Goal: Task Accomplishment & Management: Manage account settings

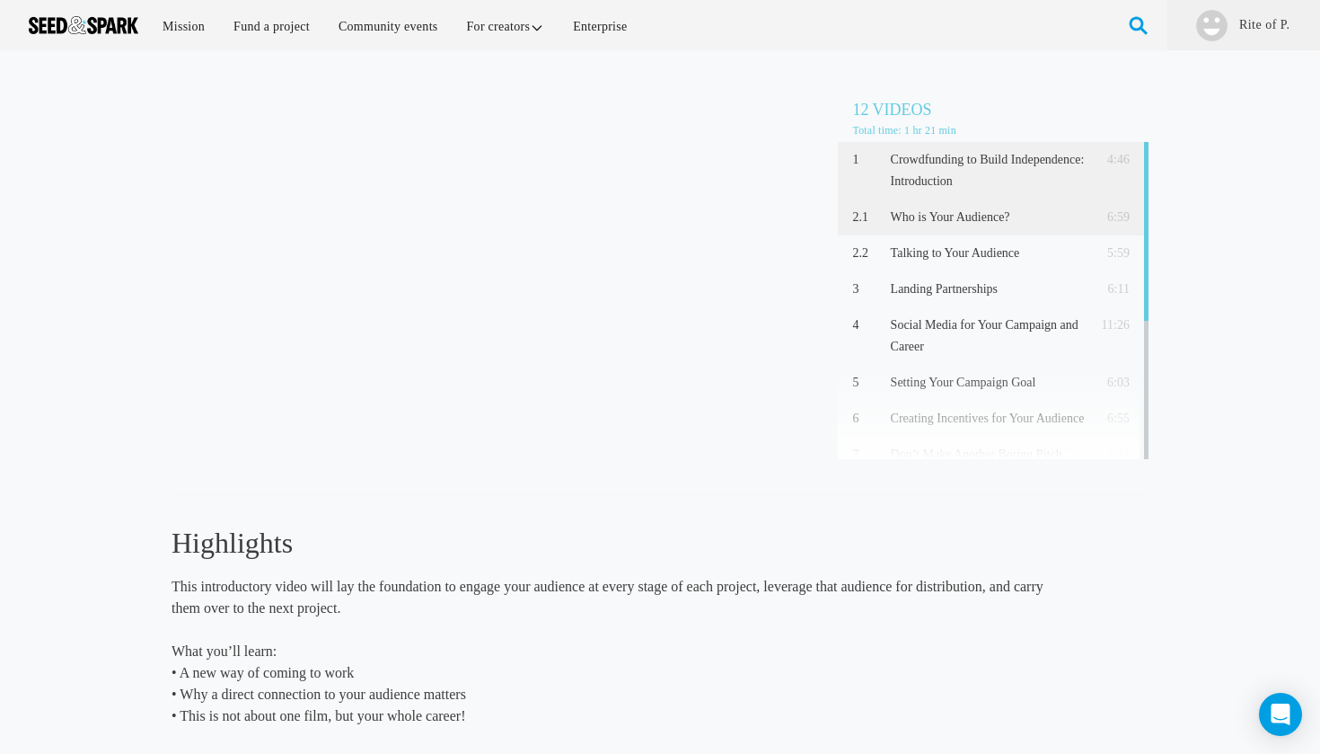
click at [910, 209] on p "Who is Your Audience?" at bounding box center [988, 218] width 195 height 22
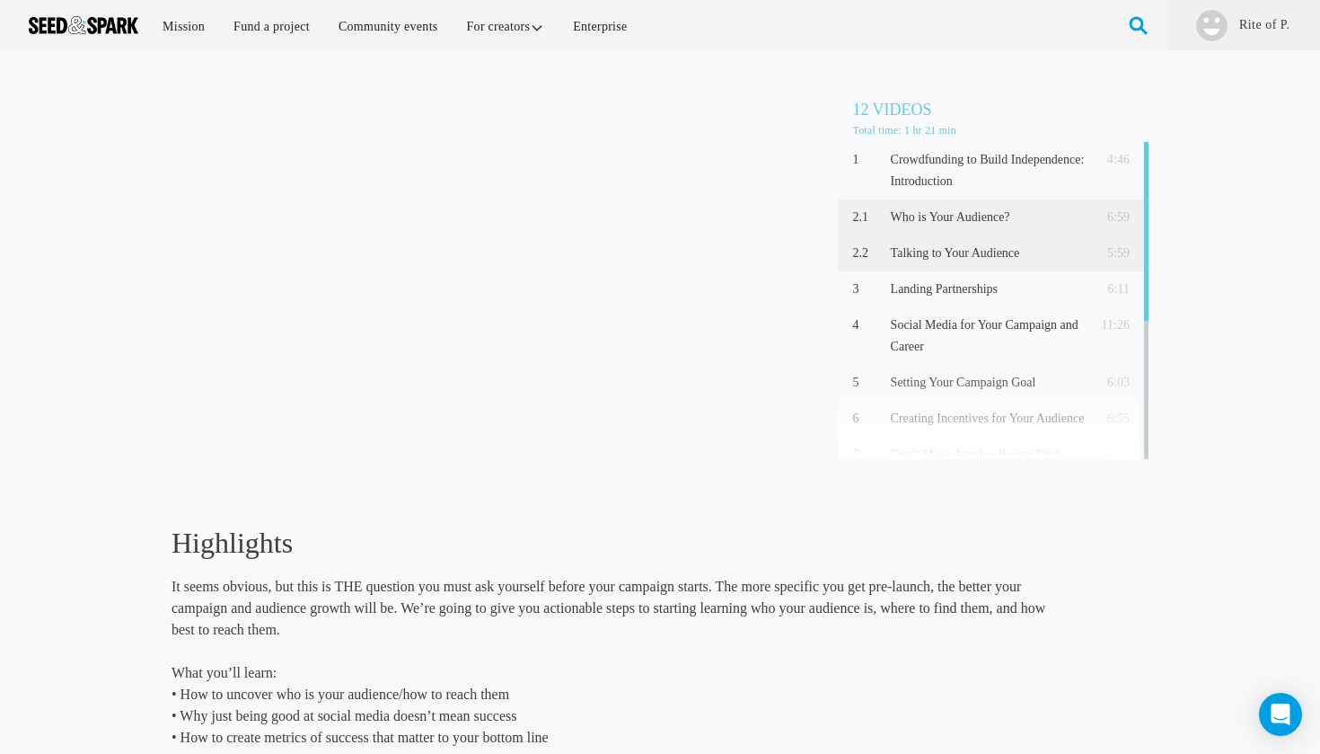
click at [870, 266] on div "2.2 Talking to Your Audience 5:59" at bounding box center [993, 253] width 311 height 36
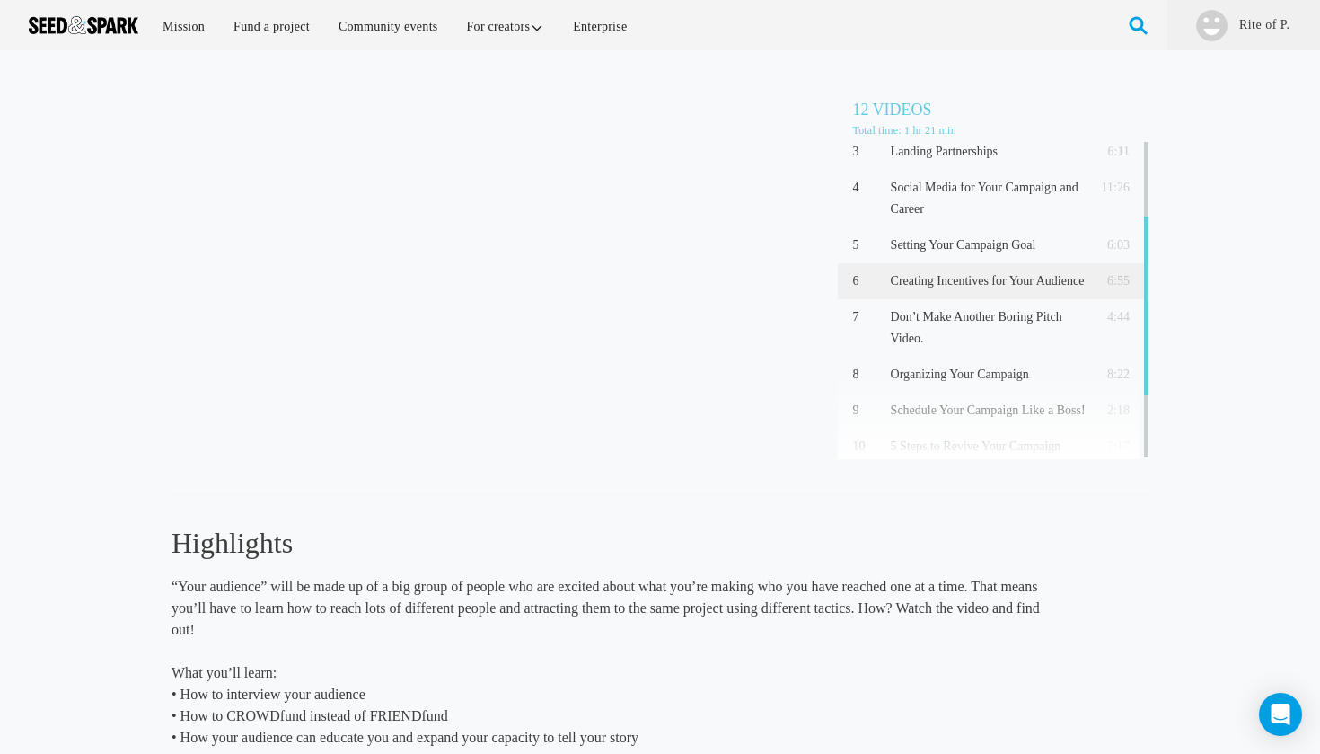
scroll to position [138, 0]
click at [994, 333] on p "Don’t Make Another Boring Pitch Video." at bounding box center [988, 326] width 195 height 43
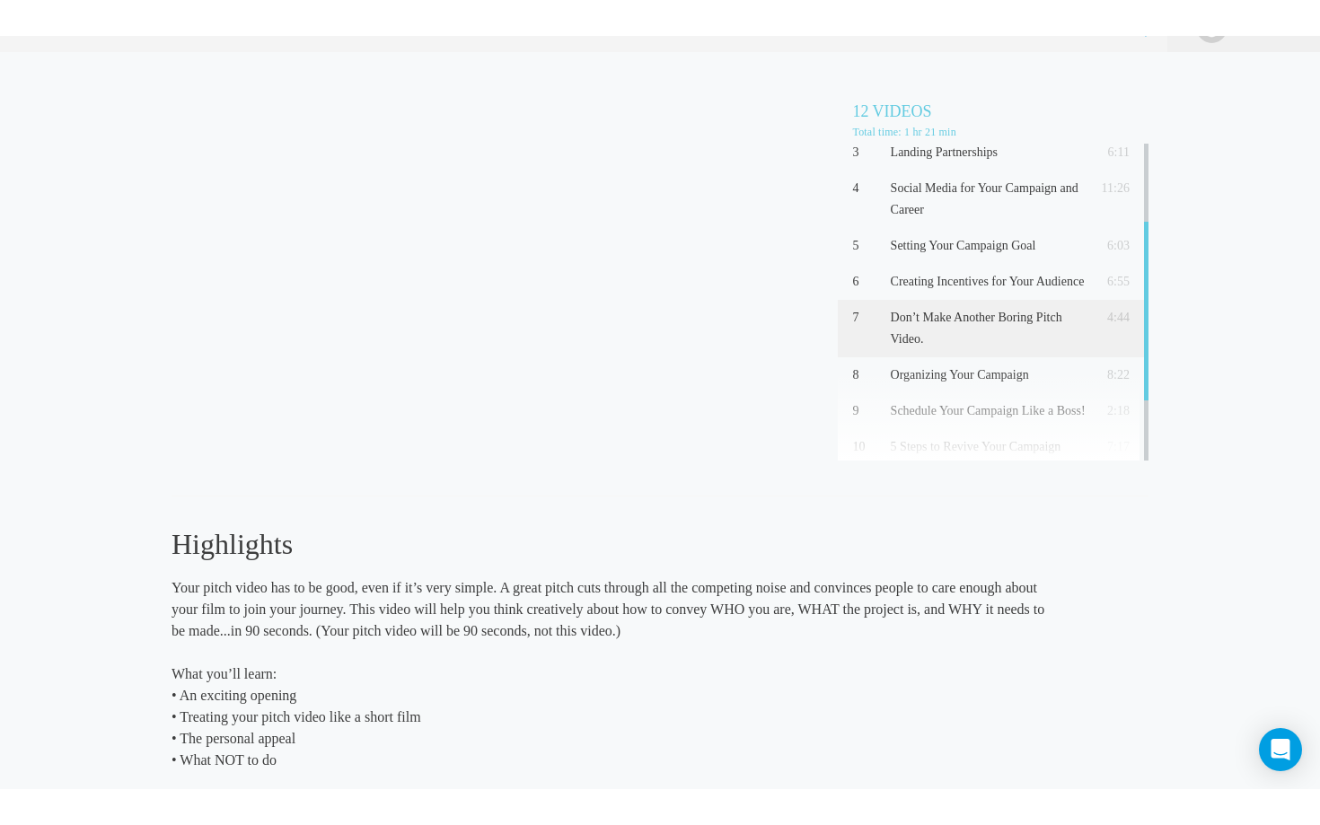
scroll to position [22, 0]
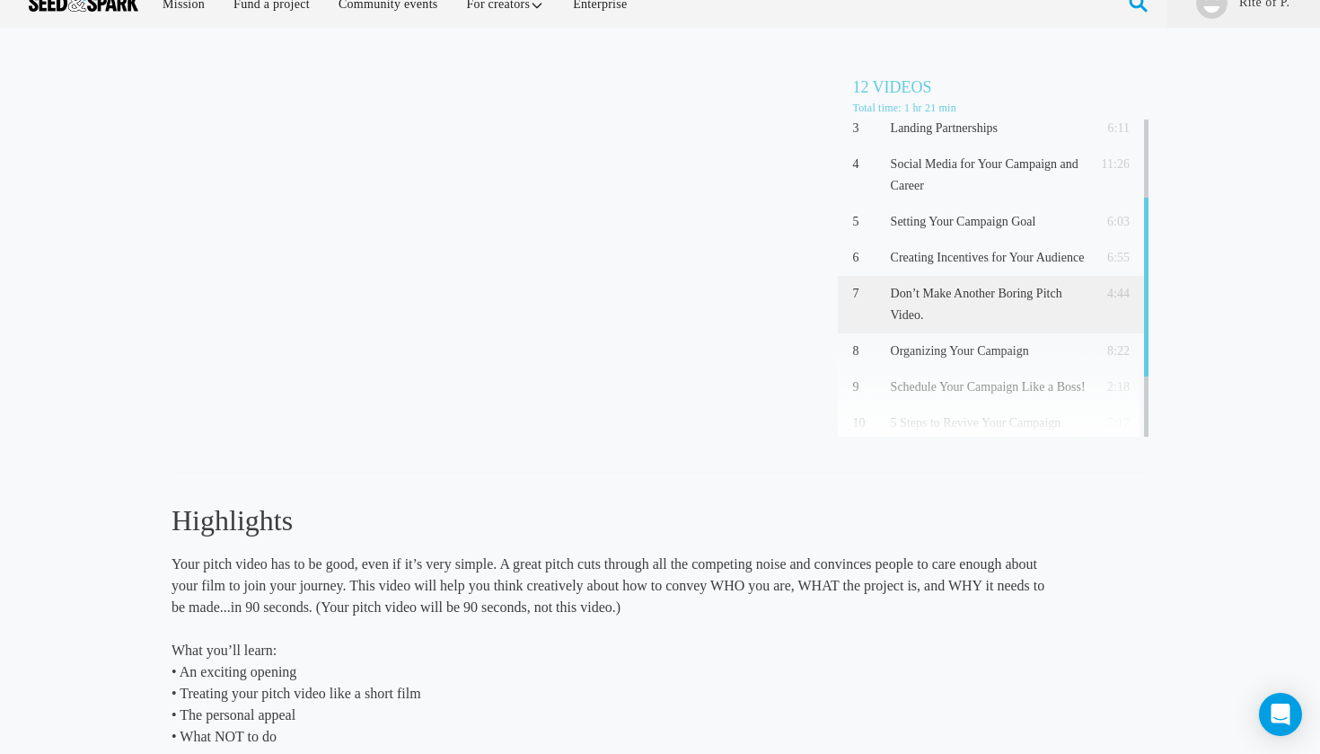
click at [85, 207] on div "Don't Make Another Boring Pitch Video. (4:44) 12 Videos Total time: 1 hr 21 min…" at bounding box center [660, 456] width 1320 height 821
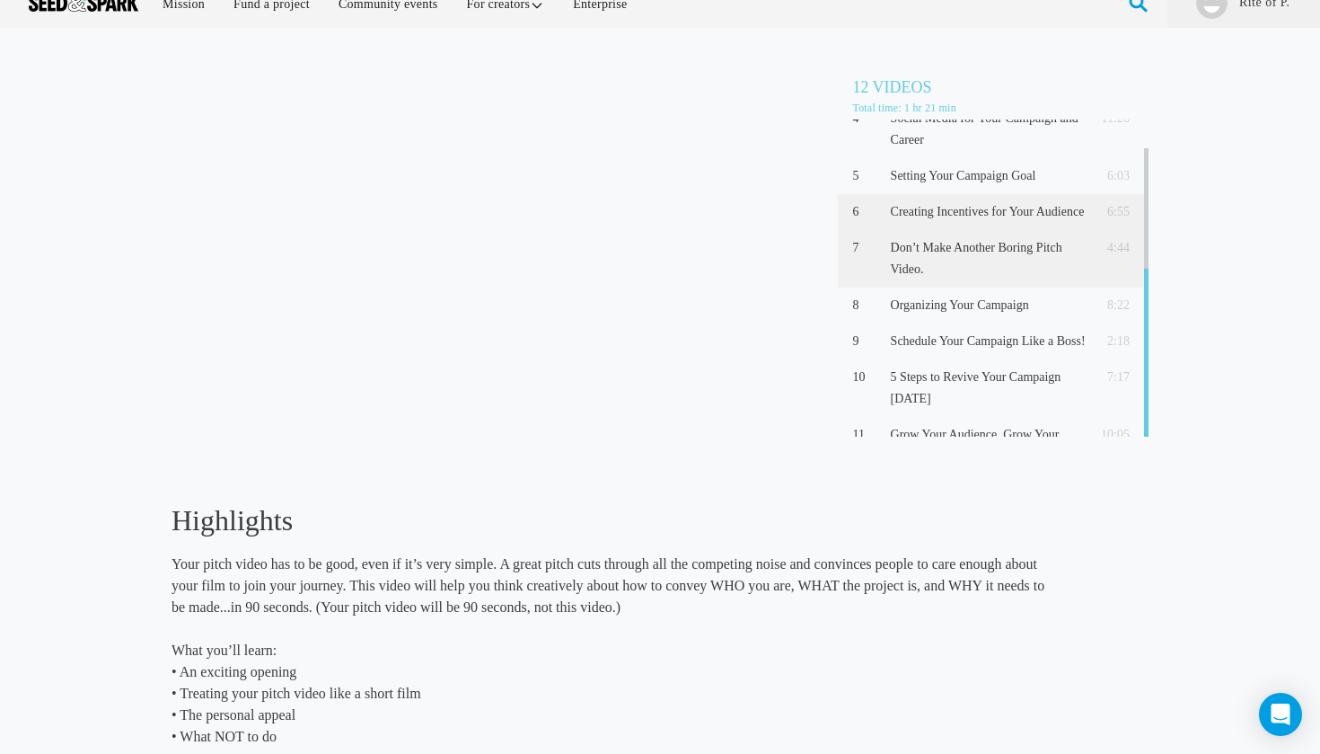
scroll to position [243, 0]
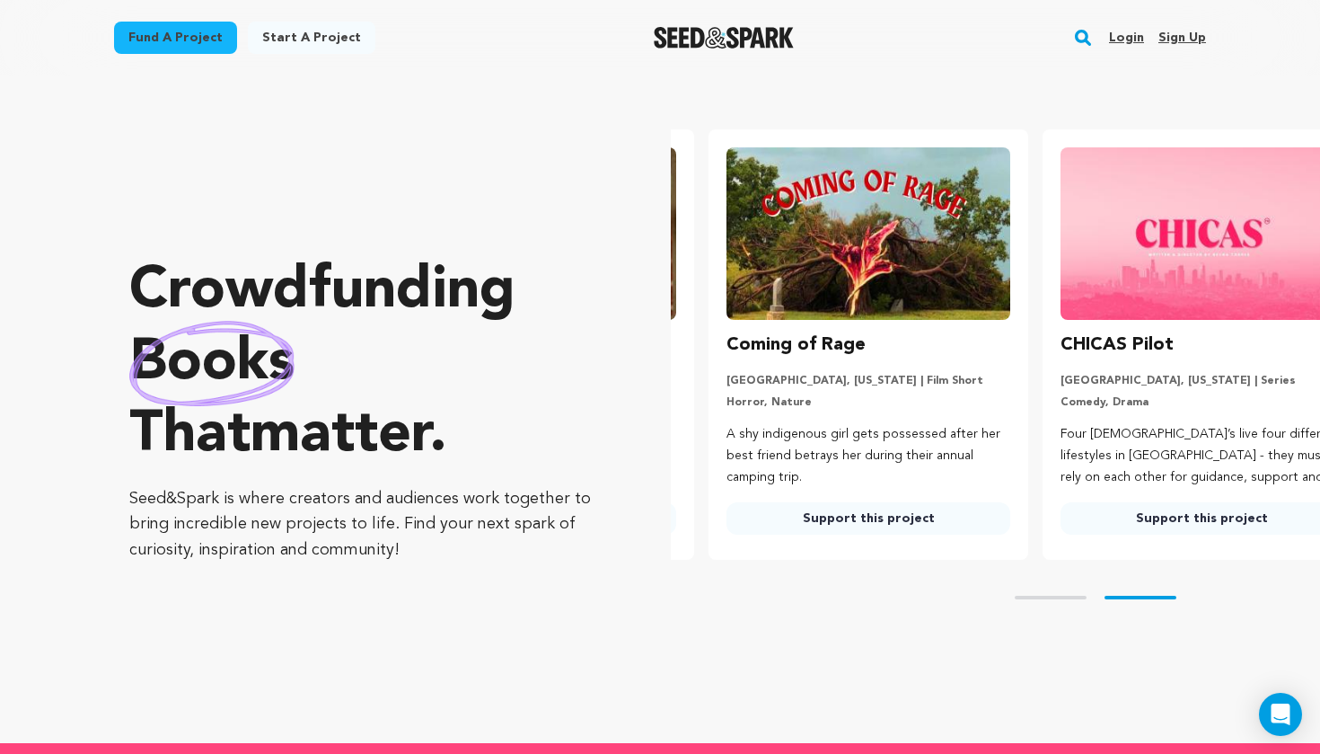
scroll to position [0, 348]
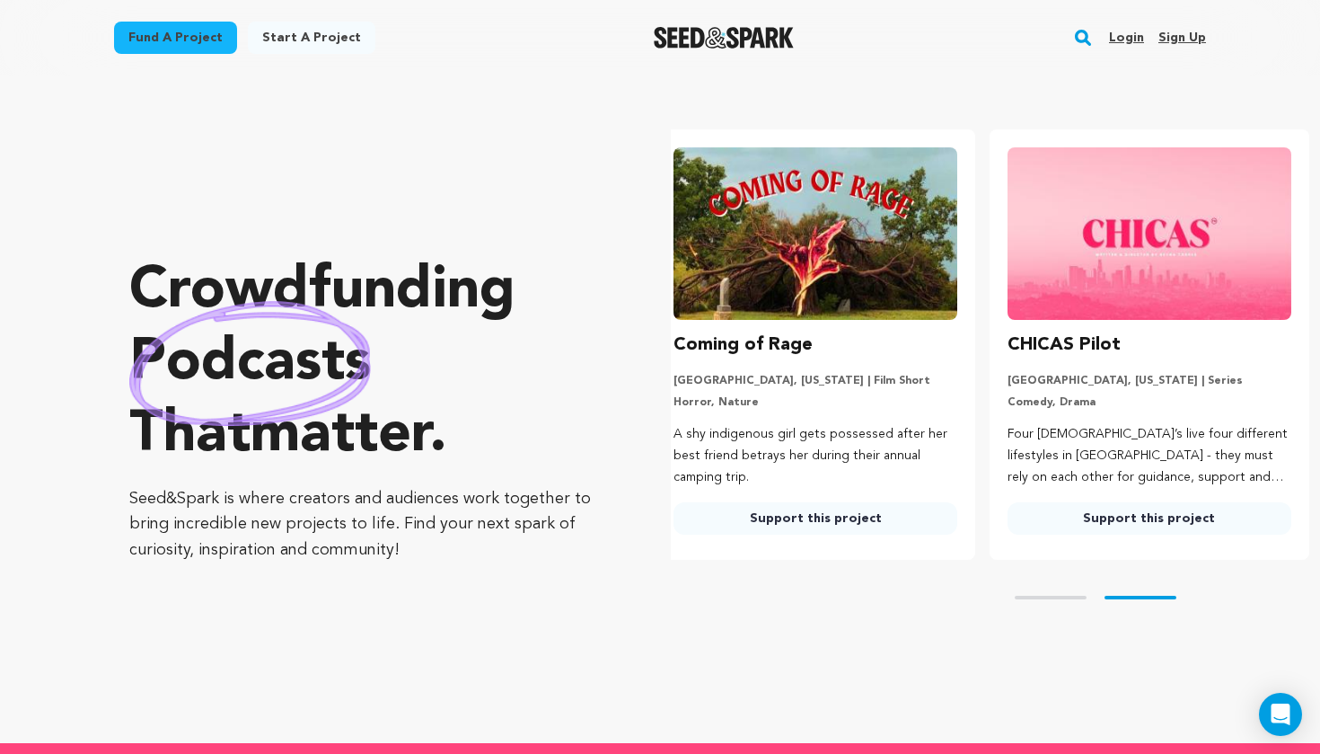
click at [1062, 511] on link "Support this project" at bounding box center [1150, 518] width 284 height 32
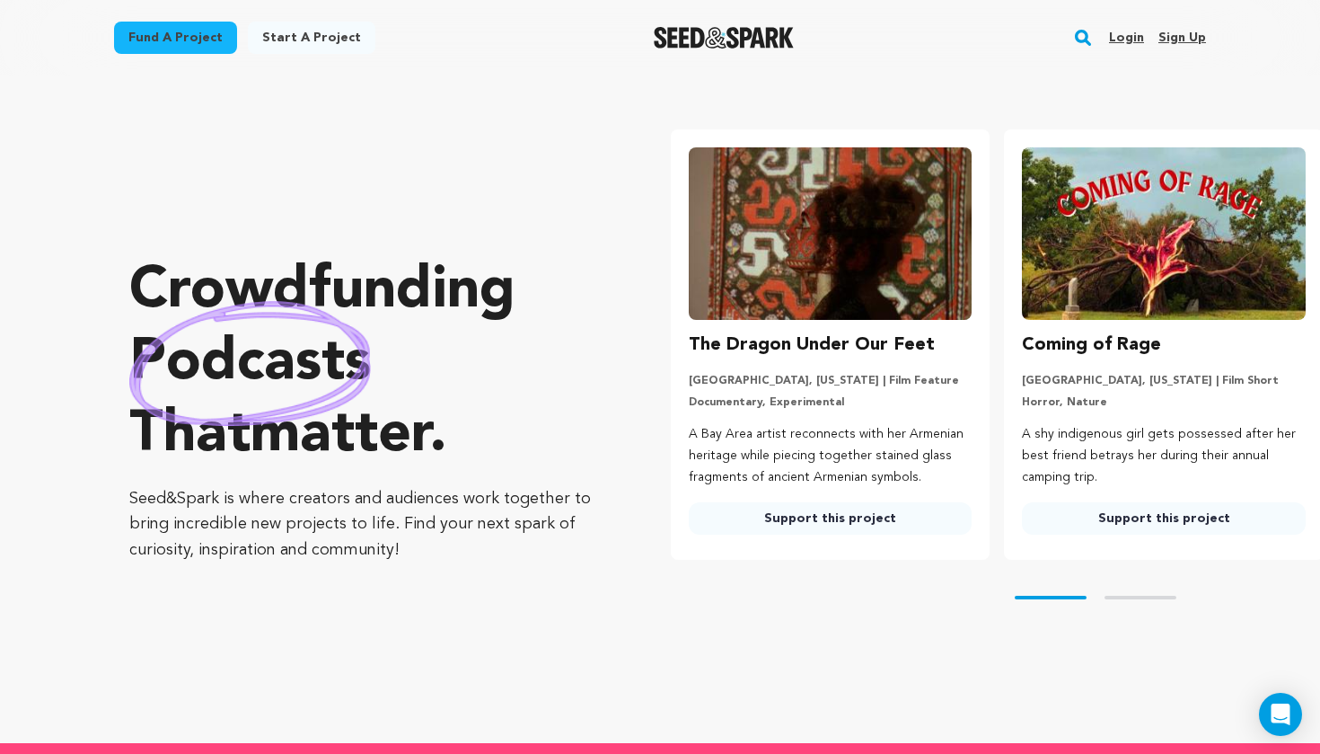
click at [753, 507] on link "Support this project" at bounding box center [831, 518] width 284 height 32
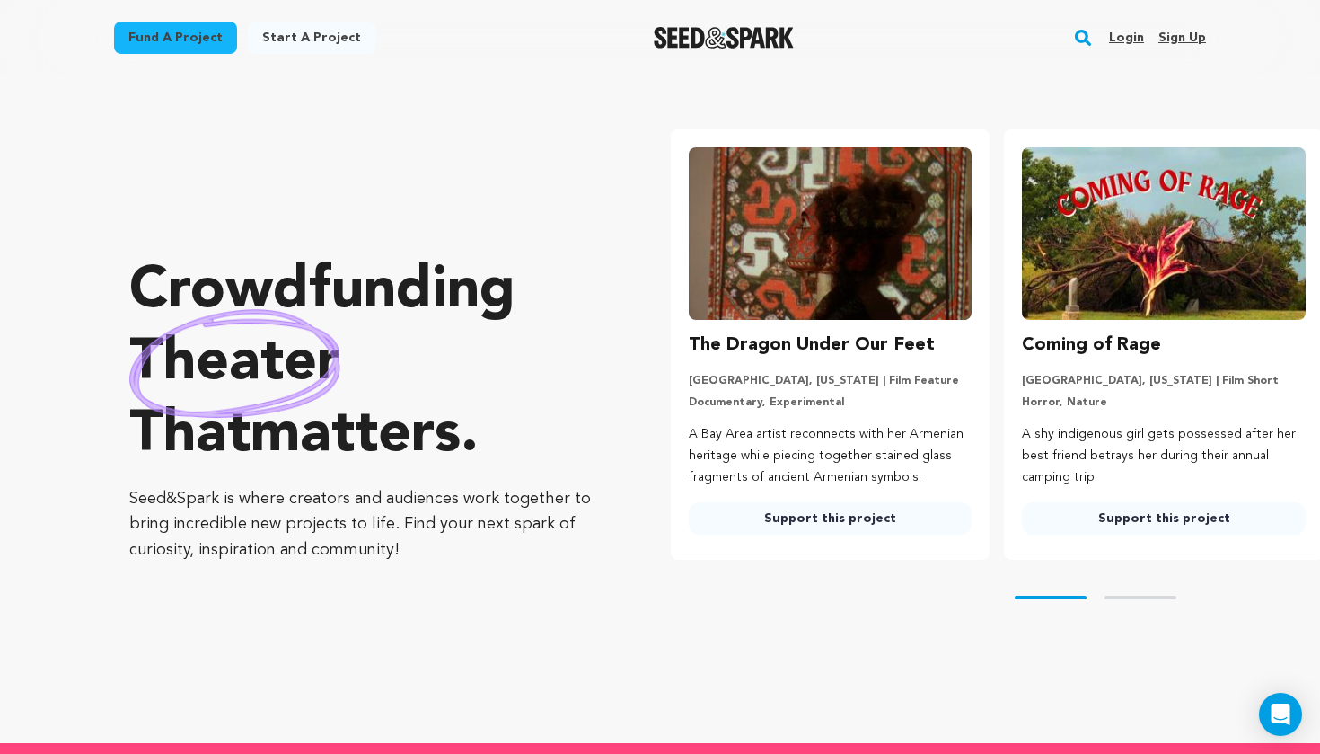
click at [1161, 516] on link "Support this project" at bounding box center [1164, 518] width 284 height 32
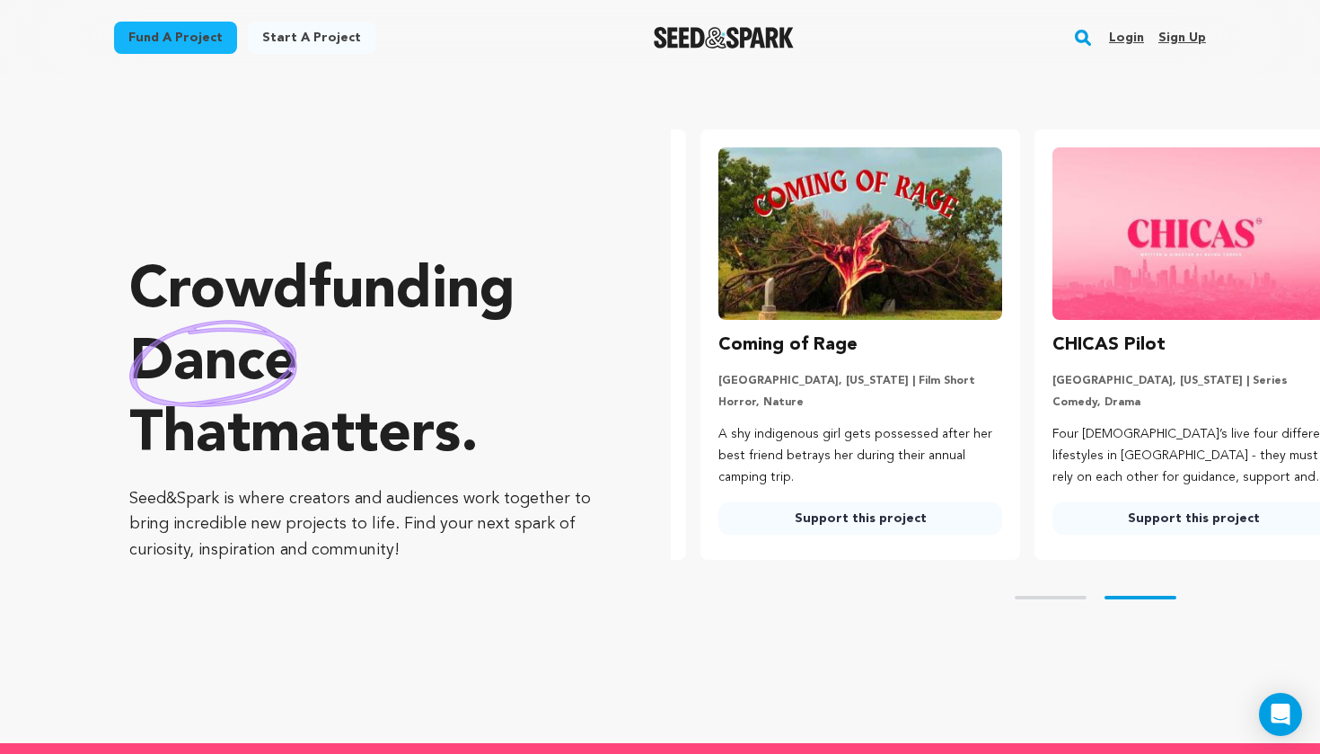
scroll to position [0, 348]
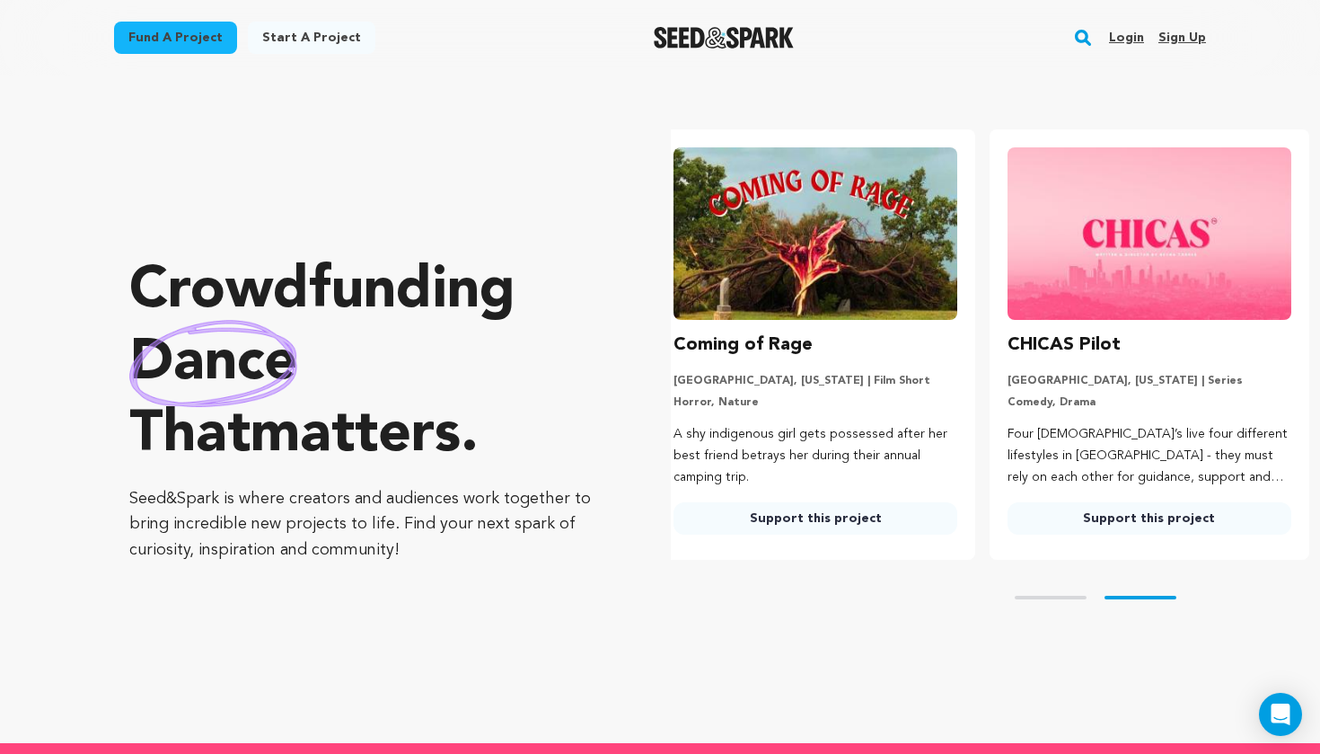
click at [1122, 40] on link "Login" at bounding box center [1126, 37] width 35 height 29
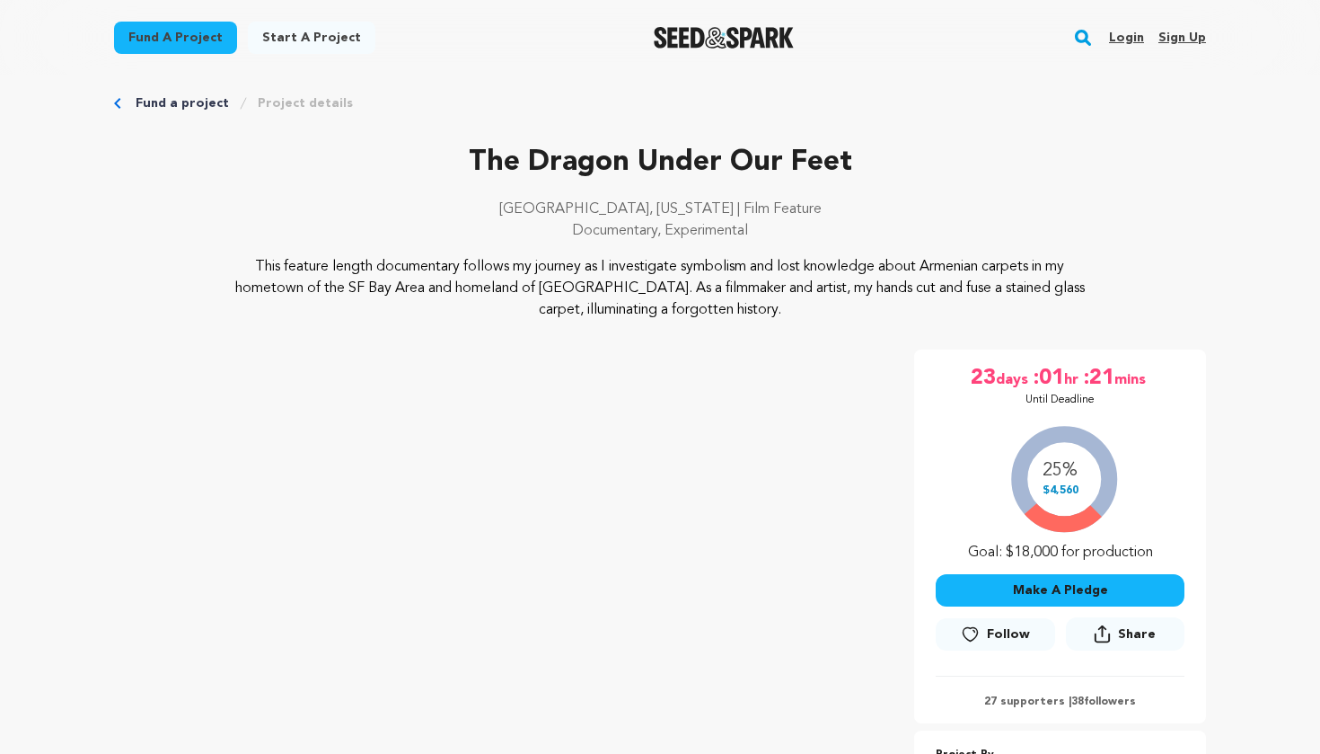
scroll to position [126, 0]
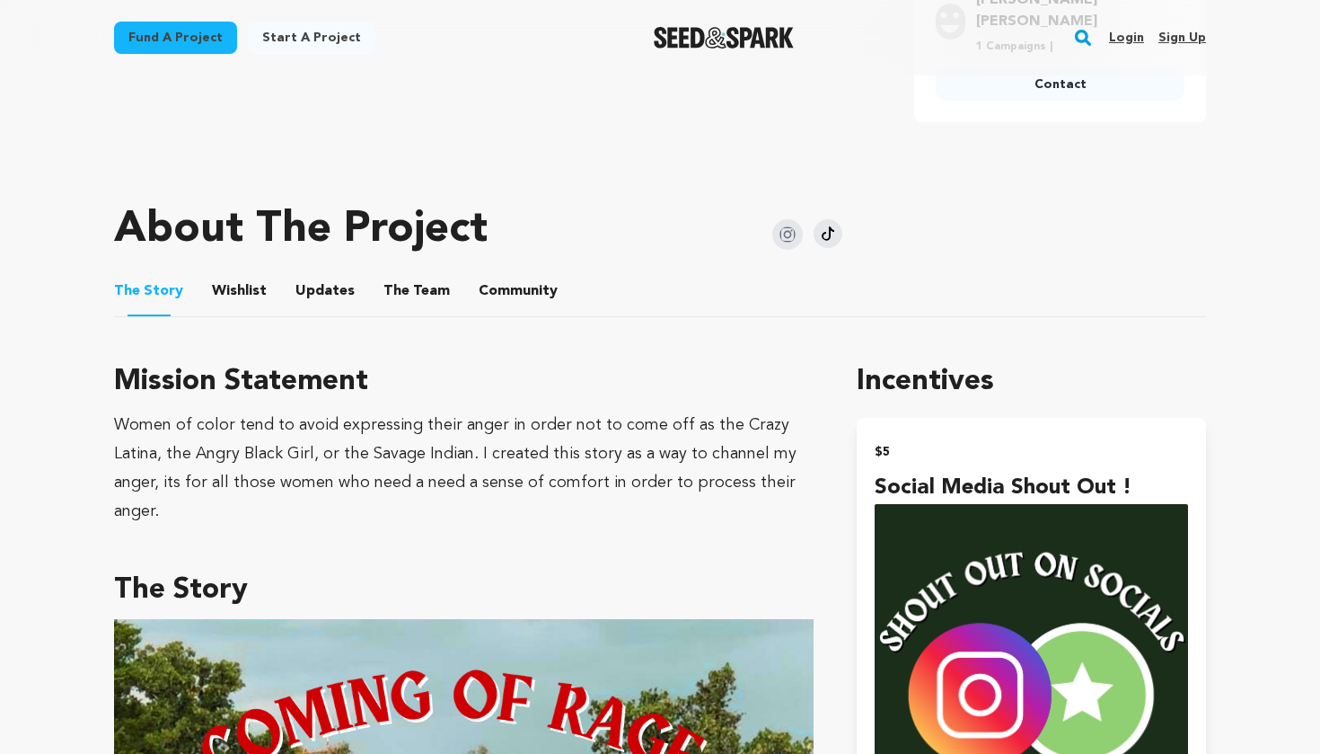
scroll to position [525, 0]
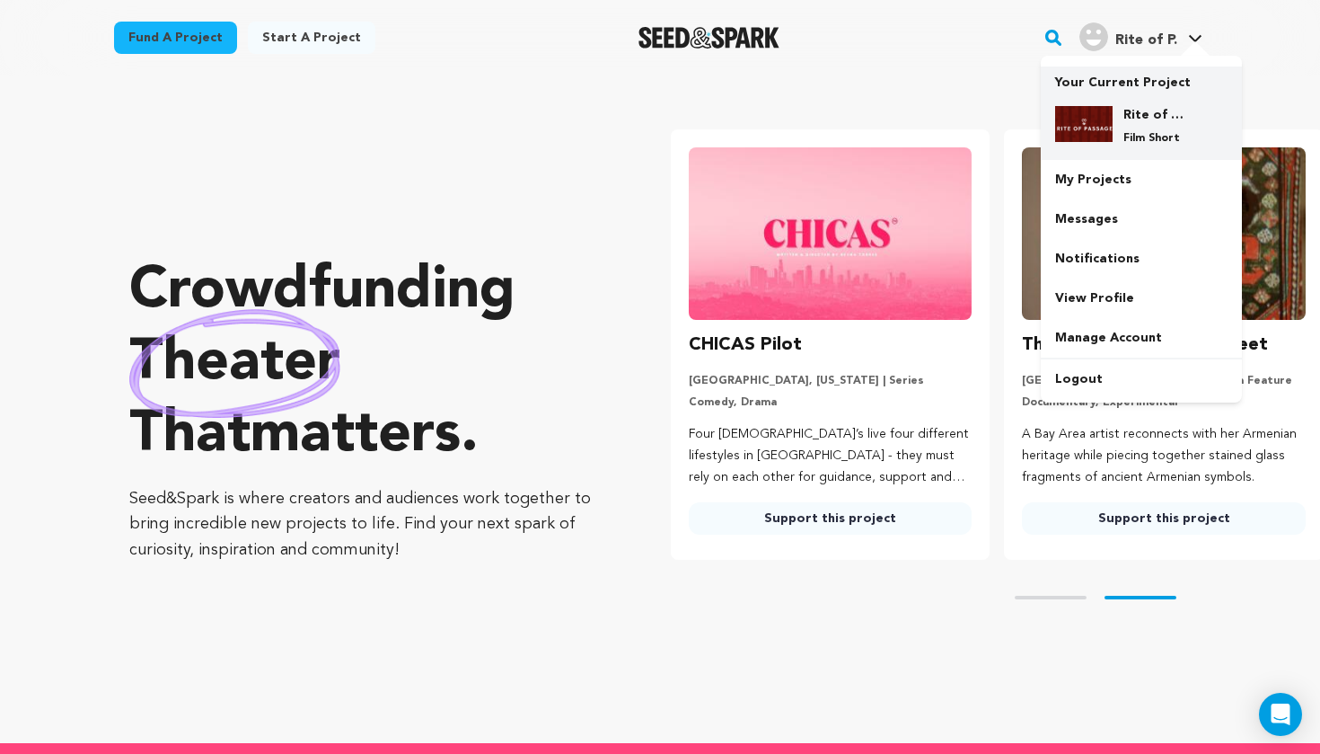
scroll to position [0, 348]
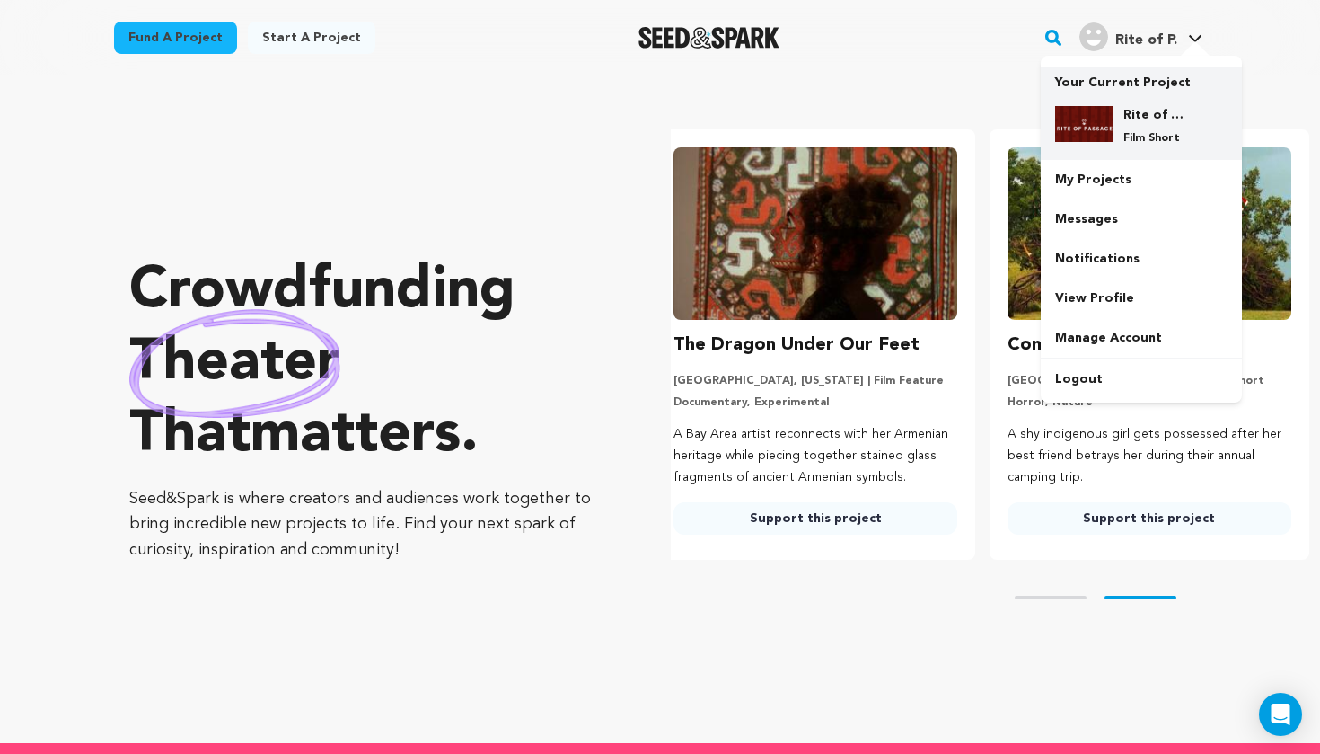
click at [1131, 126] on div "Rite of Passage Film Short" at bounding box center [1156, 126] width 86 height 40
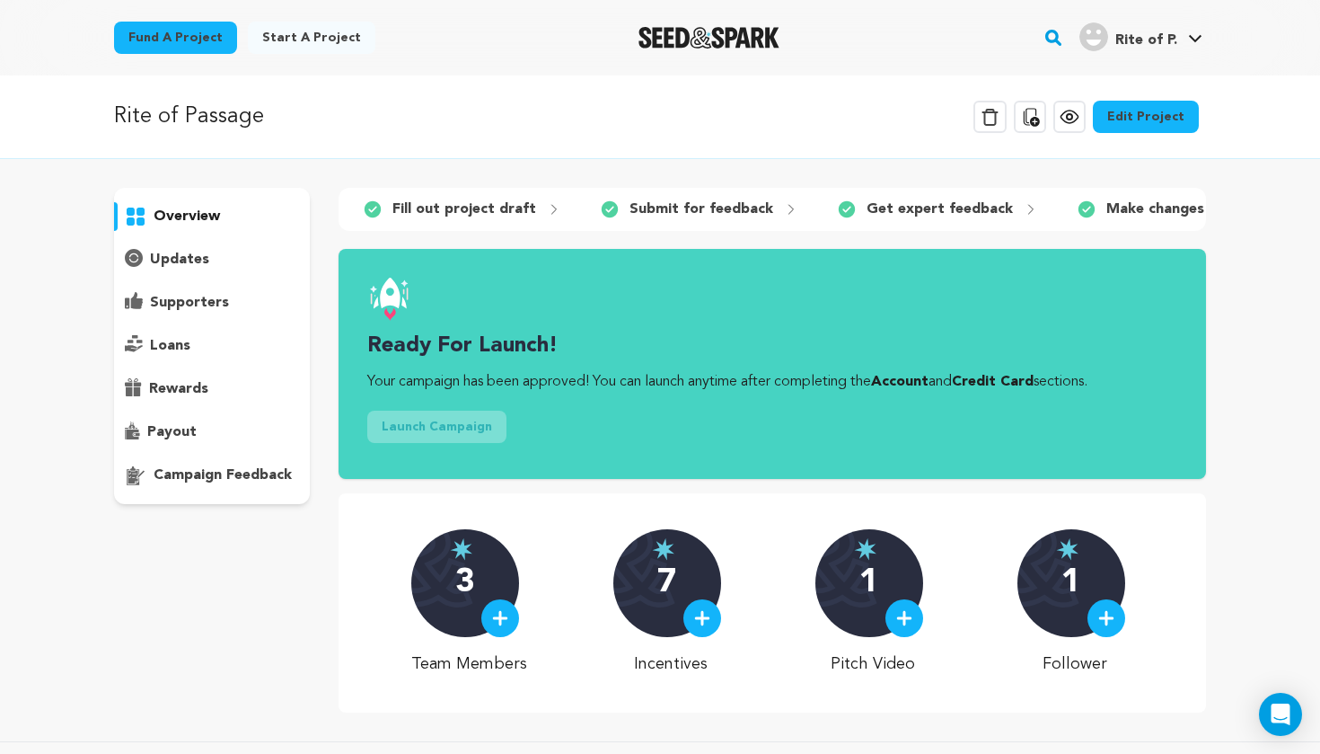
click at [1139, 112] on link "Edit Project" at bounding box center [1146, 117] width 106 height 32
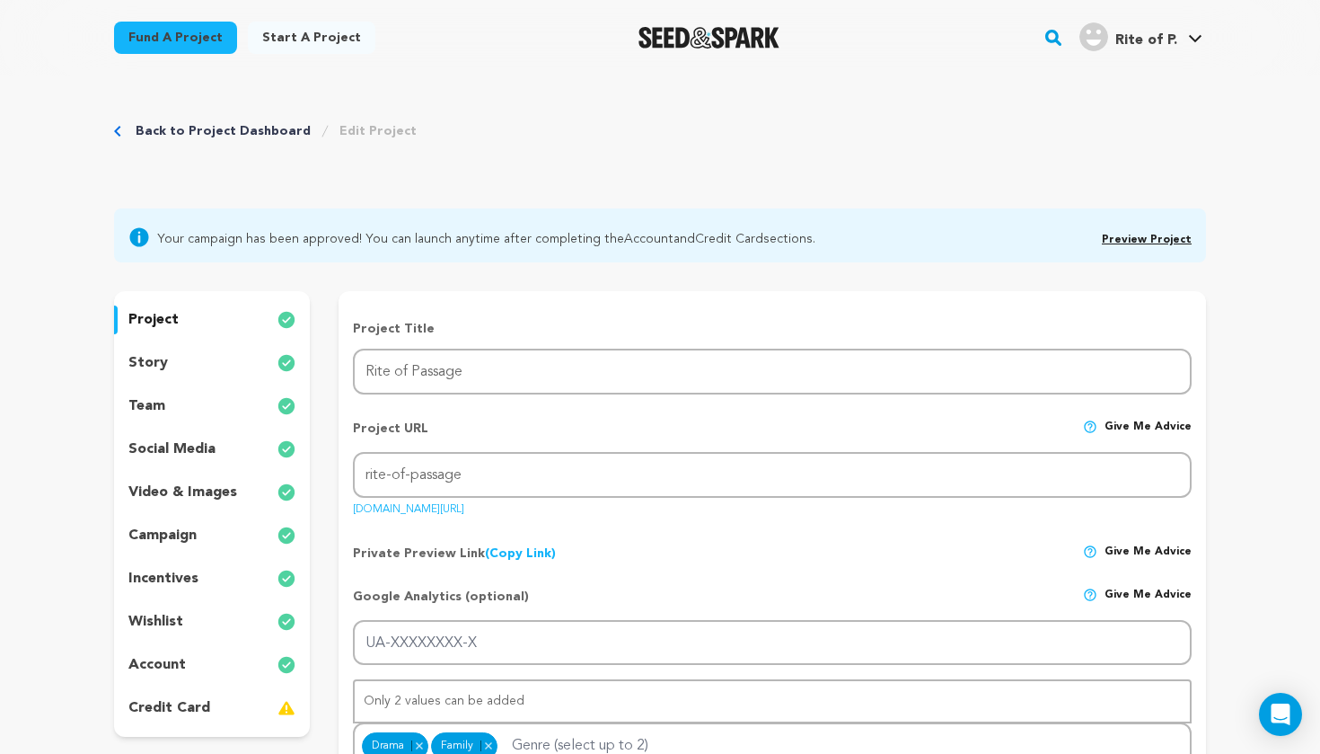
click at [208, 405] on div "team" at bounding box center [212, 406] width 196 height 29
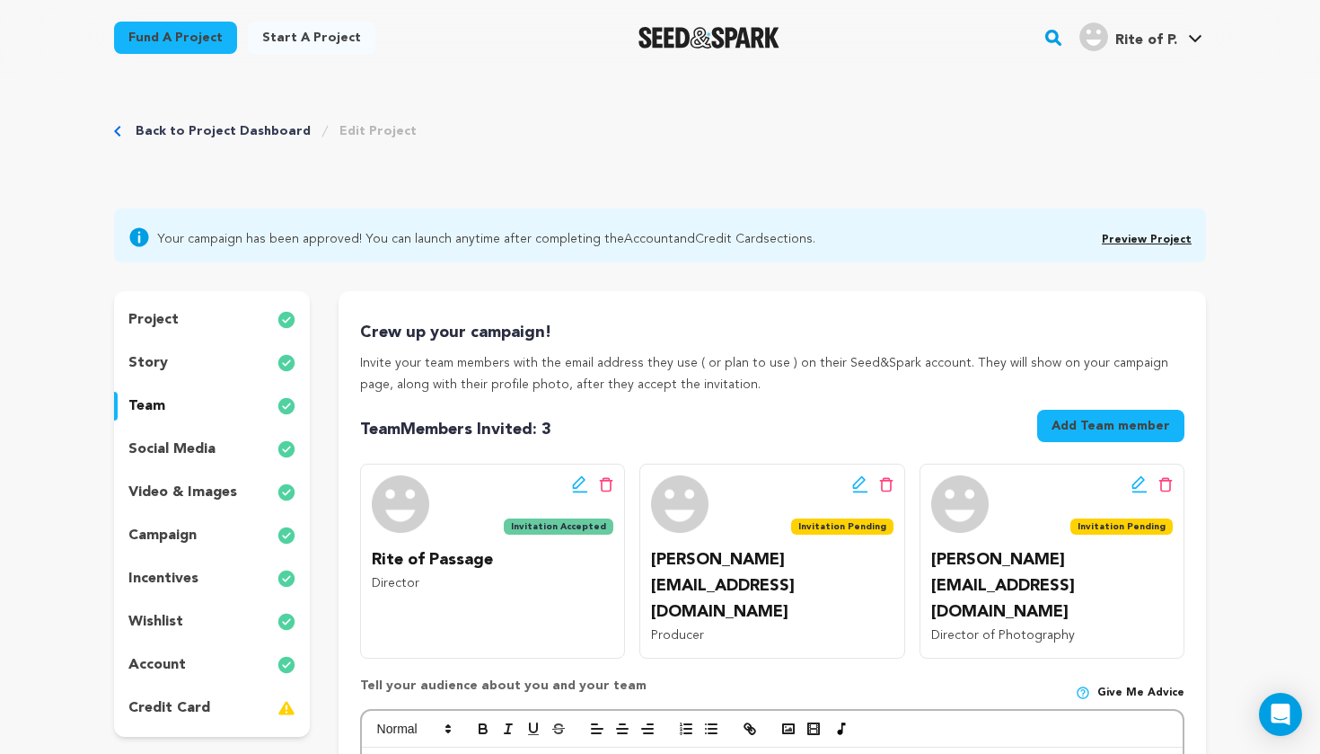
click at [889, 477] on icon at bounding box center [885, 484] width 13 height 14
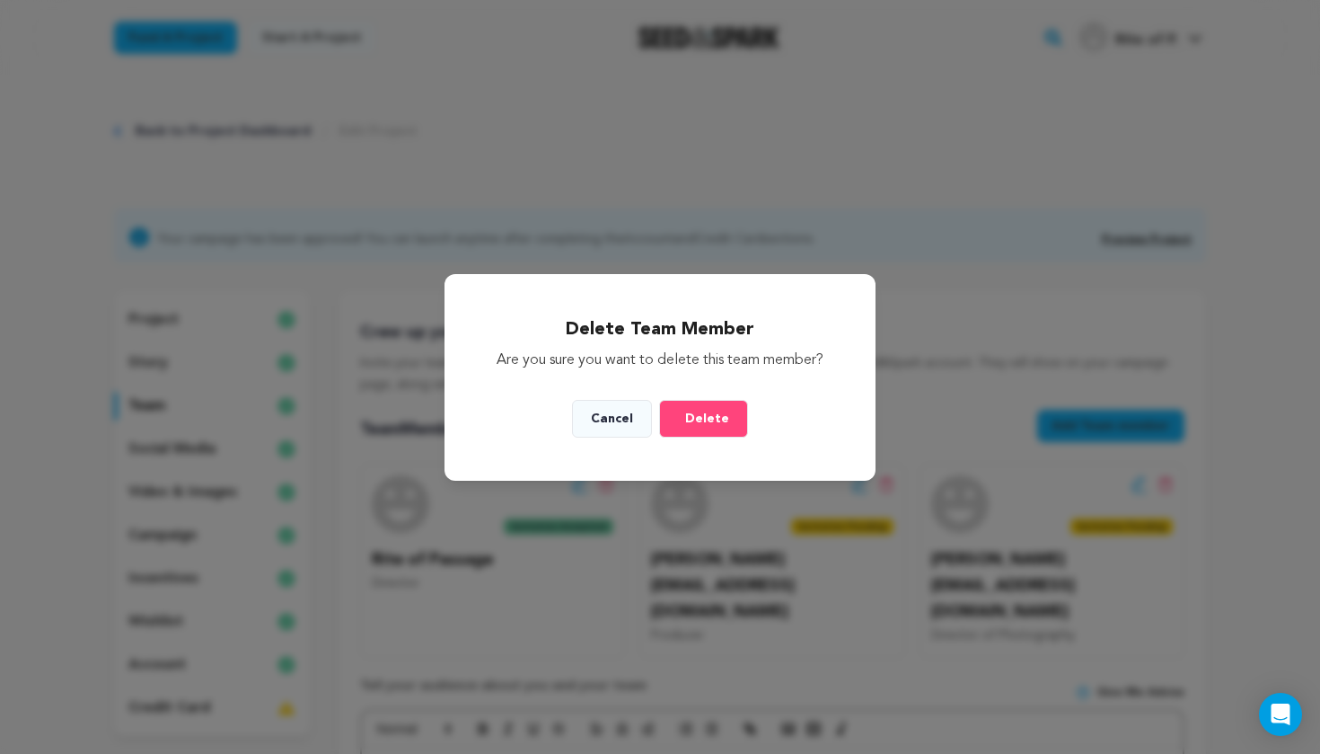
click at [715, 419] on span "Delete" at bounding box center [707, 419] width 44 height 18
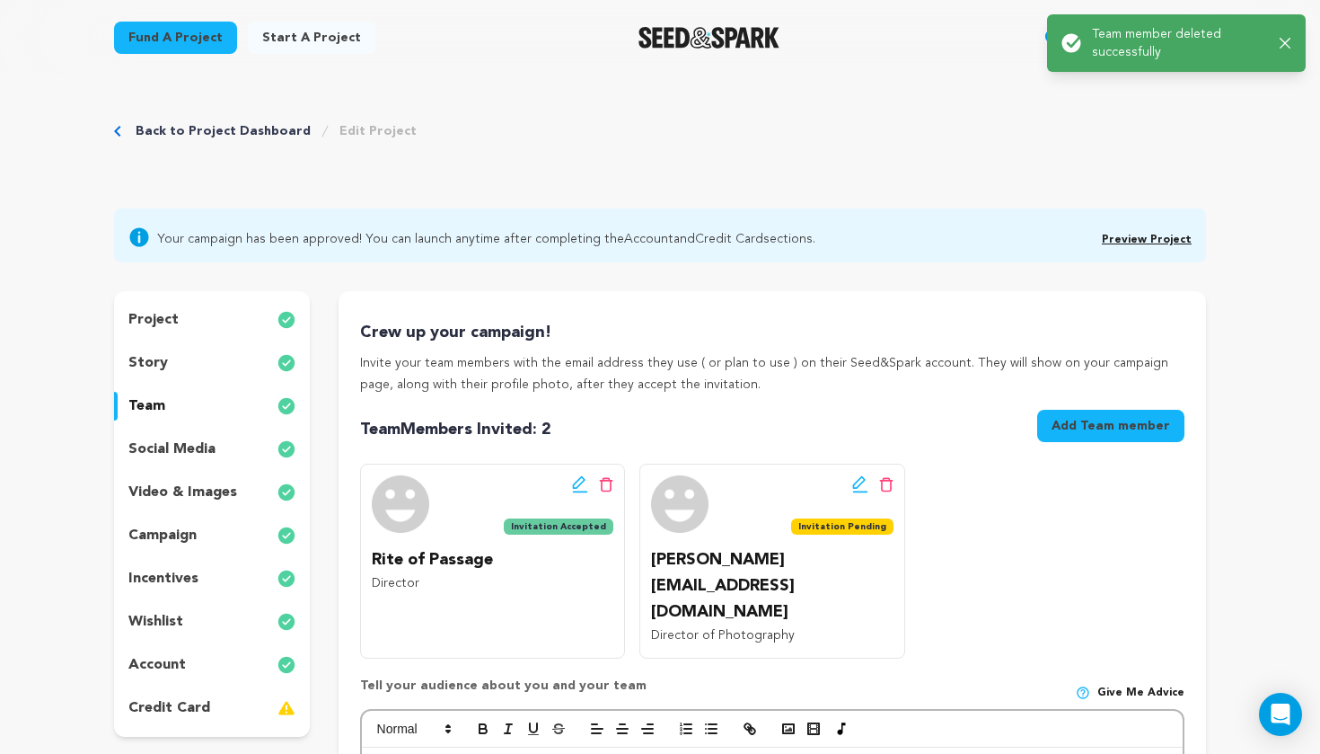
click at [891, 483] on icon at bounding box center [885, 484] width 13 height 14
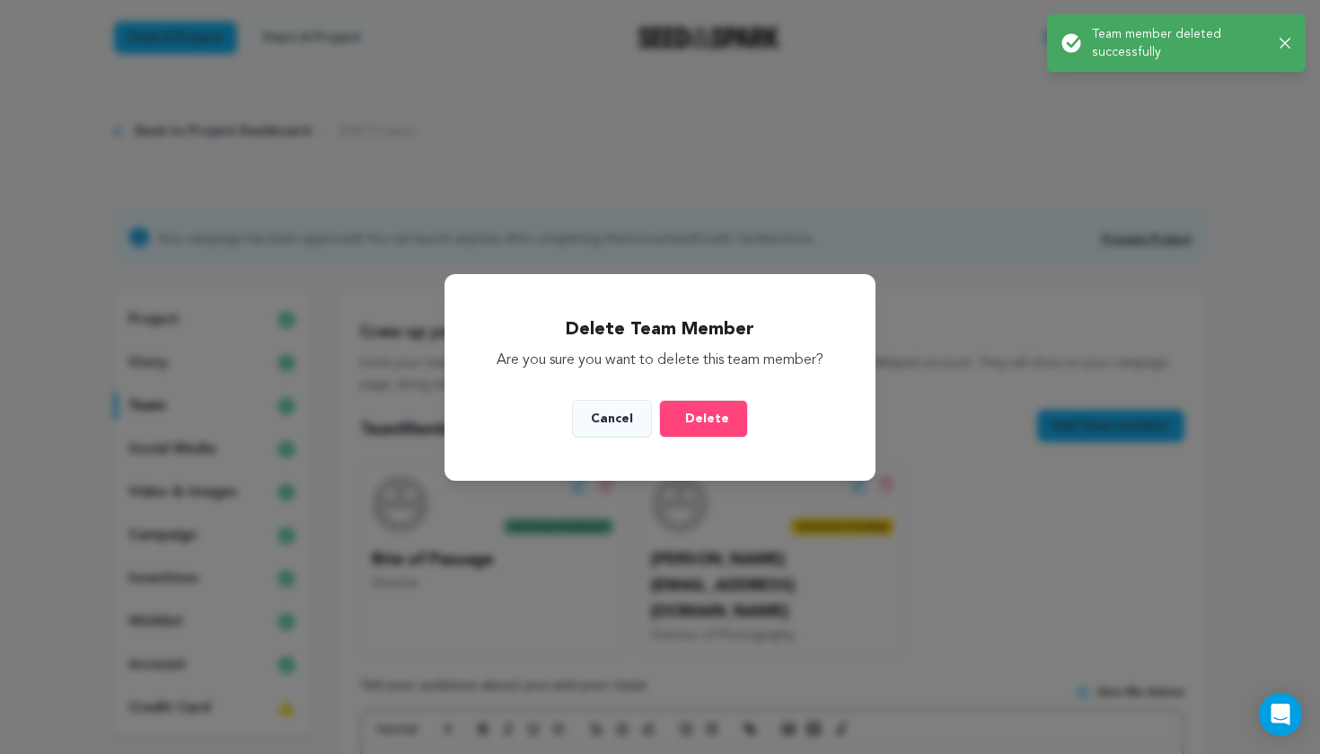
click at [710, 419] on span "Delete" at bounding box center [707, 419] width 44 height 18
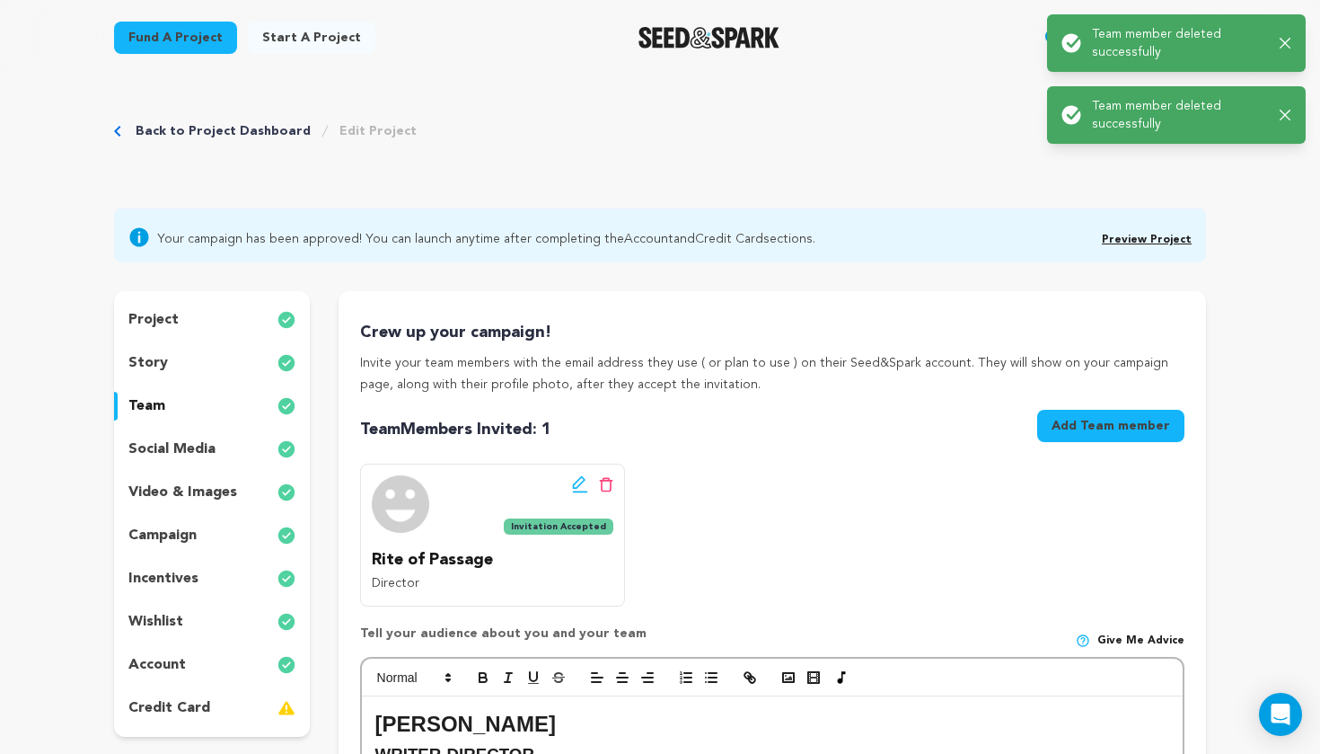
click at [1073, 423] on button "Add Team member" at bounding box center [1110, 426] width 147 height 32
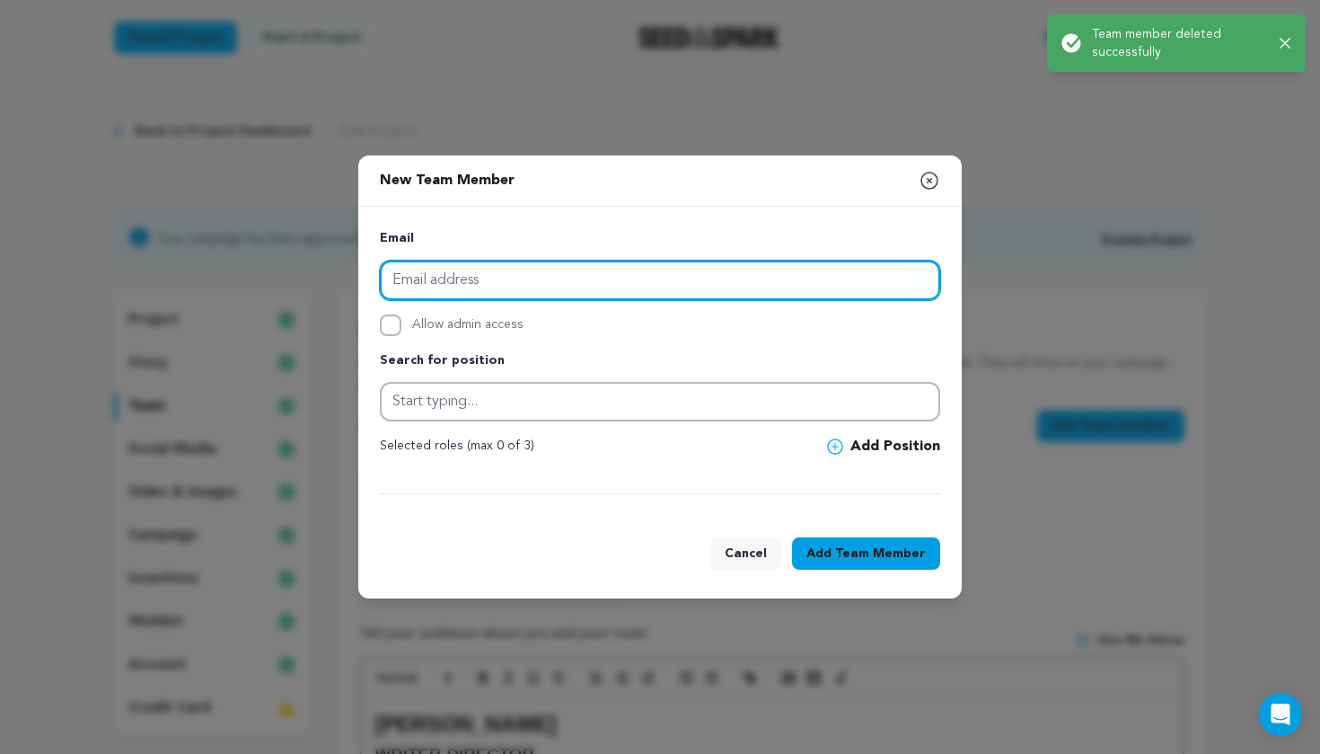
click at [732, 282] on input "email" at bounding box center [660, 280] width 560 height 40
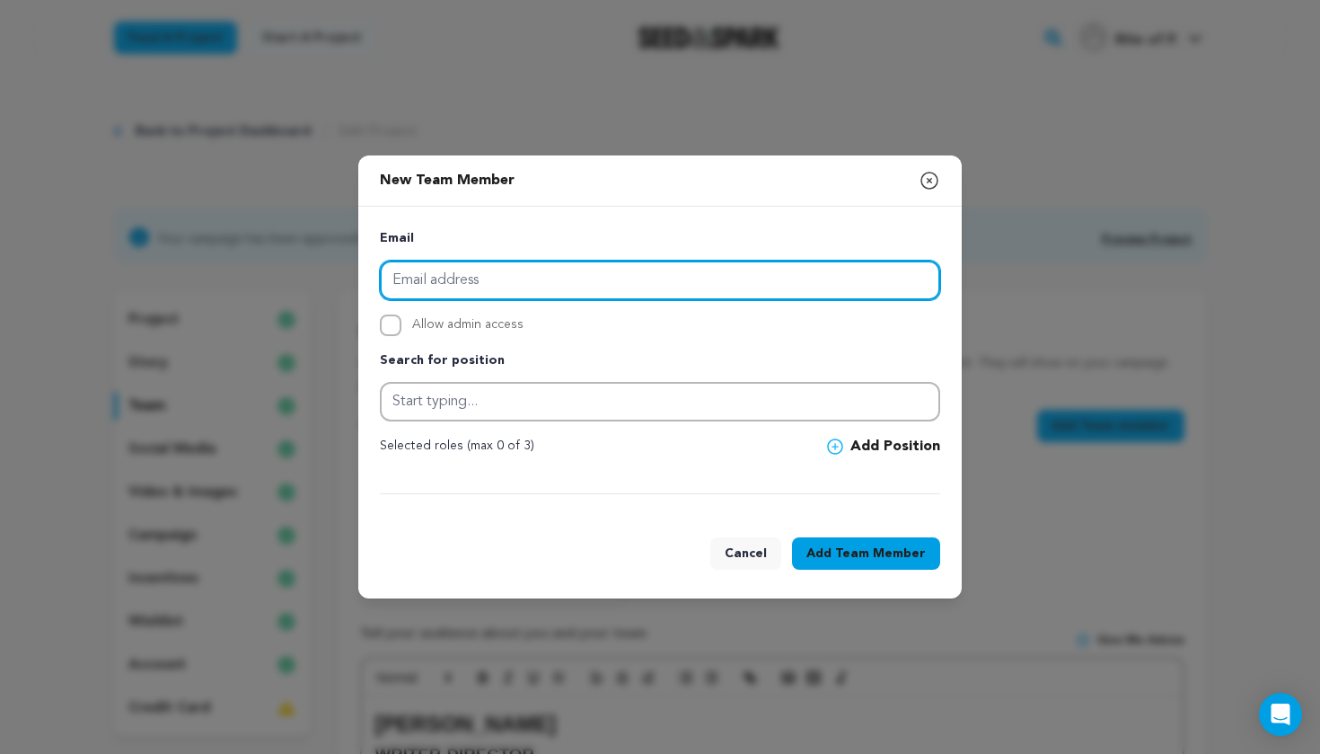
paste input "[EMAIL_ADDRESS][DOMAIN_NAME]"
type input "[EMAIL_ADDRESS][DOMAIN_NAME]"
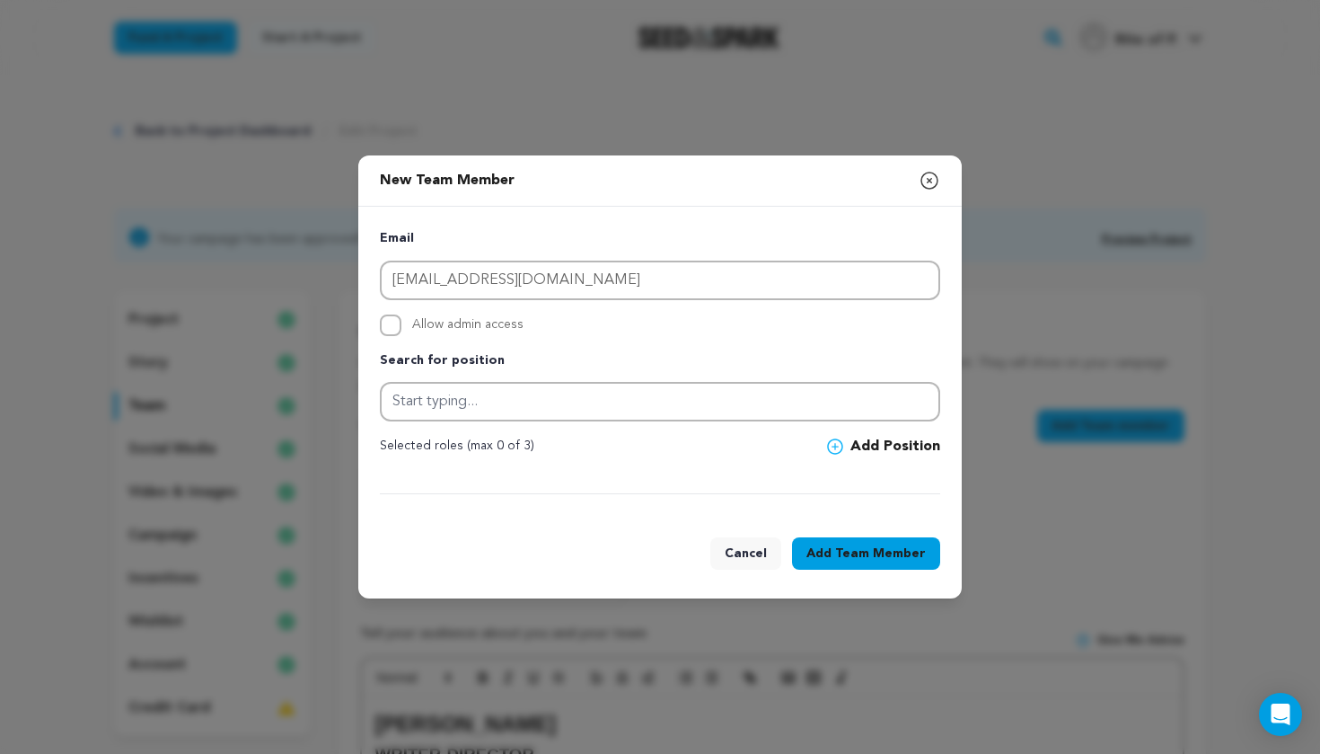
click at [395, 322] on input "Allow admin access" at bounding box center [391, 325] width 22 height 22
checkbox input "true"
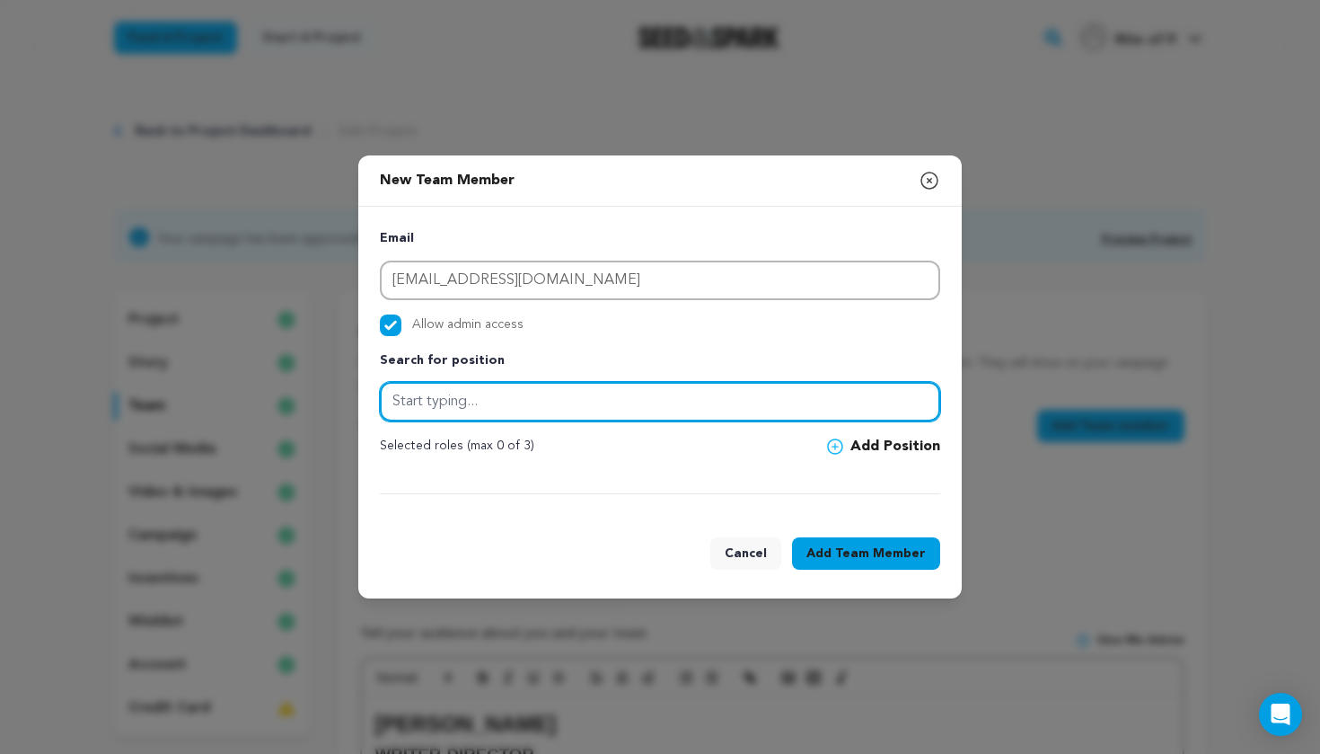
click at [467, 416] on input "text" at bounding box center [660, 402] width 560 height 40
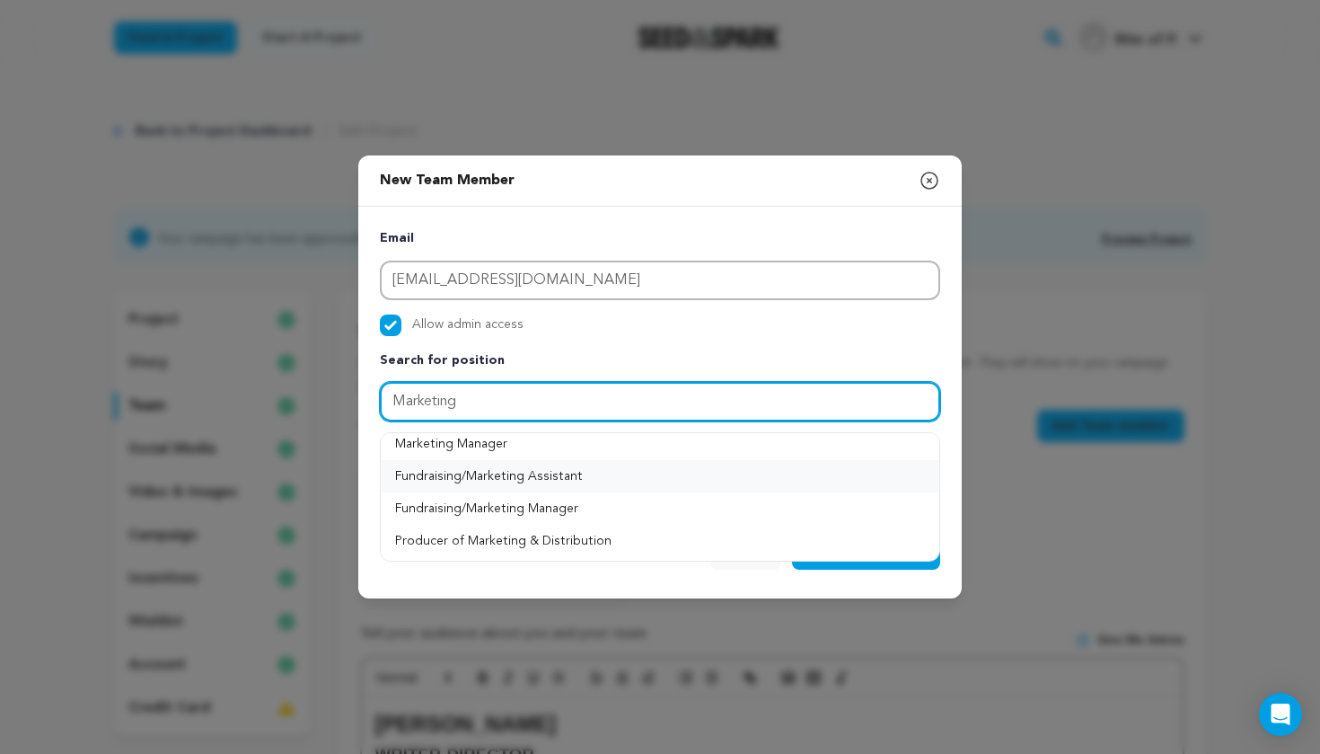
scroll to position [9, 0]
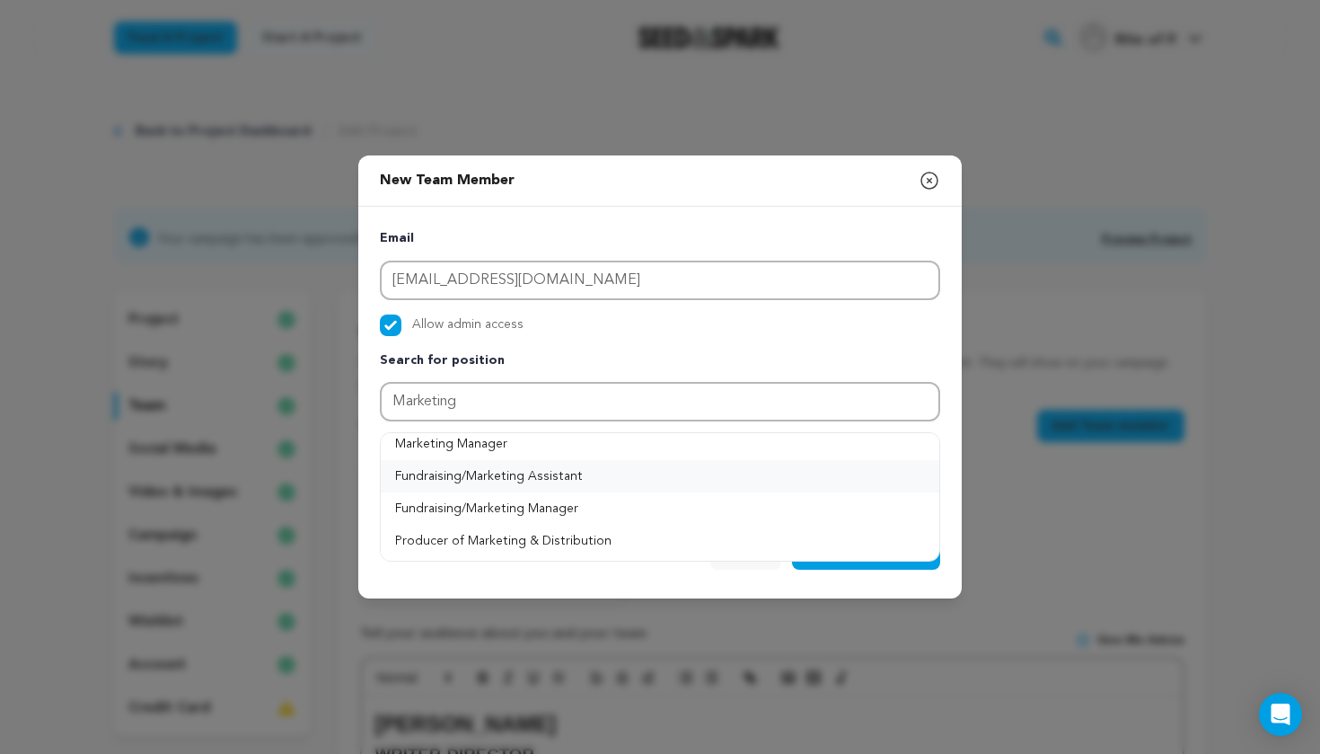
click at [467, 472] on button "Fundraising/Marketing Assistant" at bounding box center [660, 476] width 559 height 32
type input "Fundraising/Marketing Assistant"
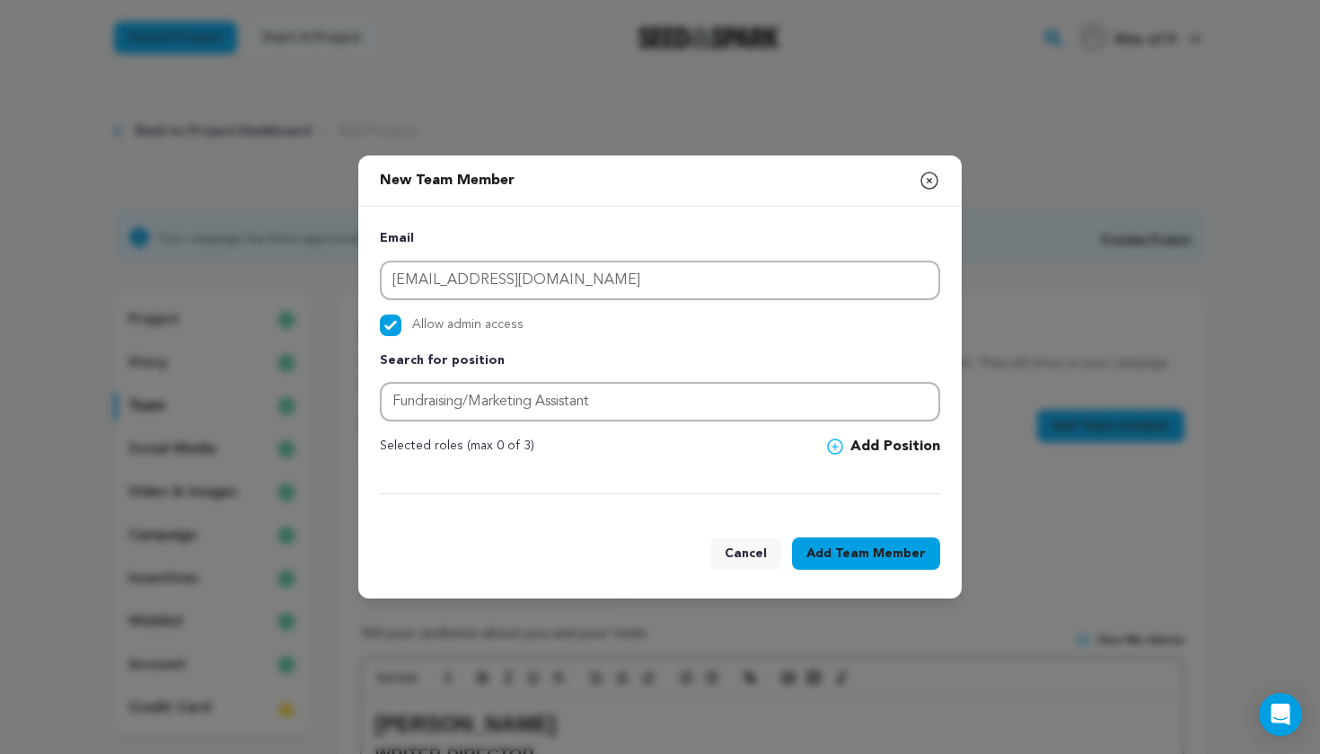
click at [864, 545] on span "Team Member" at bounding box center [880, 553] width 91 height 18
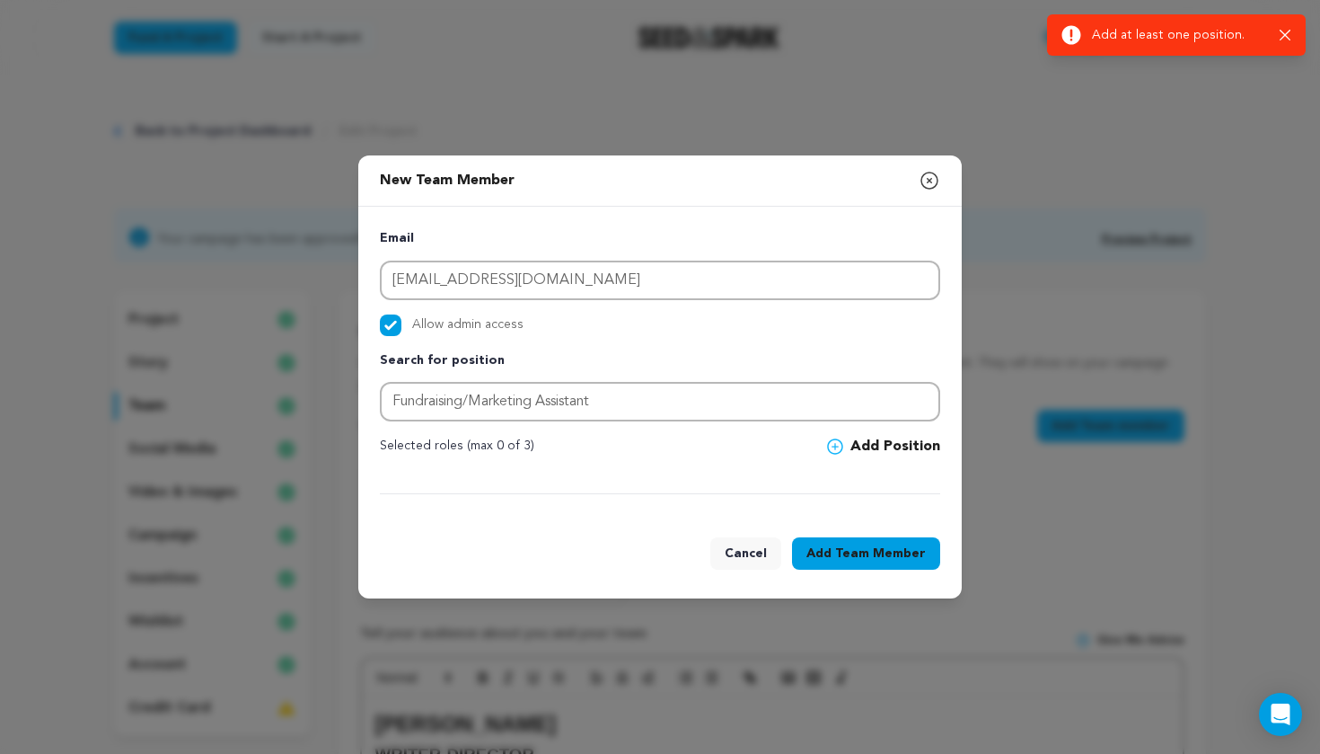
click at [879, 448] on button "Add Position" at bounding box center [883, 447] width 113 height 22
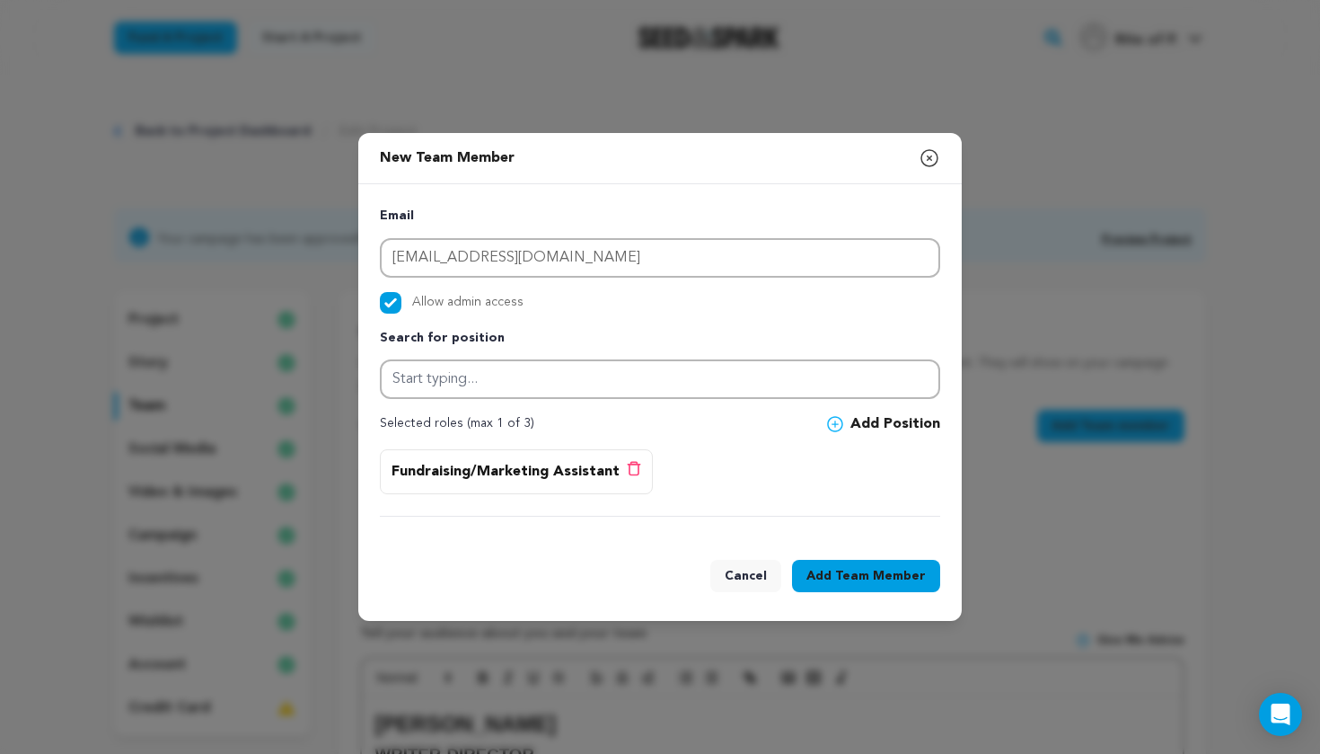
click at [848, 569] on span "Team Member" at bounding box center [880, 576] width 91 height 18
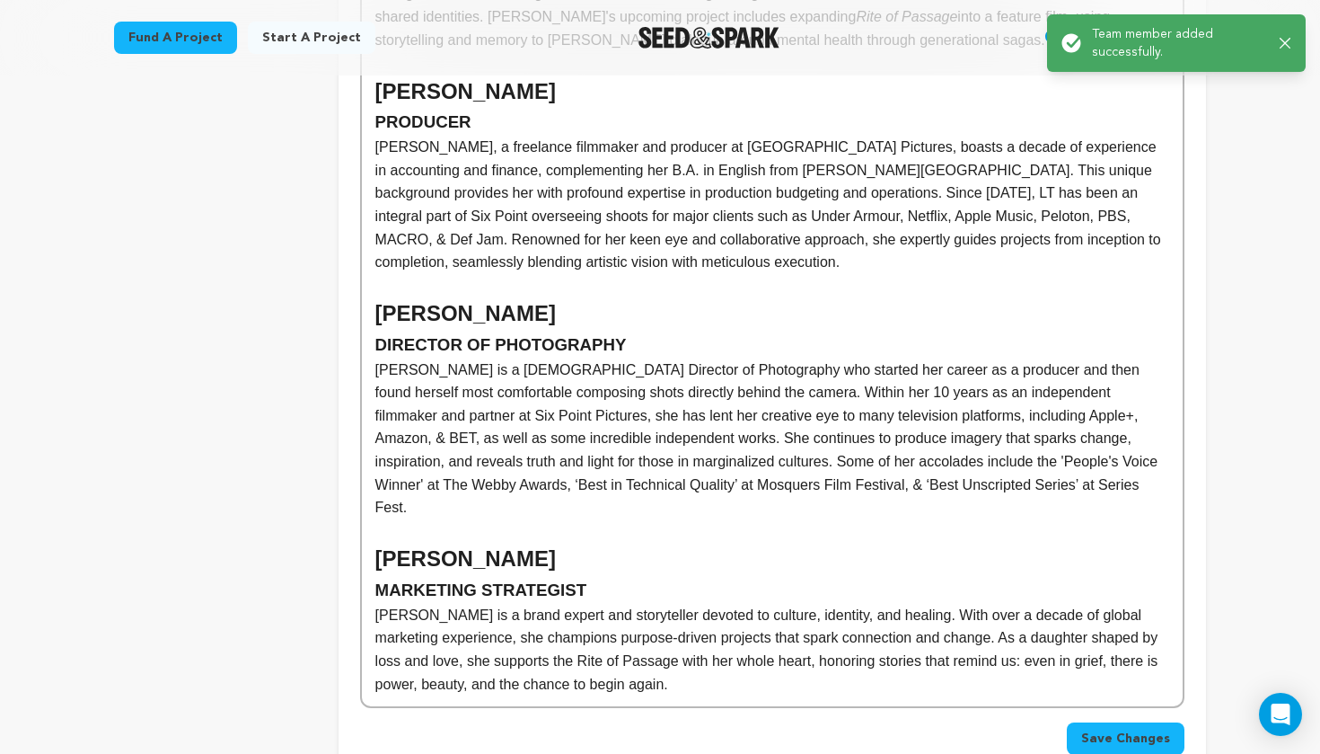
scroll to position [850, 0]
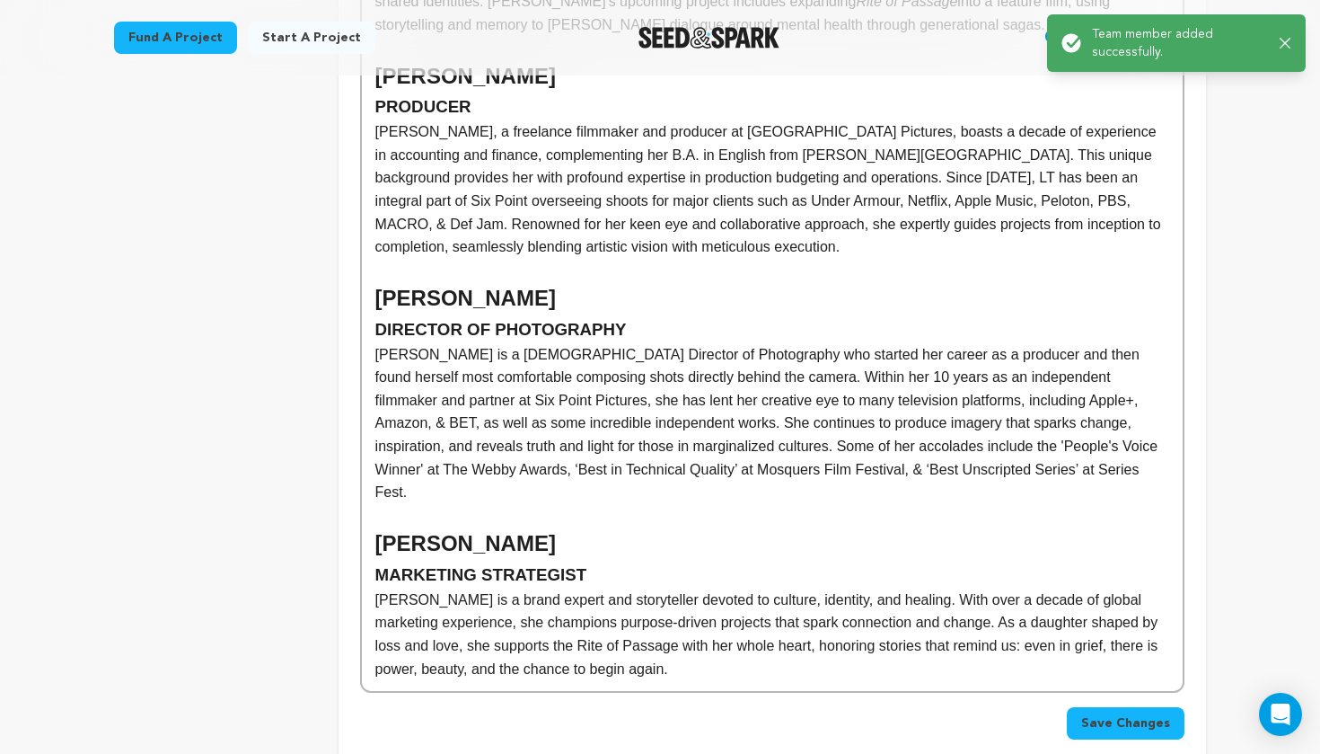
click at [754, 602] on p "Wanyu Zhang is a brand expert and storyteller devoted to culture, identity, and…" at bounding box center [772, 634] width 794 height 92
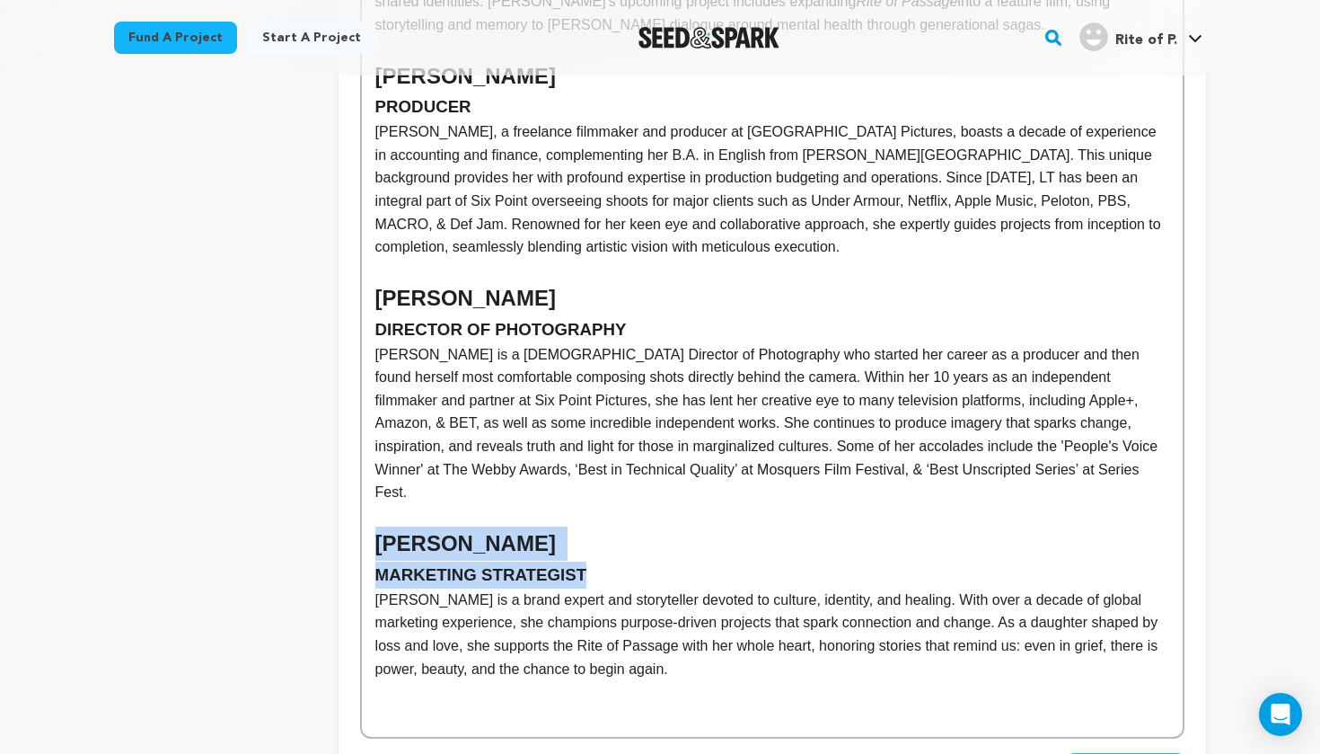
drag, startPoint x: 581, startPoint y: 507, endPoint x: 383, endPoint y: 482, distance: 200.0
click at [383, 482] on div "Katrina Binutu WRITER-DIRECTOR Katrina Binutu is a filmmaker and storyteller wh…" at bounding box center [772, 304] width 821 height 865
copy div "Wanyu Zhang MARKETING STRATEGIST"
click at [383, 703] on p "﻿" at bounding box center [772, 714] width 794 height 23
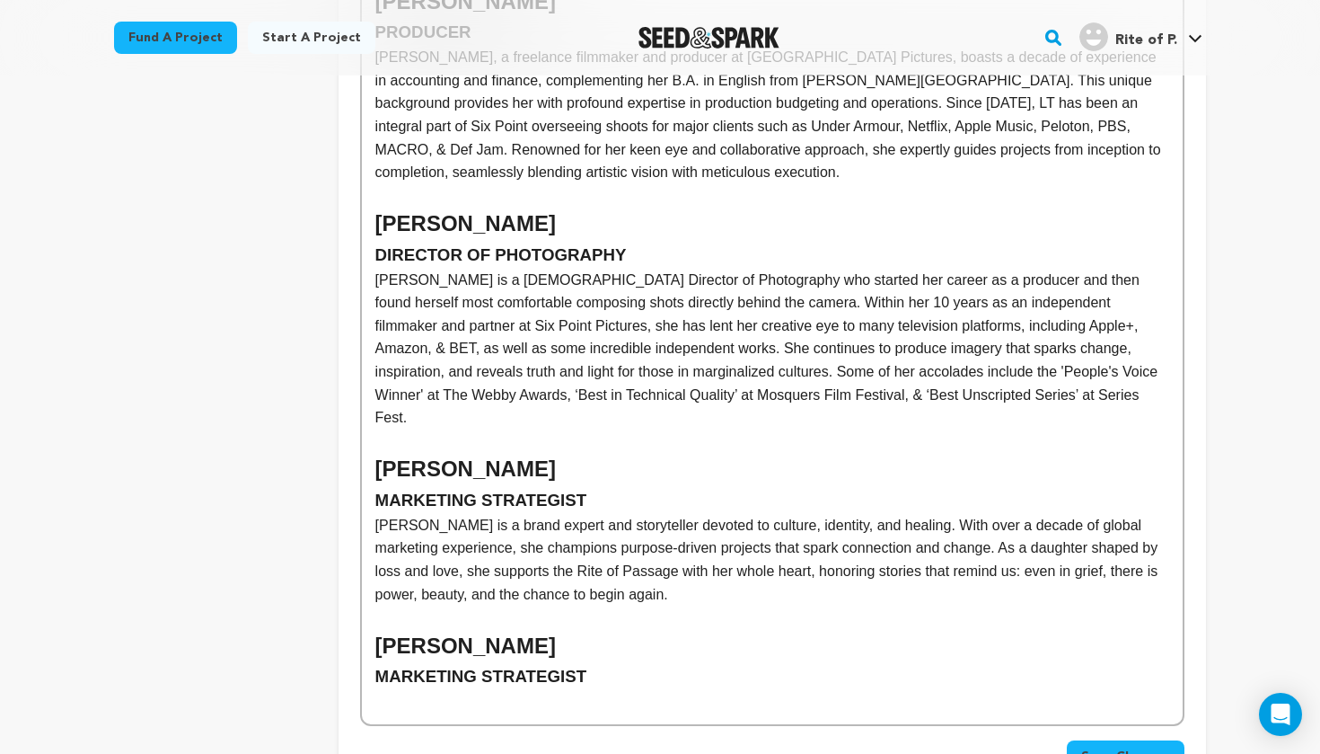
scroll to position [967, 0]
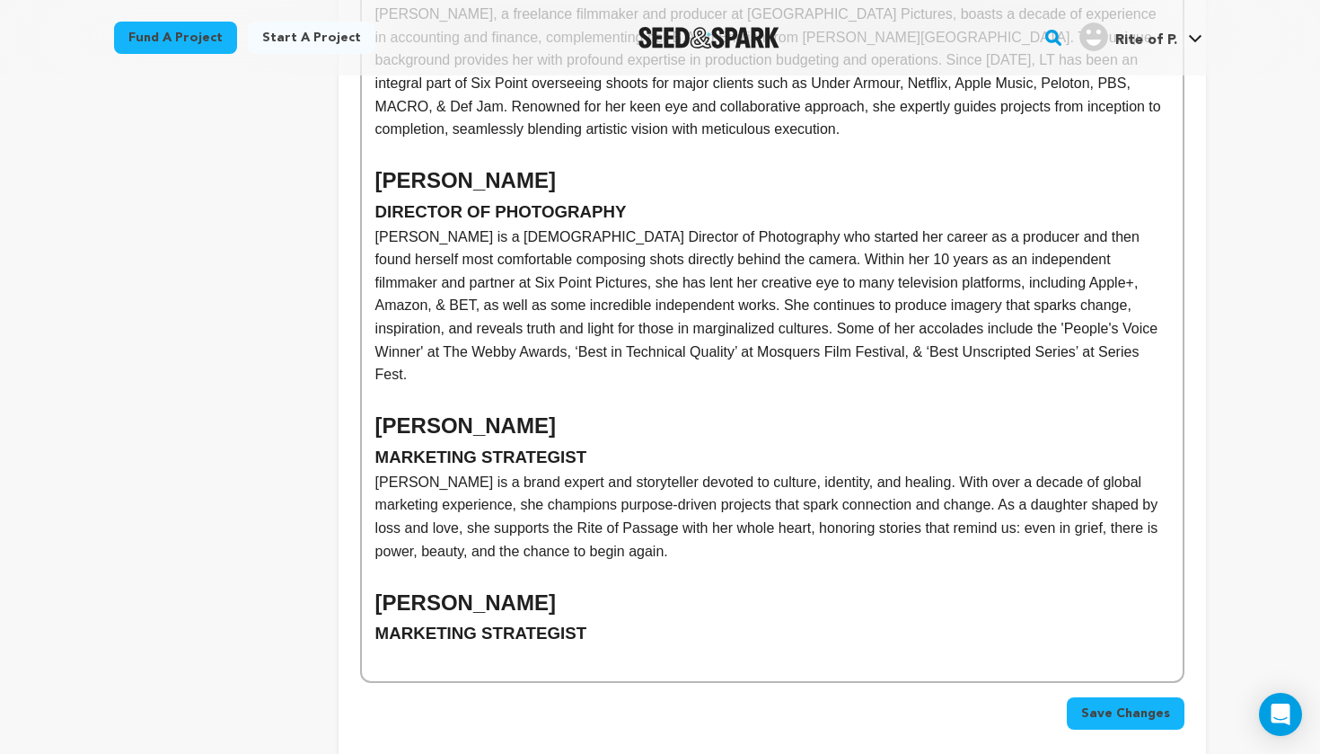
click at [391, 647] on p at bounding box center [772, 658] width 794 height 23
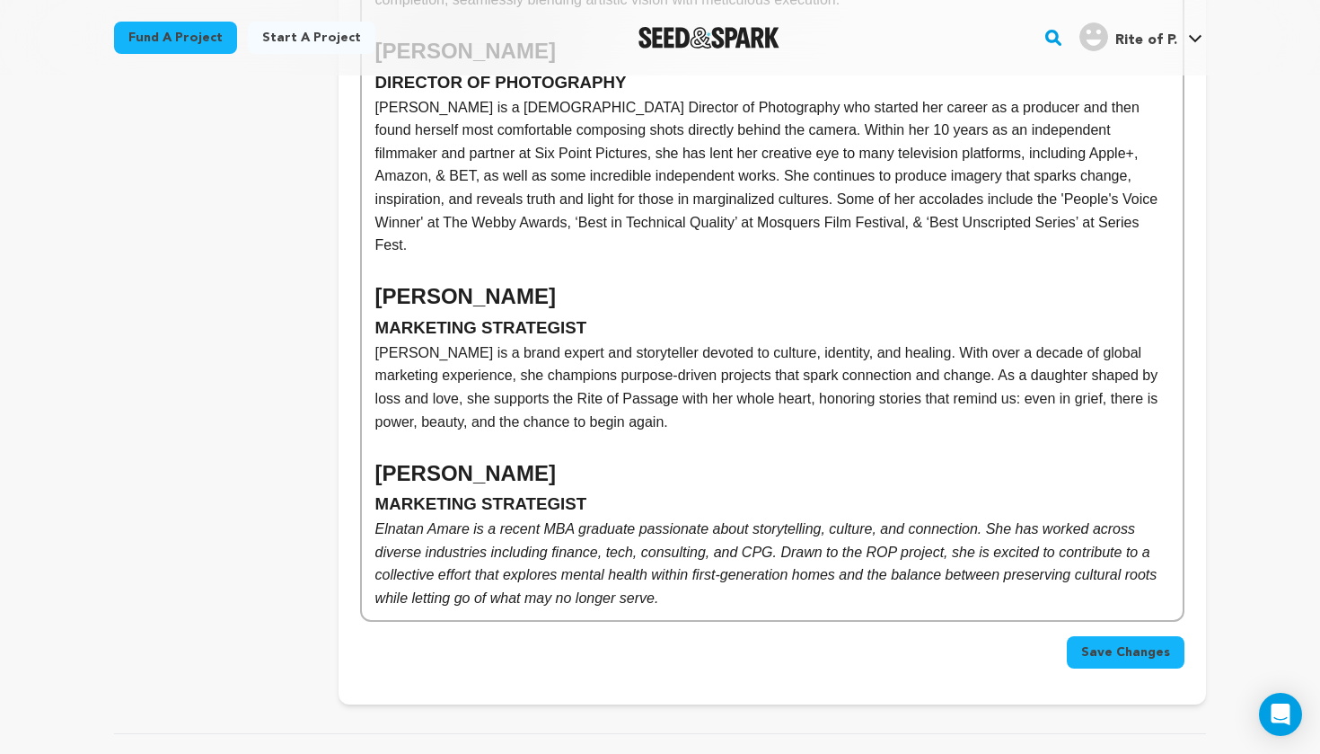
scroll to position [1148, 0]
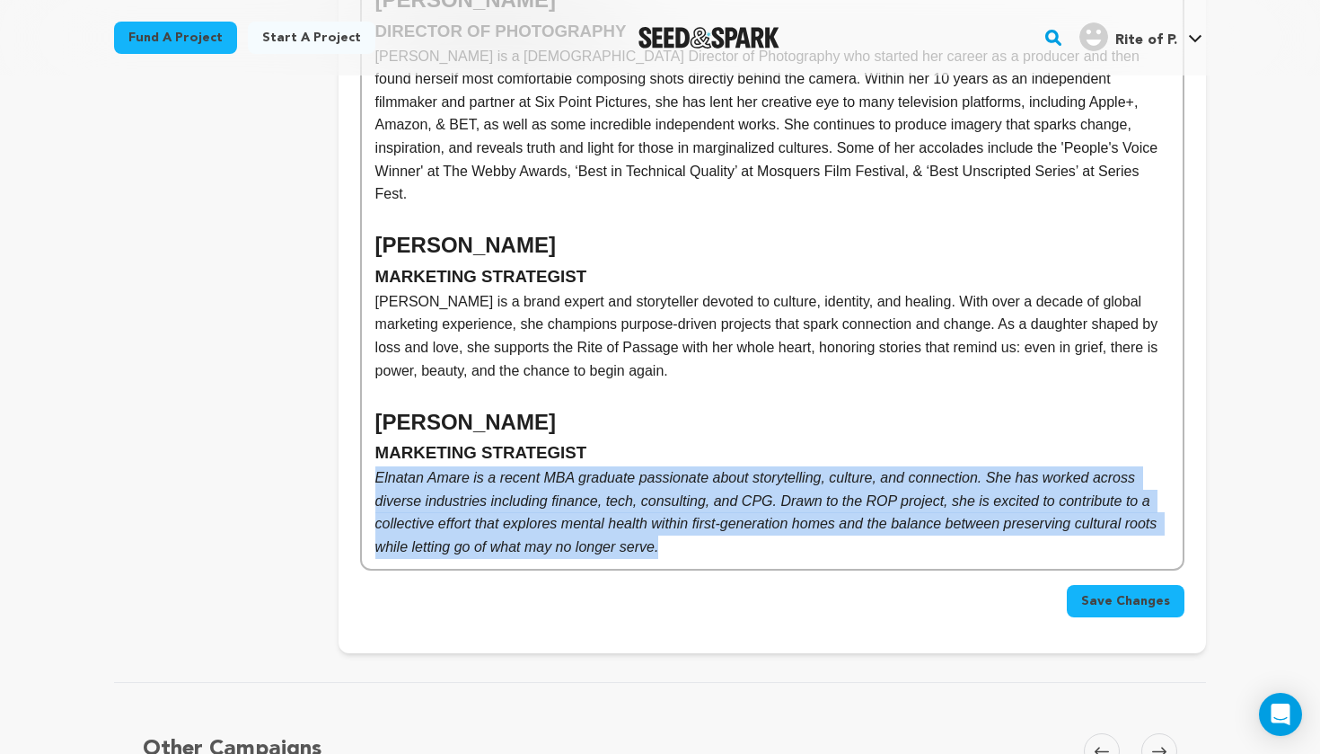
drag, startPoint x: 376, startPoint y: 410, endPoint x: 704, endPoint y: 477, distance: 334.7
click at [704, 477] on p "Elnatan Amare is a recent MBA graduate passionate about storytelling, culture, …" at bounding box center [772, 512] width 794 height 92
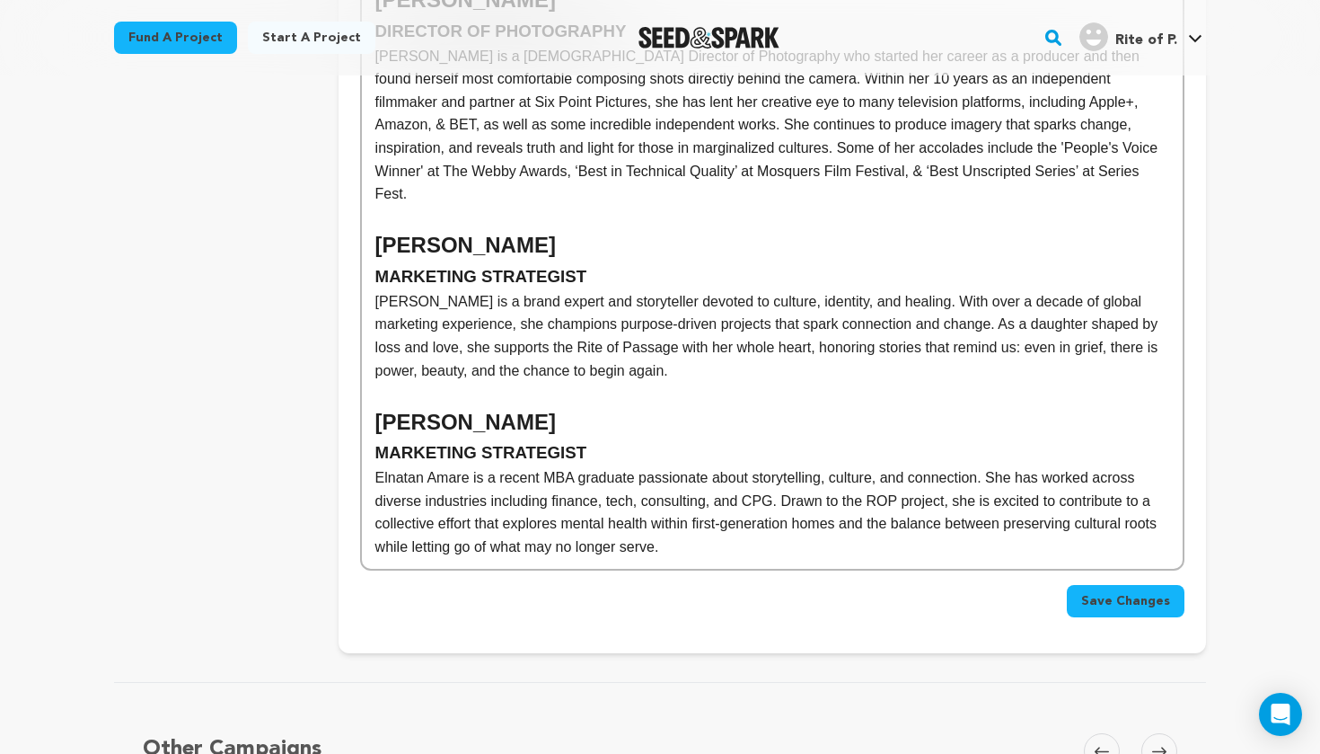
click at [408, 405] on h2 "Wanyu Zhang" at bounding box center [772, 422] width 794 height 34
click at [479, 405] on h2 "Elnatan Zhang" at bounding box center [772, 422] width 794 height 34
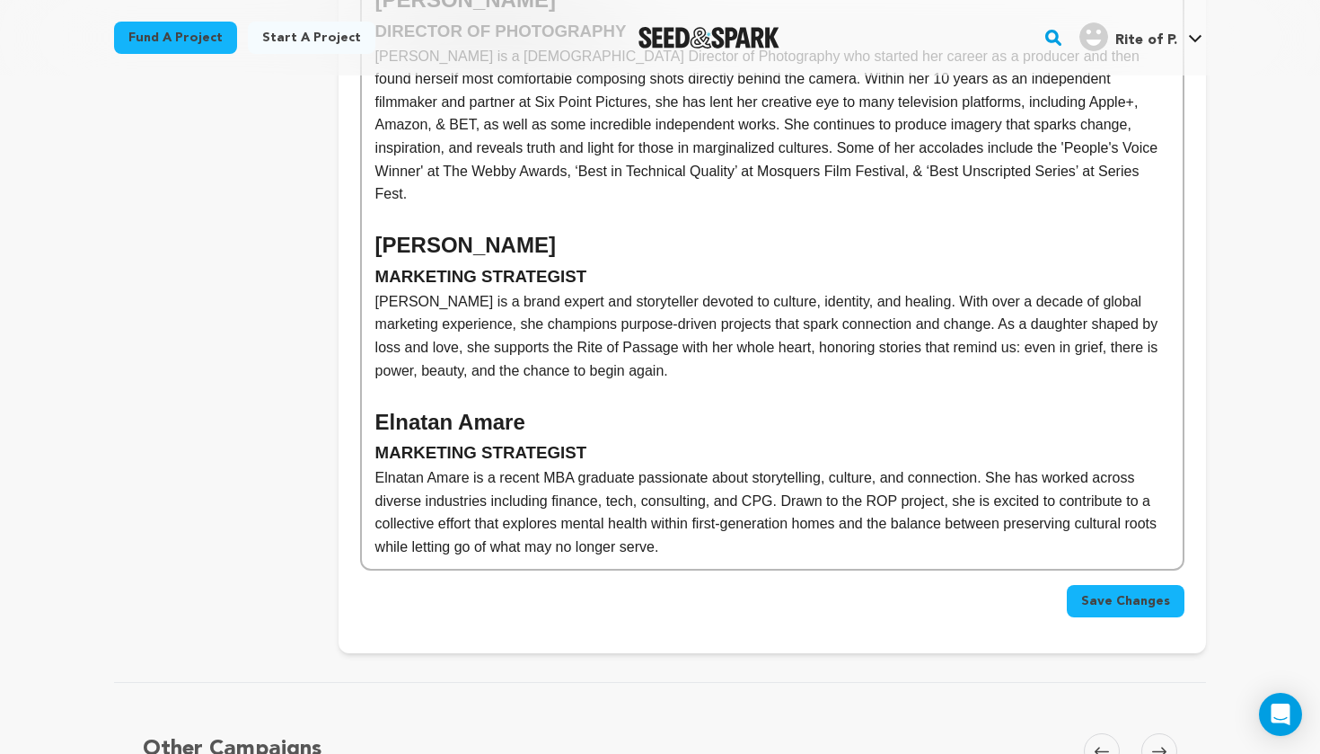
click at [882, 466] on p "Elnatan Amare is a recent MBA graduate passionate about storytelling, culture, …" at bounding box center [772, 512] width 794 height 92
drag, startPoint x: 602, startPoint y: 281, endPoint x: 698, endPoint y: 281, distance: 96.1
click at [698, 294] on span "Wanyu Zhang is a brand expert and storyteller devoted to culture, identity, and…" at bounding box center [768, 336] width 787 height 84
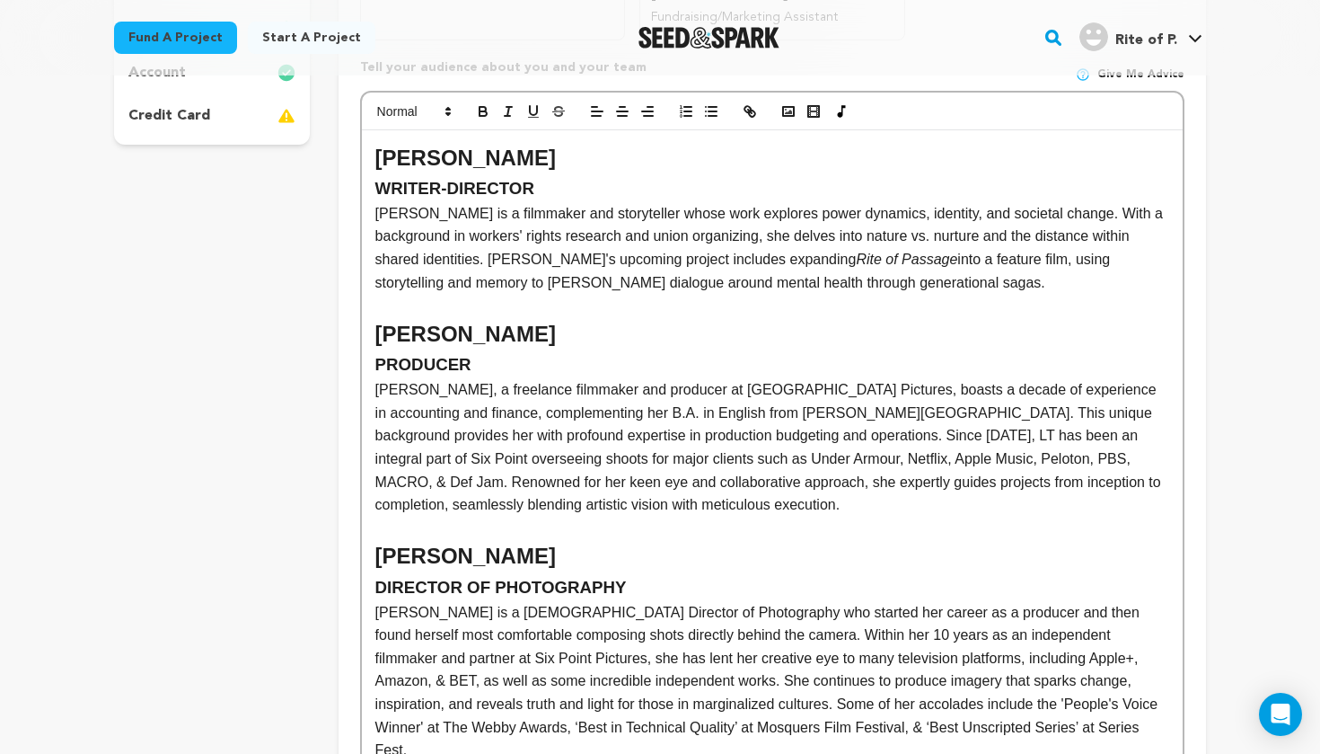
scroll to position [590, 0]
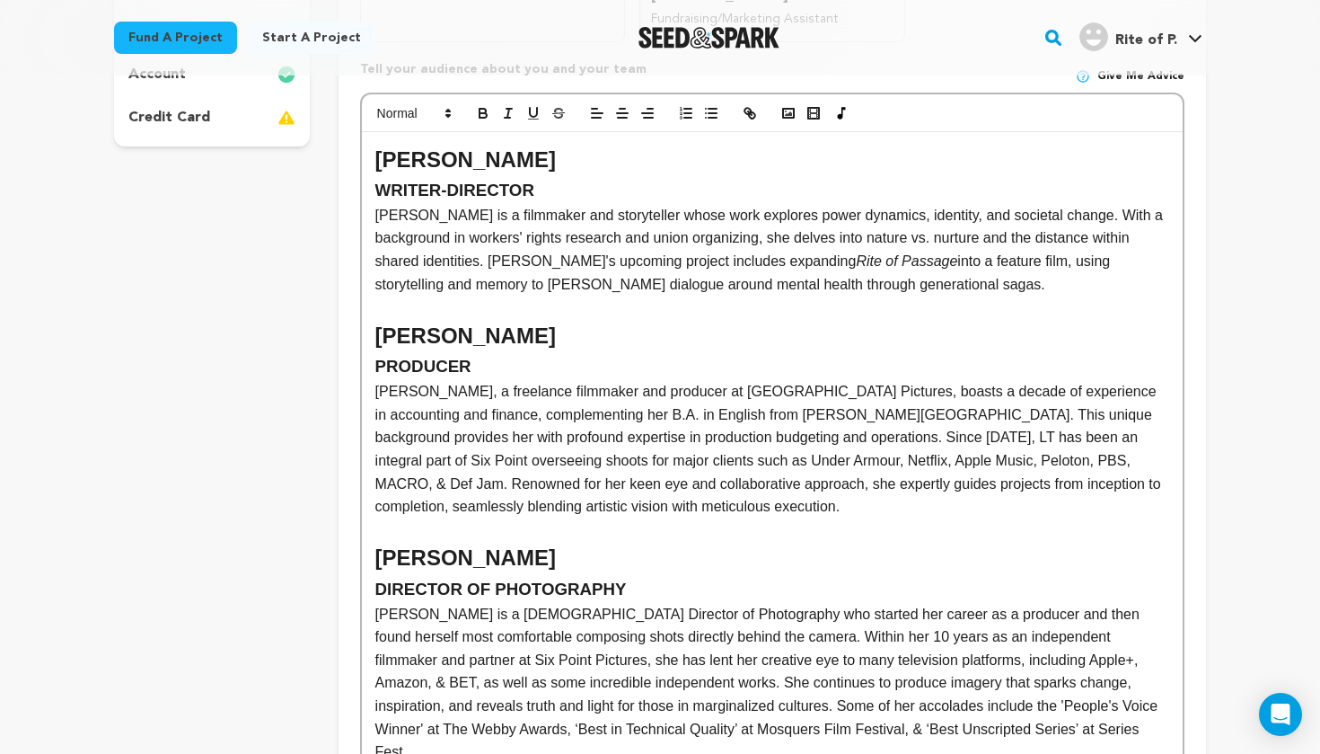
click at [760, 204] on p "Katrina Binutu is a filmmaker and storyteller whose work explores power dynamic…" at bounding box center [772, 250] width 794 height 92
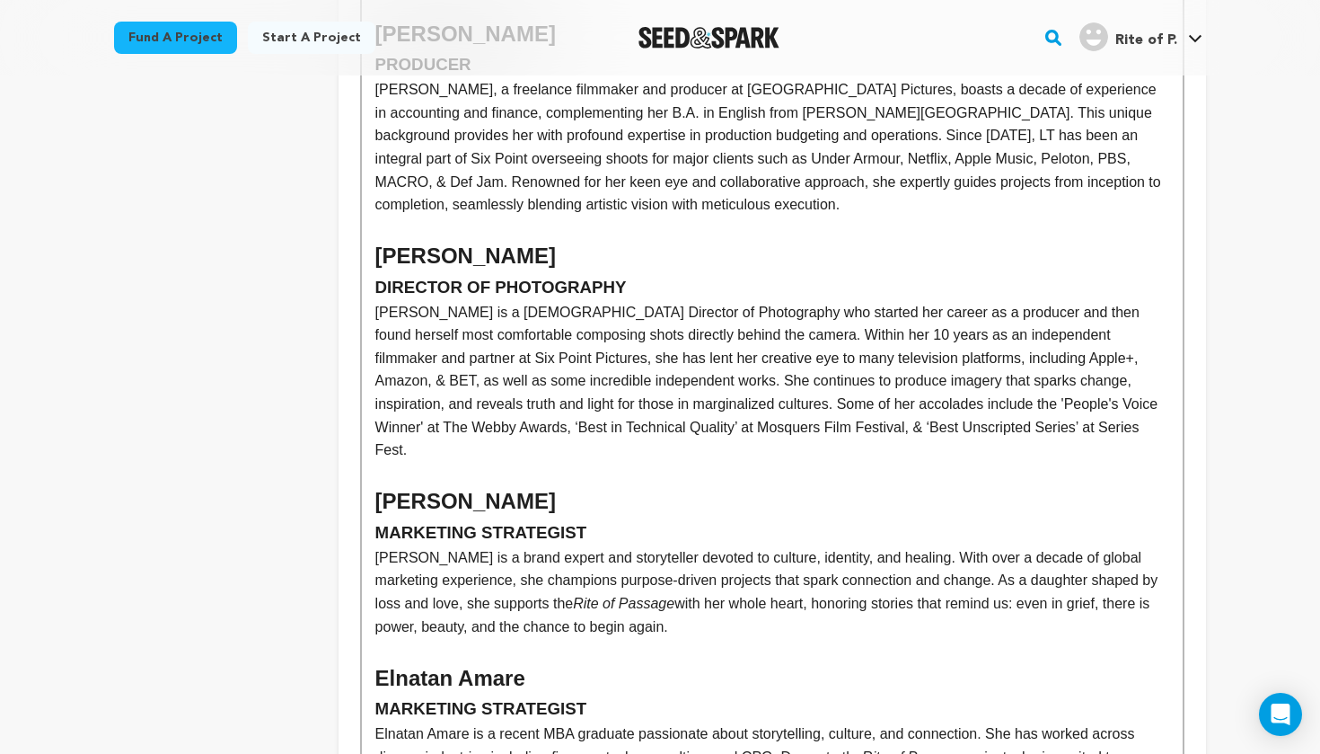
scroll to position [1038, 0]
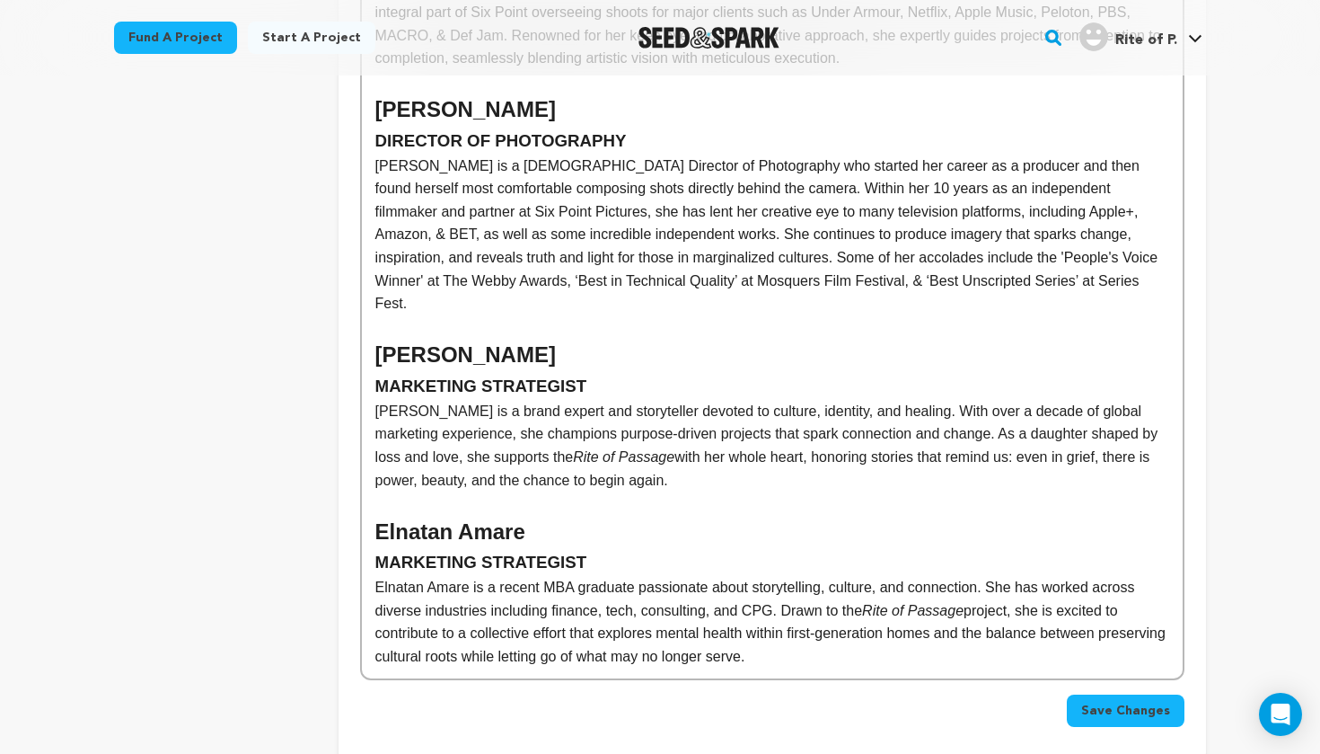
click at [377, 515] on h2 "Elnatan Amare" at bounding box center [772, 532] width 794 height 34
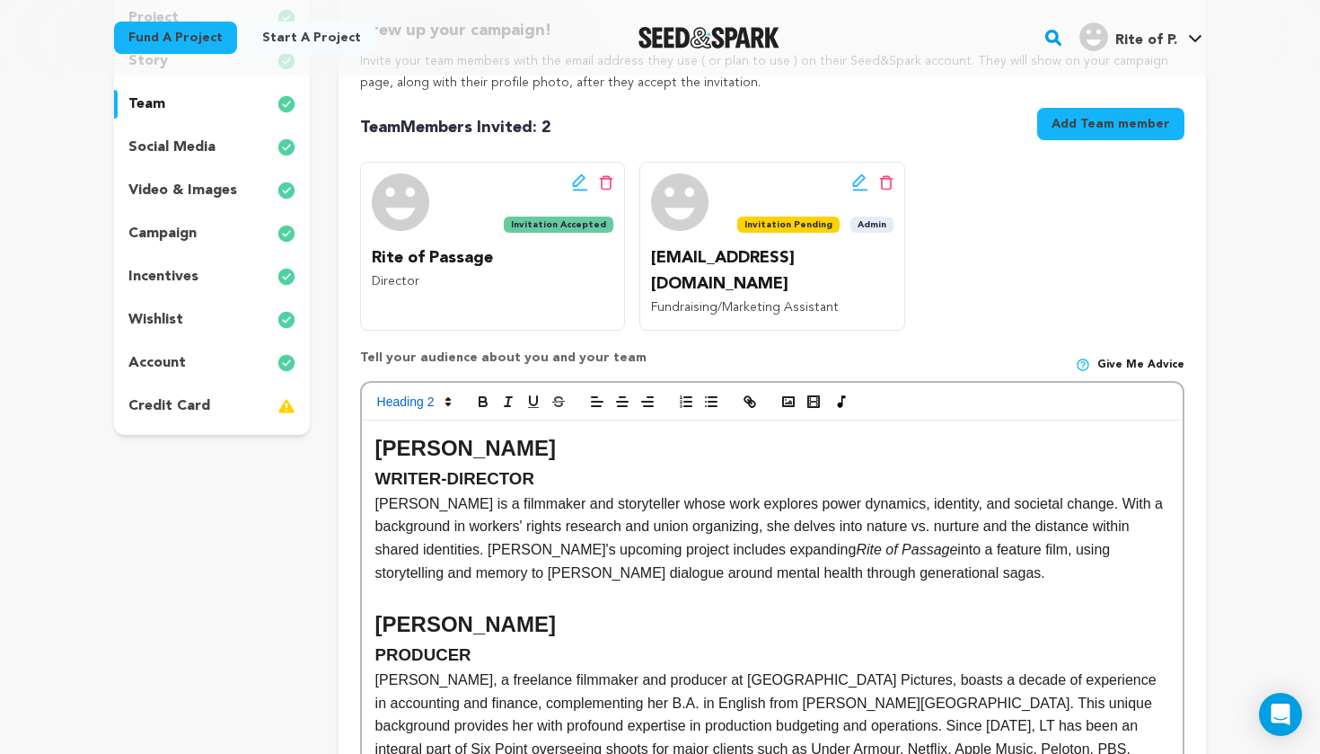
scroll to position [221, 0]
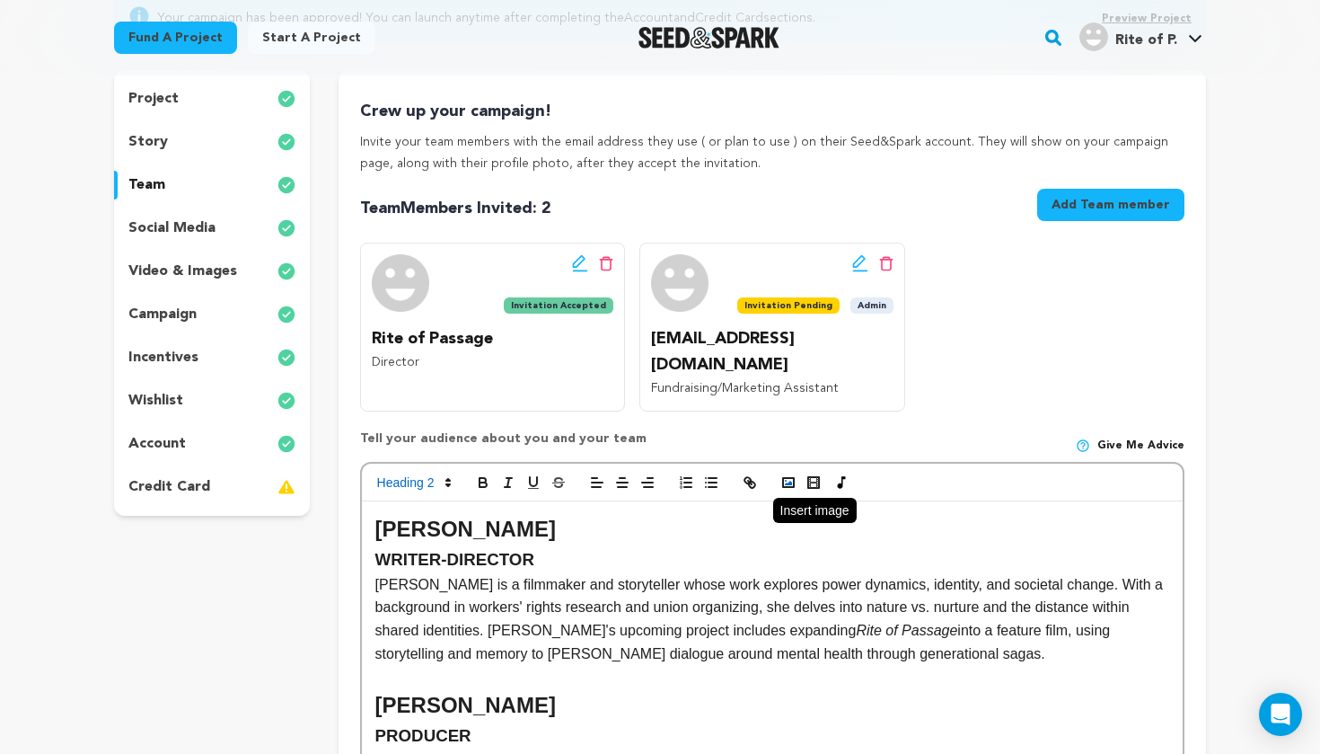
click at [787, 474] on icon "button" at bounding box center [789, 482] width 16 height 16
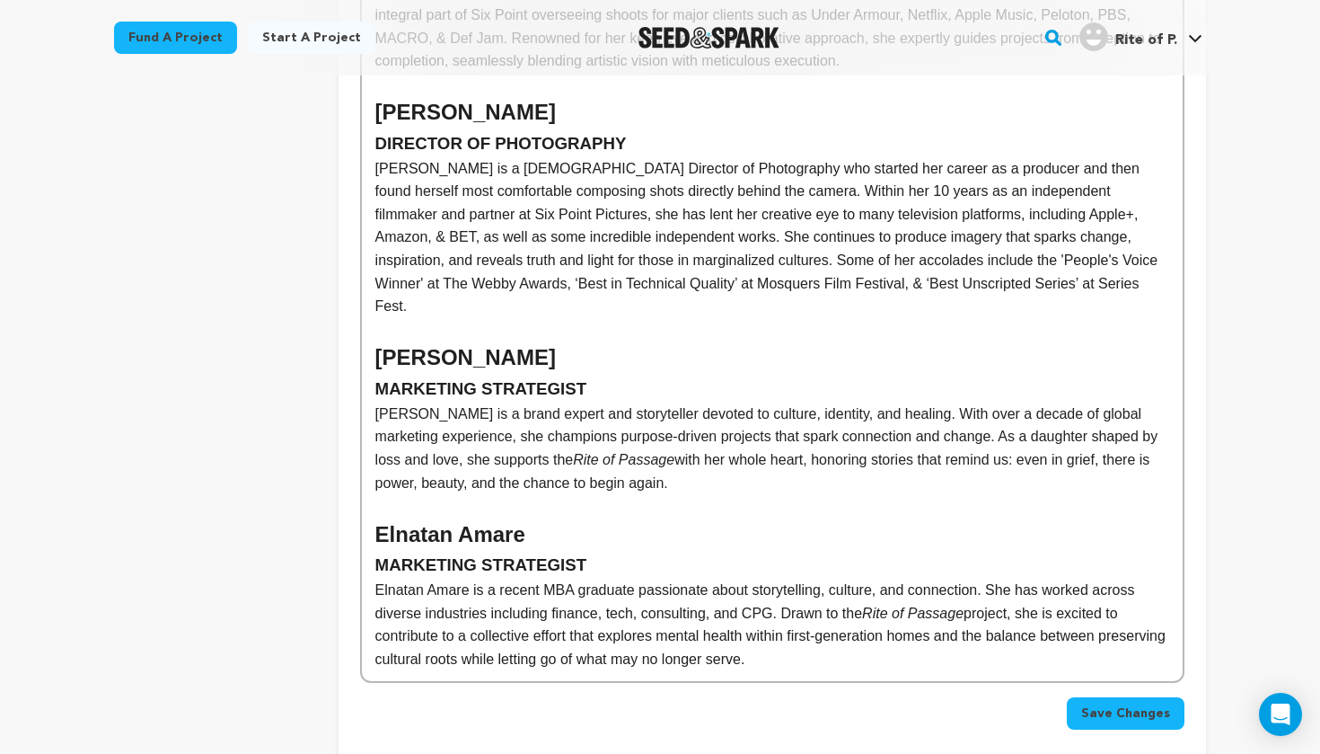
scroll to position [1034, 0]
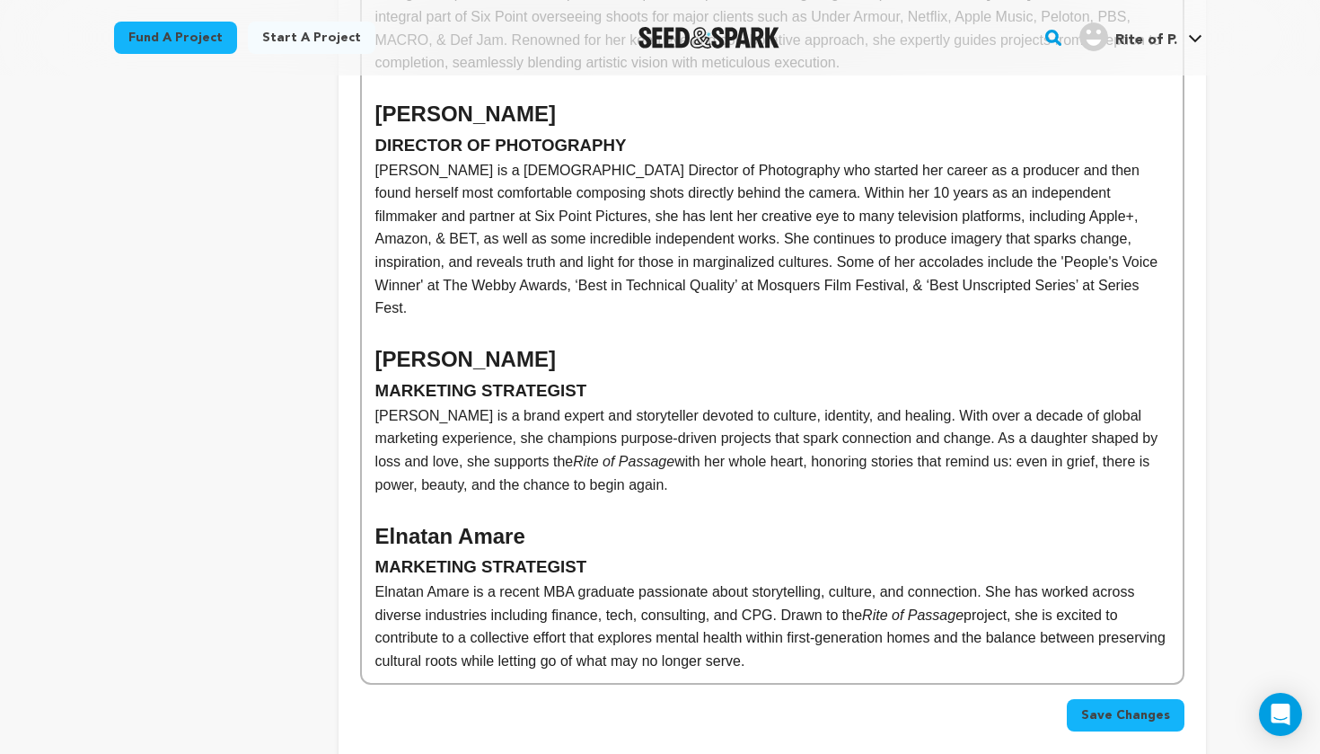
click at [581, 553] on h3 "MARKETING STRATEGIST" at bounding box center [772, 566] width 794 height 27
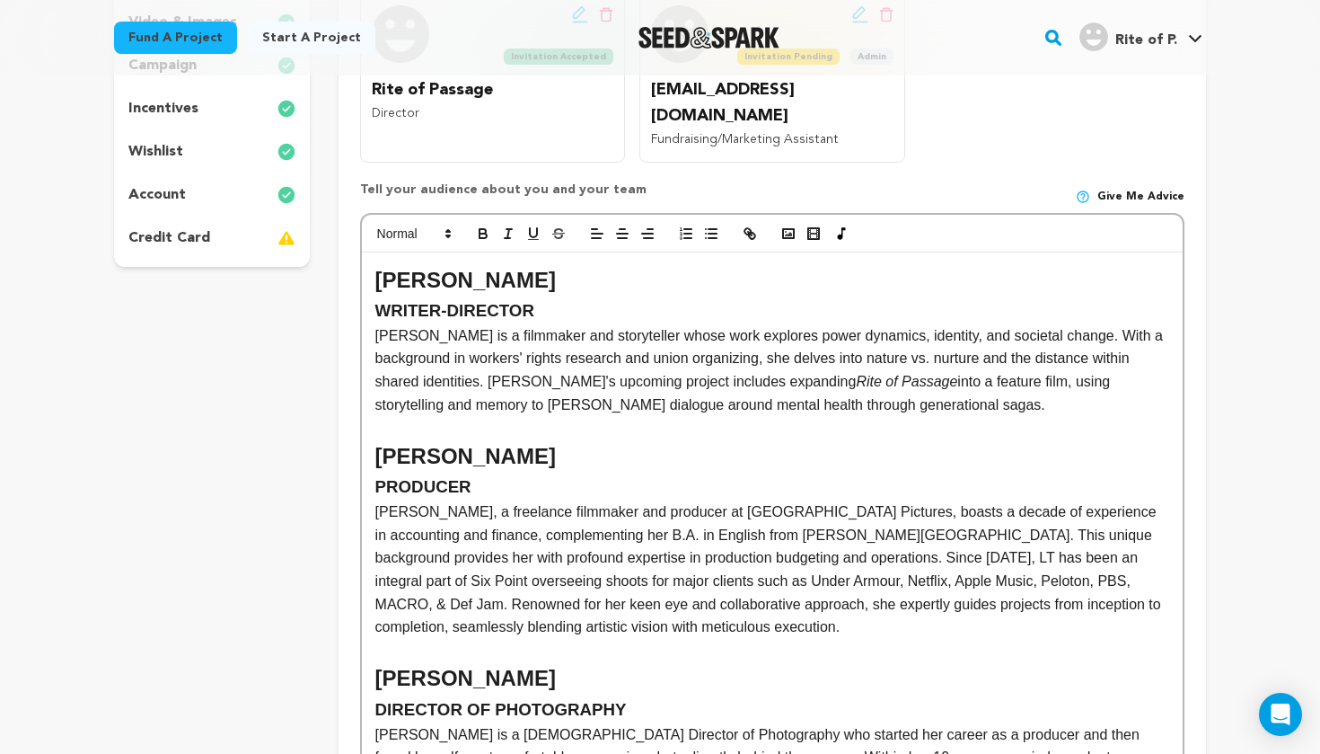
scroll to position [468, 0]
click at [790, 227] on icon "button" at bounding box center [789, 235] width 16 height 16
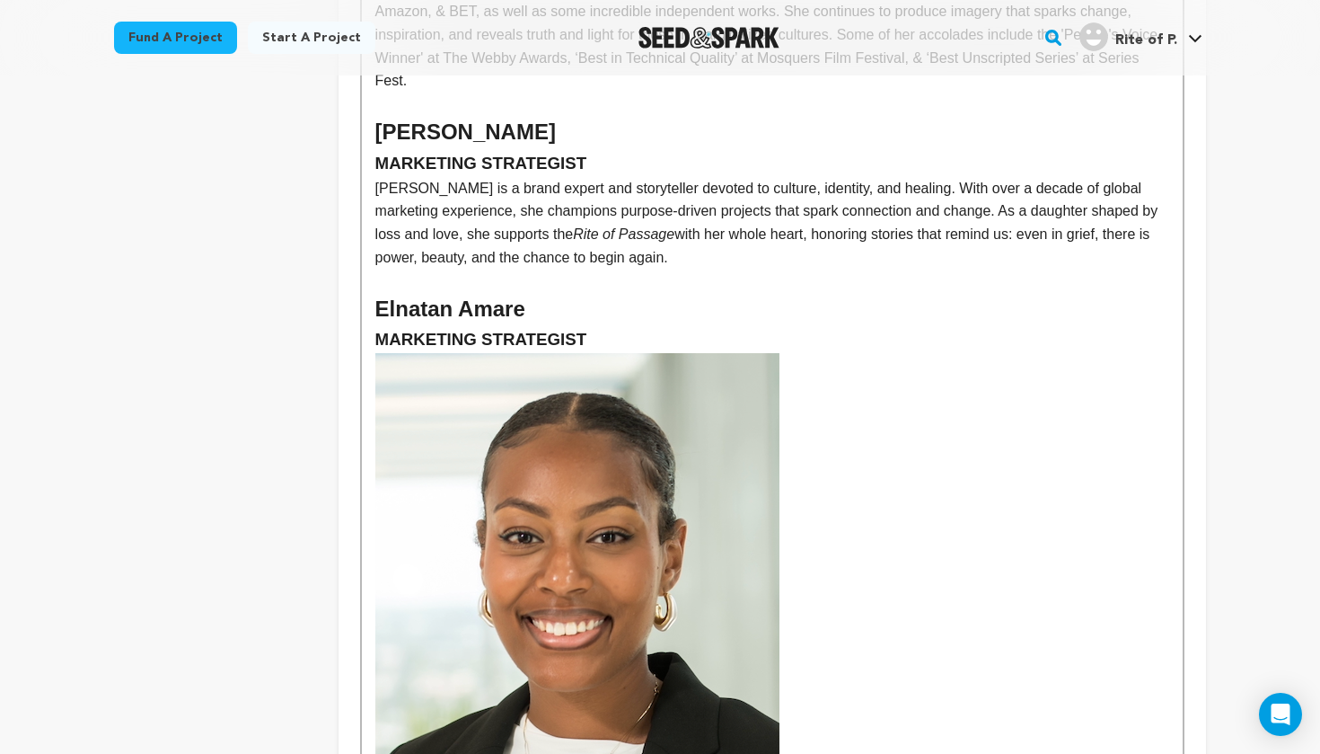
scroll to position [1444, 0]
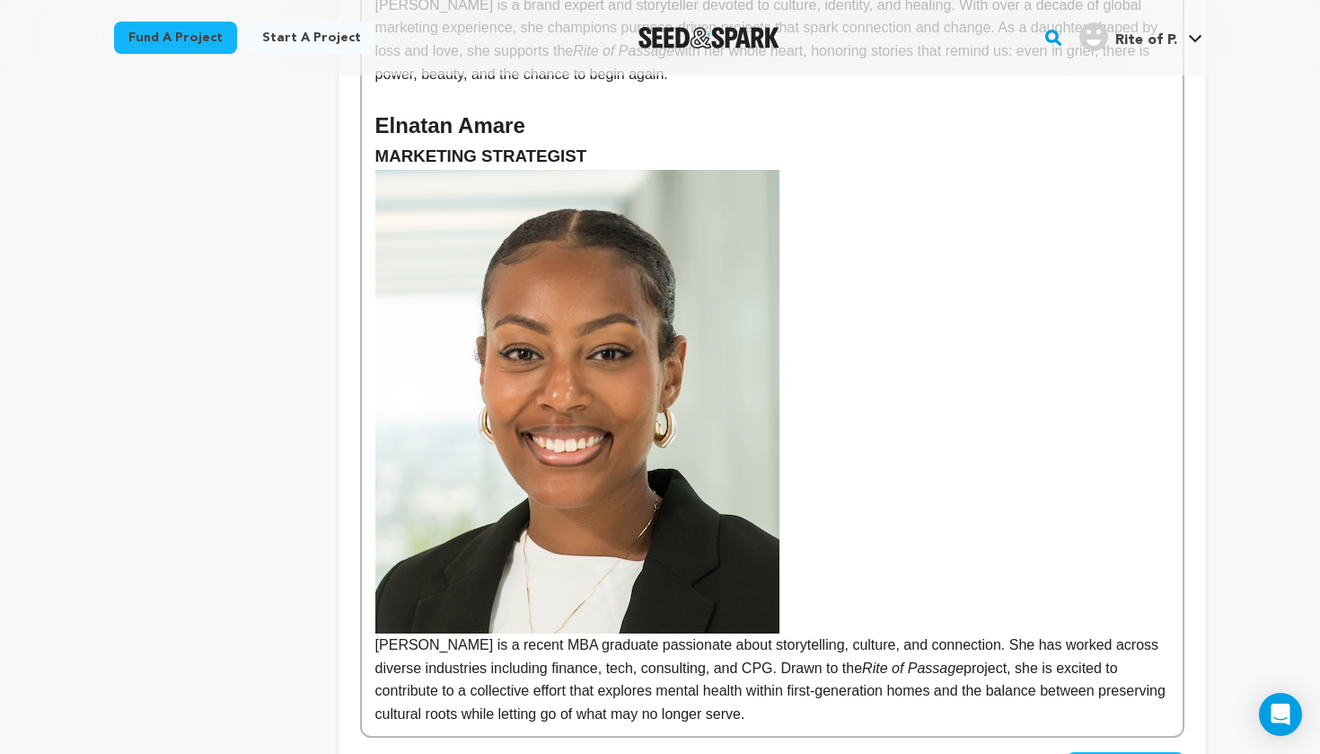
click at [583, 371] on img at bounding box center [577, 401] width 404 height 463
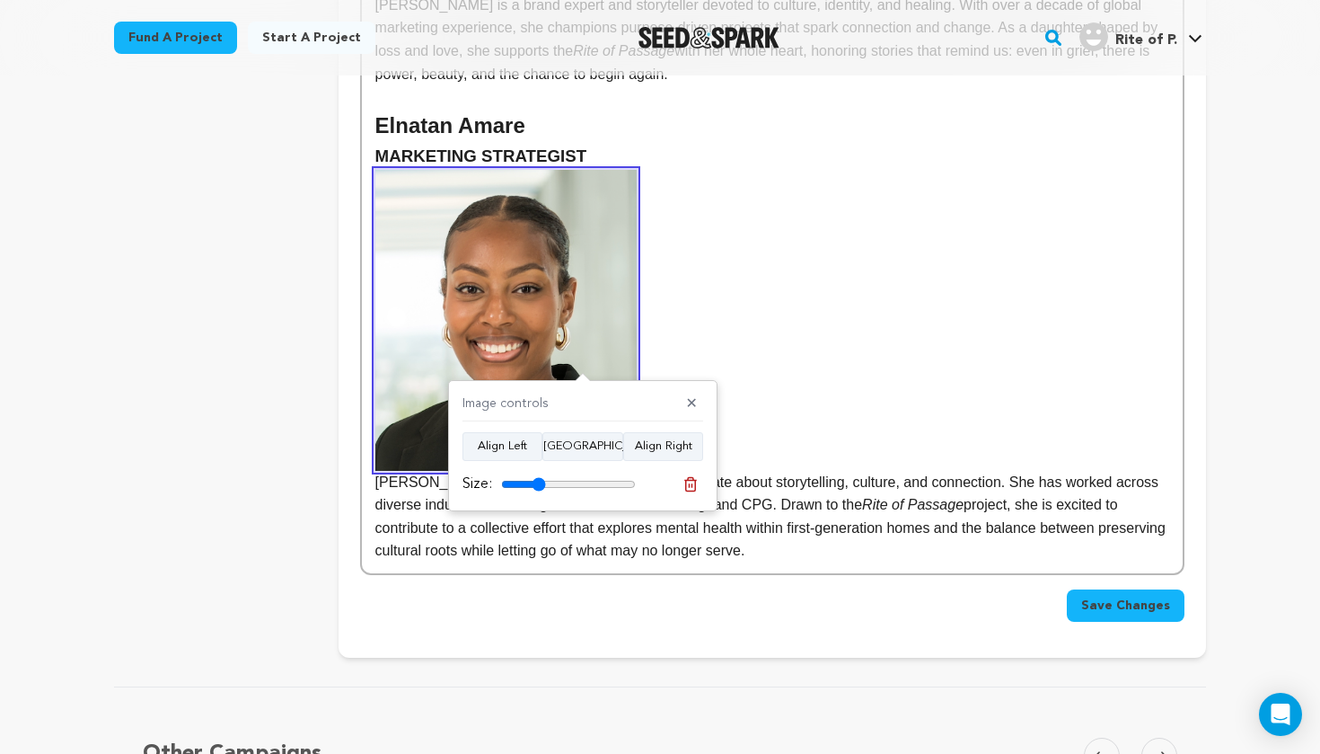
drag, startPoint x: 628, startPoint y: 483, endPoint x: 539, endPoint y: 476, distance: 89.2
type input "33"
click at [539, 477] on input "range" at bounding box center [568, 484] width 135 height 14
click at [866, 315] on p "Elnatan Amare is a recent MBA graduate passionate about storytelling, culture, …" at bounding box center [772, 366] width 794 height 393
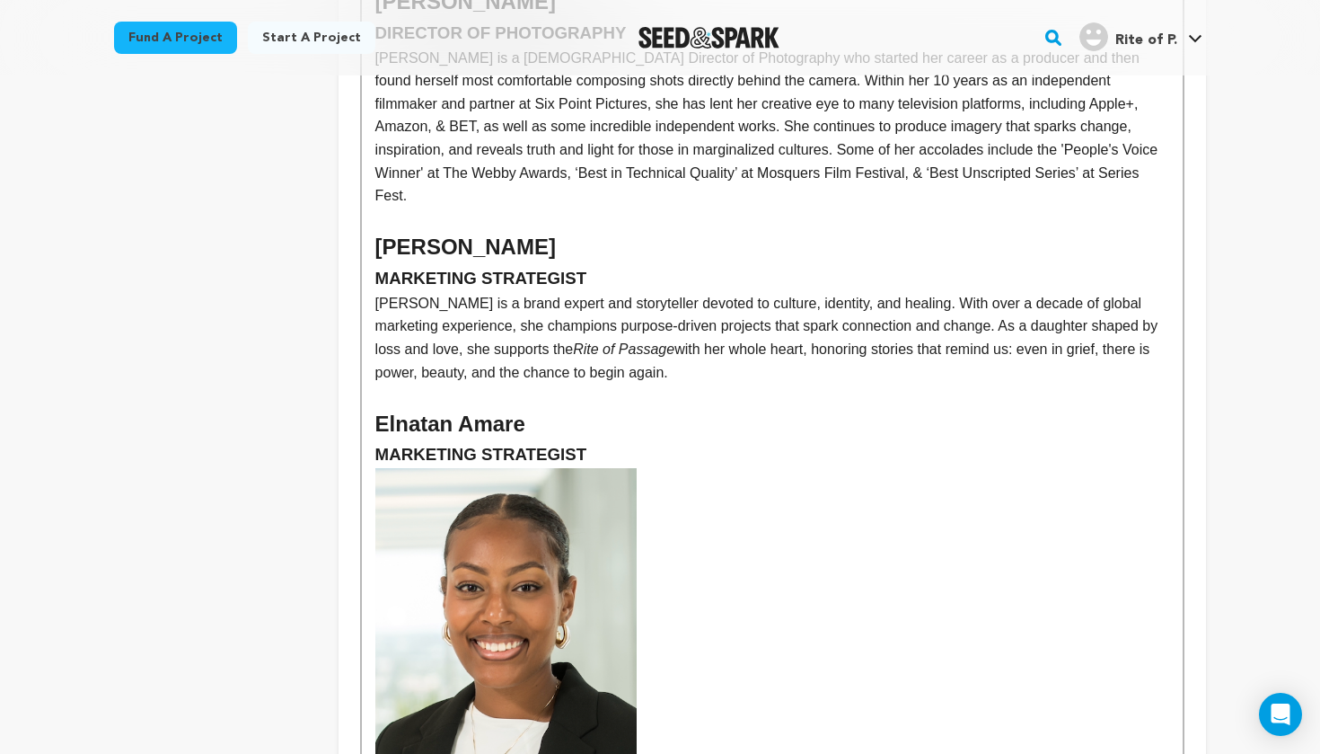
scroll to position [1018, 0]
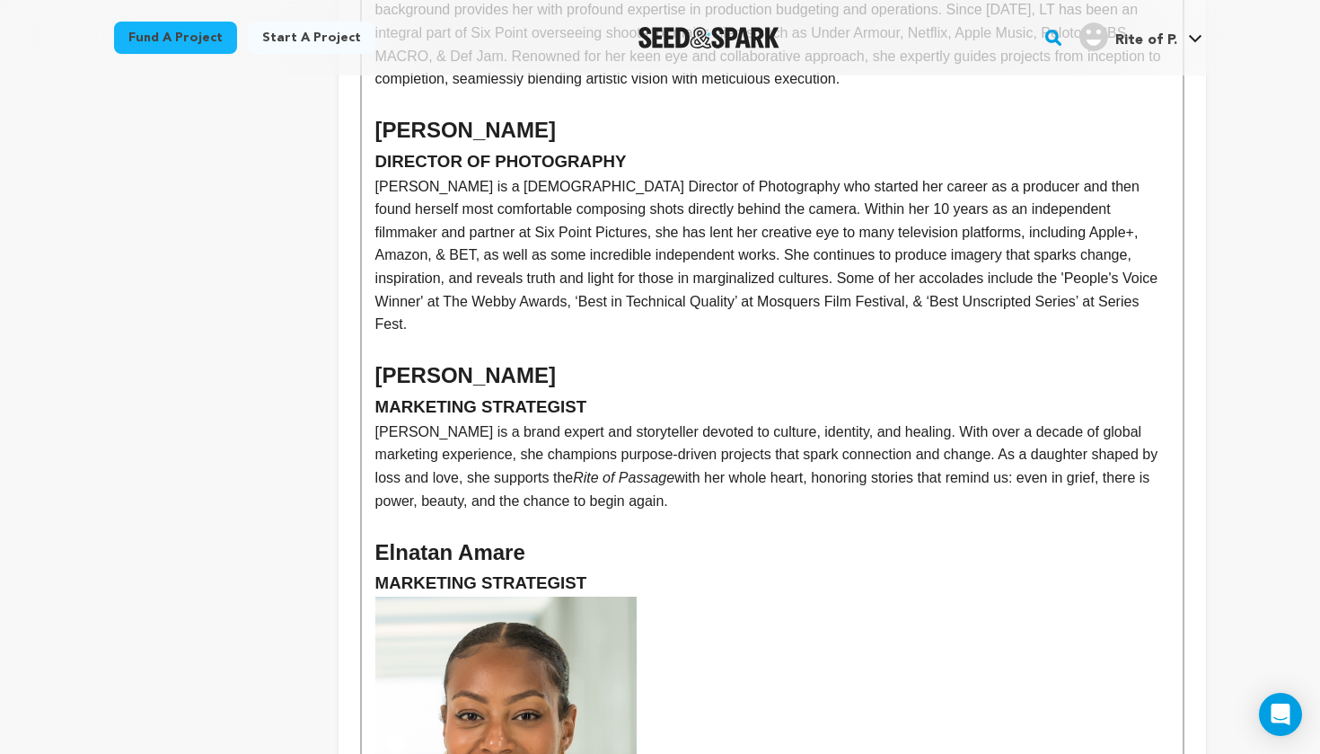
click at [611, 393] on h3 "MARKETING STRATEGIST" at bounding box center [772, 406] width 794 height 27
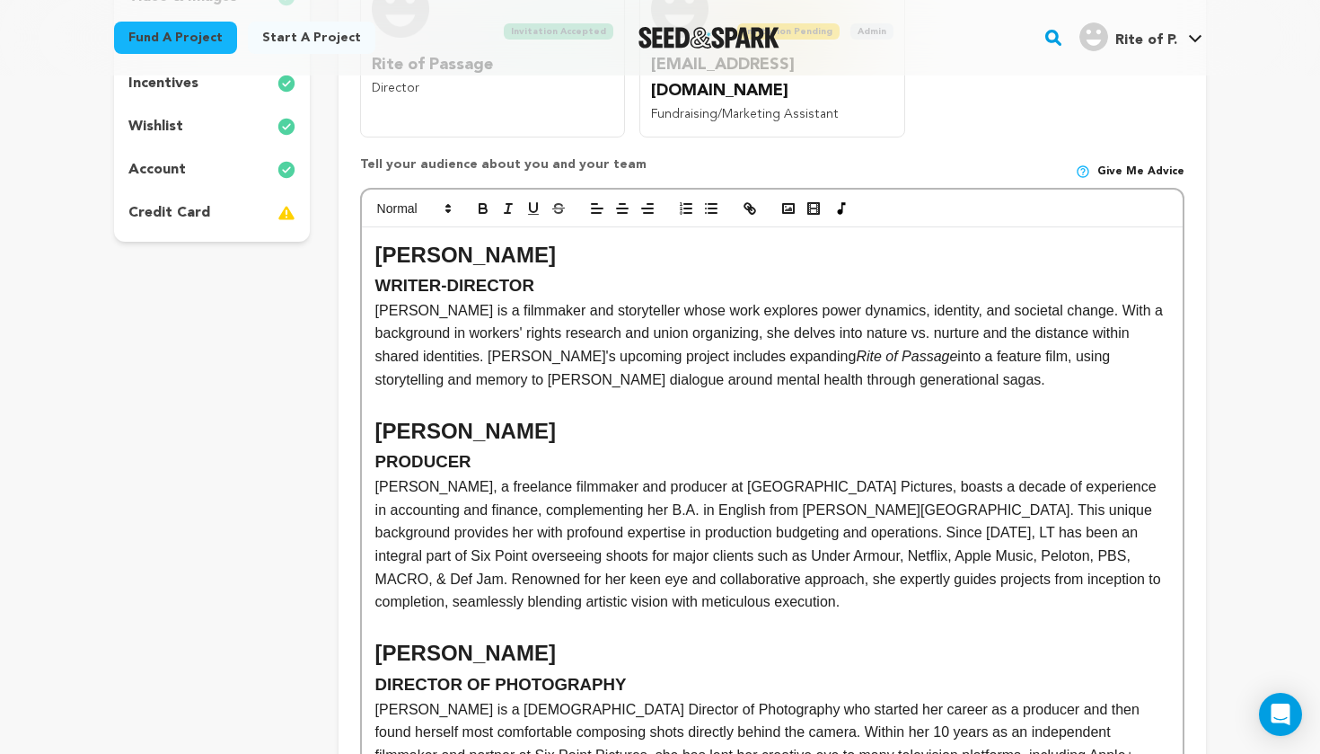
scroll to position [369, 0]
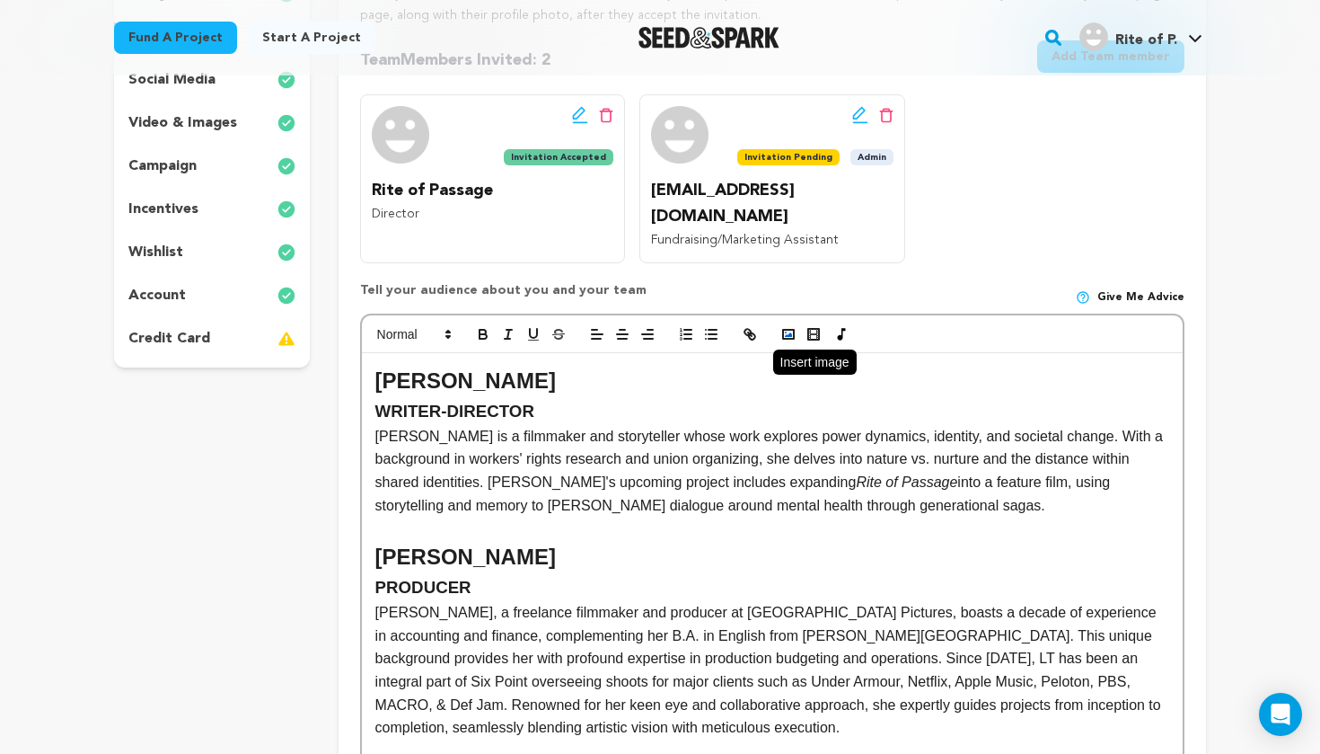
click at [785, 326] on icon "button" at bounding box center [789, 334] width 16 height 16
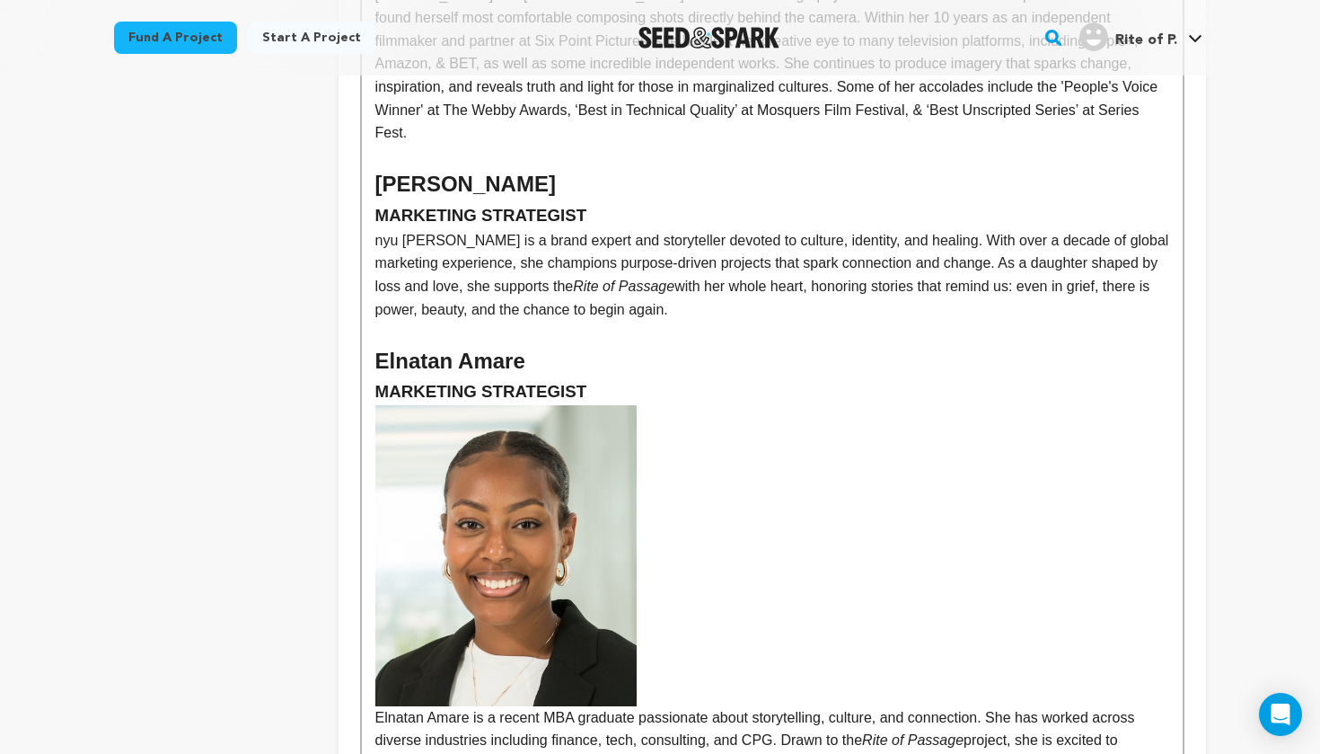
scroll to position [1205, 0]
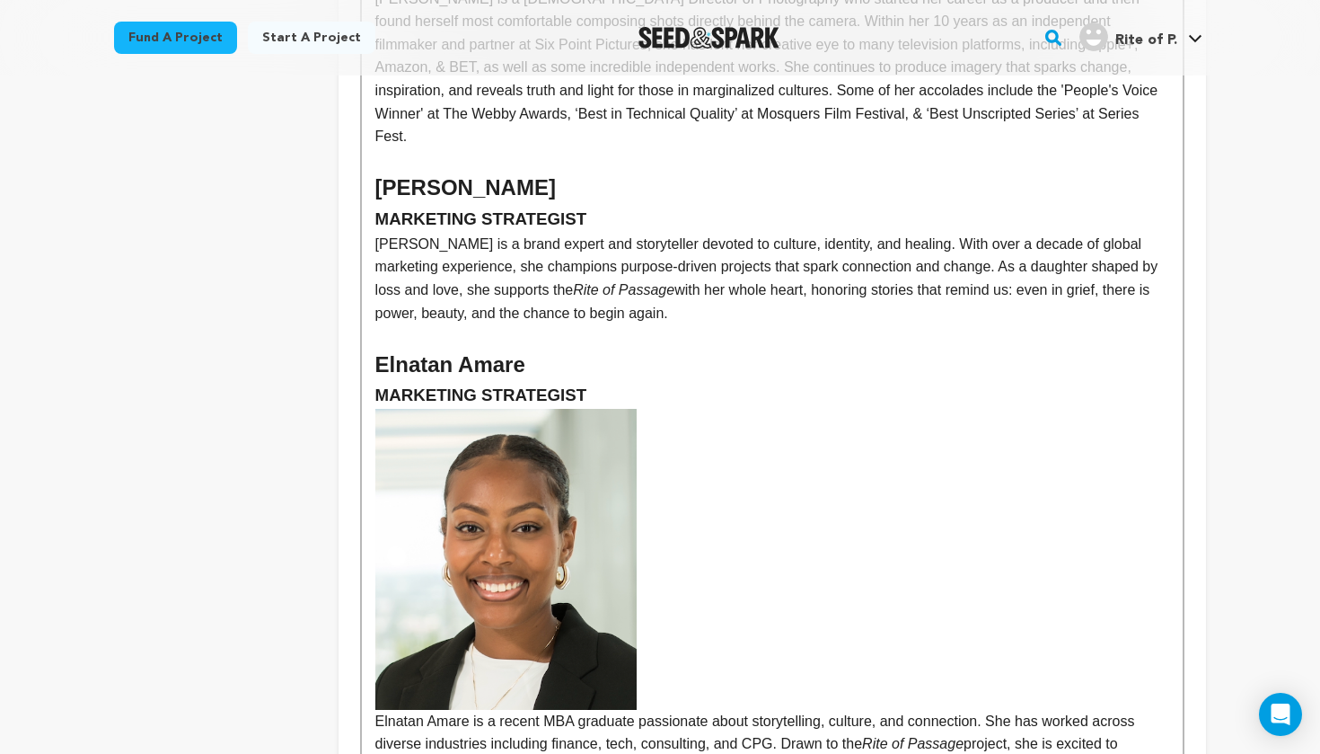
click at [604, 233] on p "Wanyu Zhang is a brand expert and storyteller devoted to culture, identity, and…" at bounding box center [772, 279] width 794 height 92
click at [595, 206] on h3 "MARKETING STRATEGIST" at bounding box center [772, 219] width 794 height 27
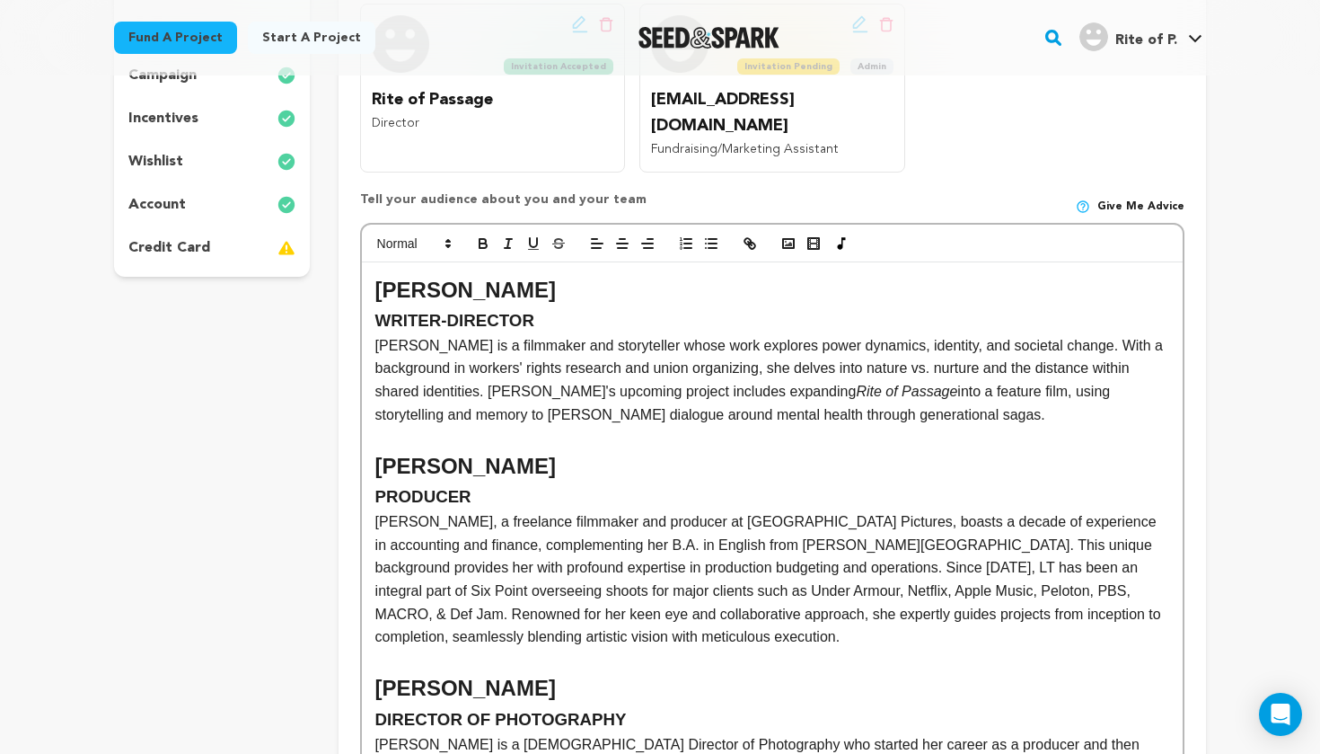
scroll to position [423, 0]
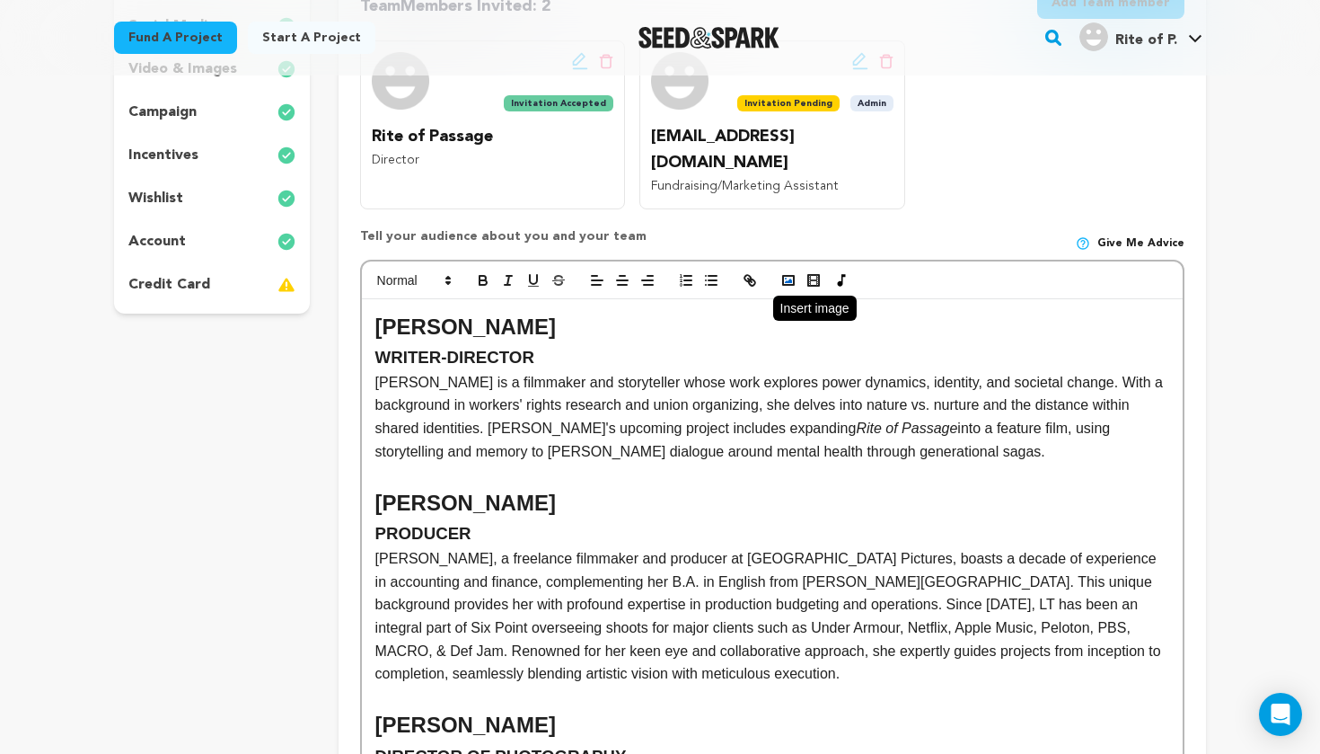
click at [788, 272] on icon "button" at bounding box center [789, 280] width 16 height 16
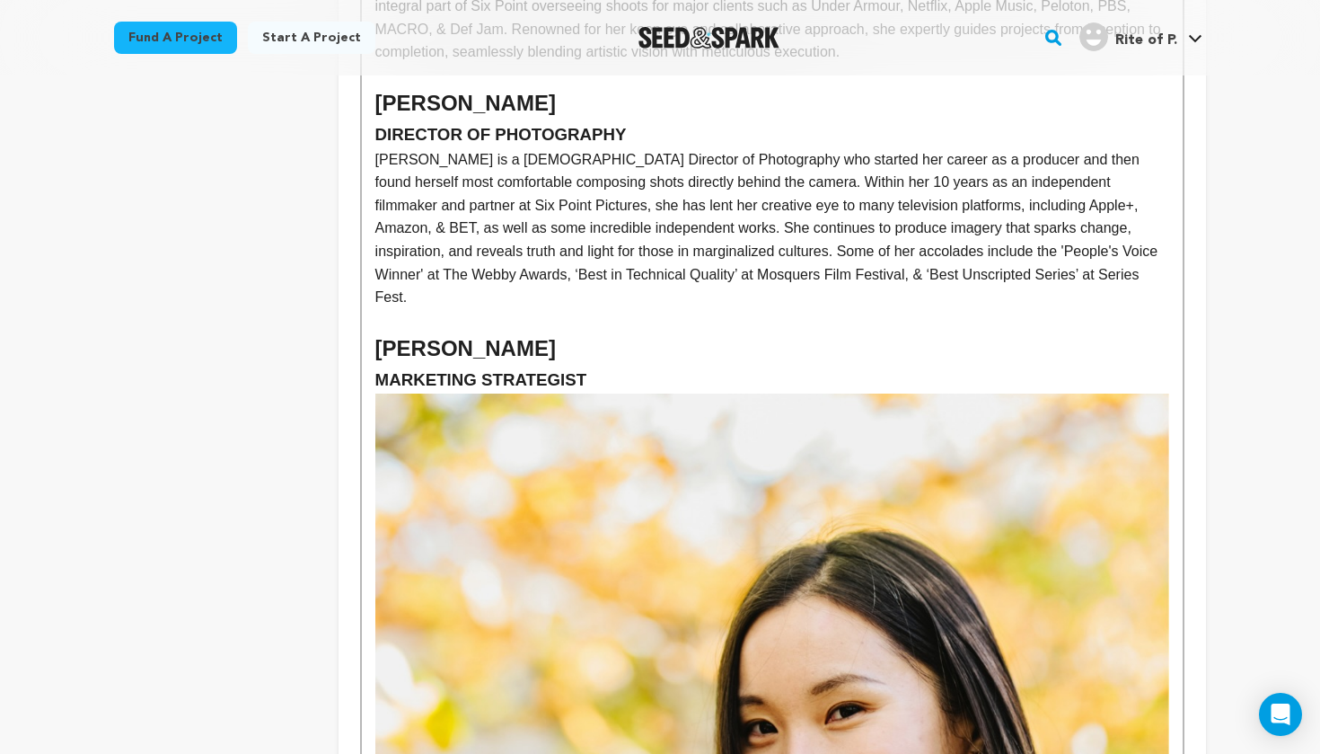
scroll to position [1114, 0]
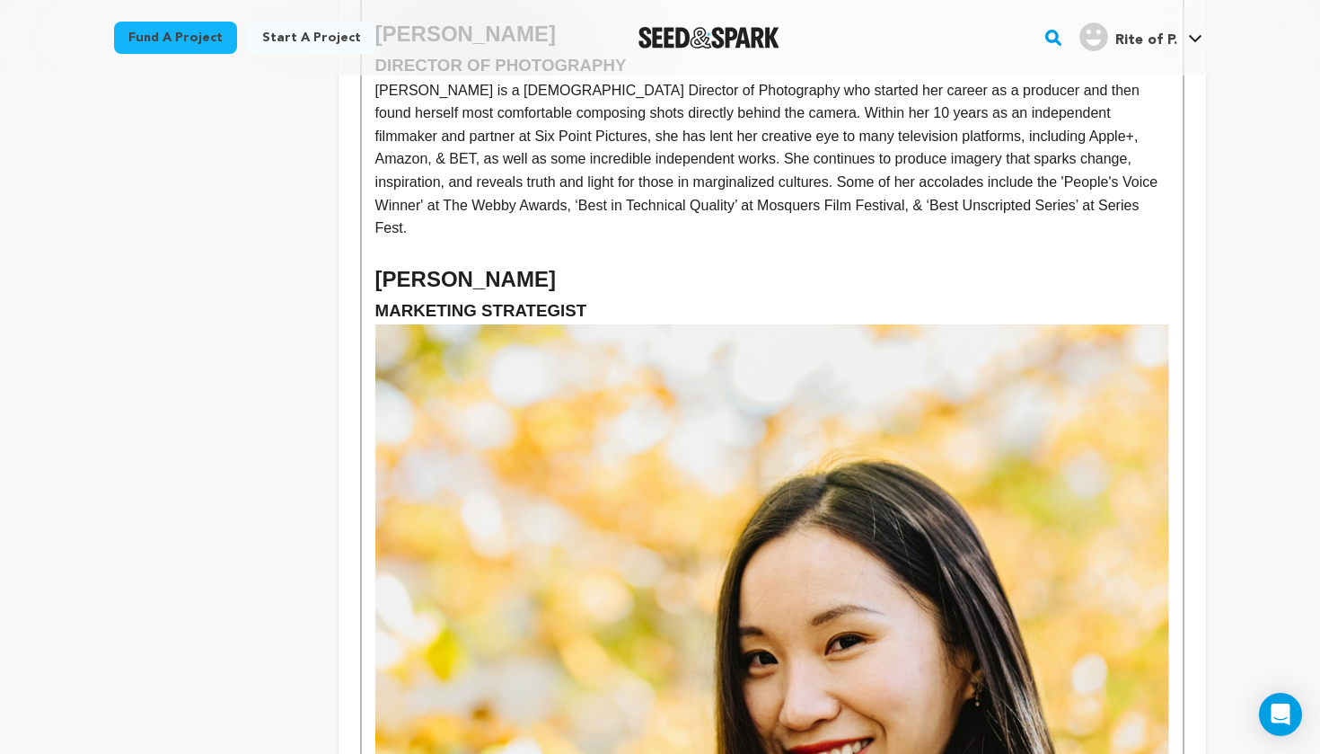
click at [659, 450] on img at bounding box center [772, 721] width 794 height 794
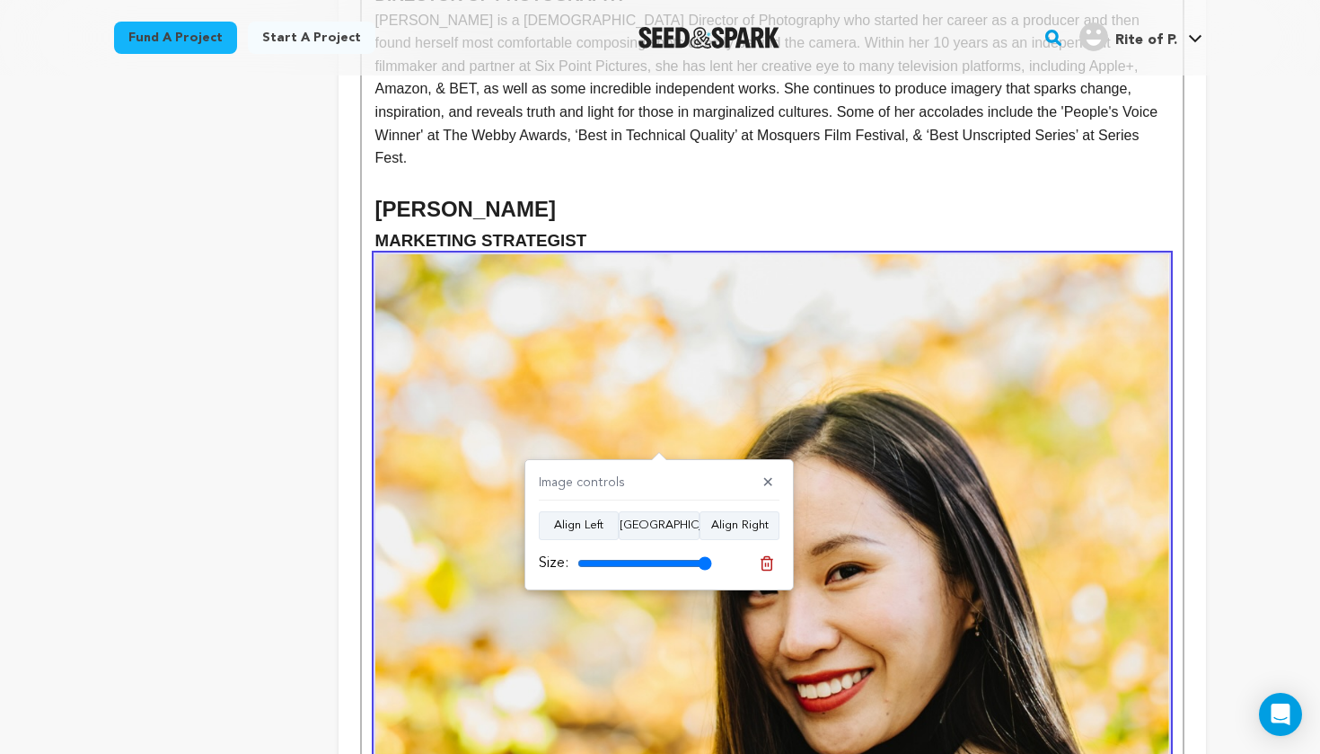
scroll to position [1188, 0]
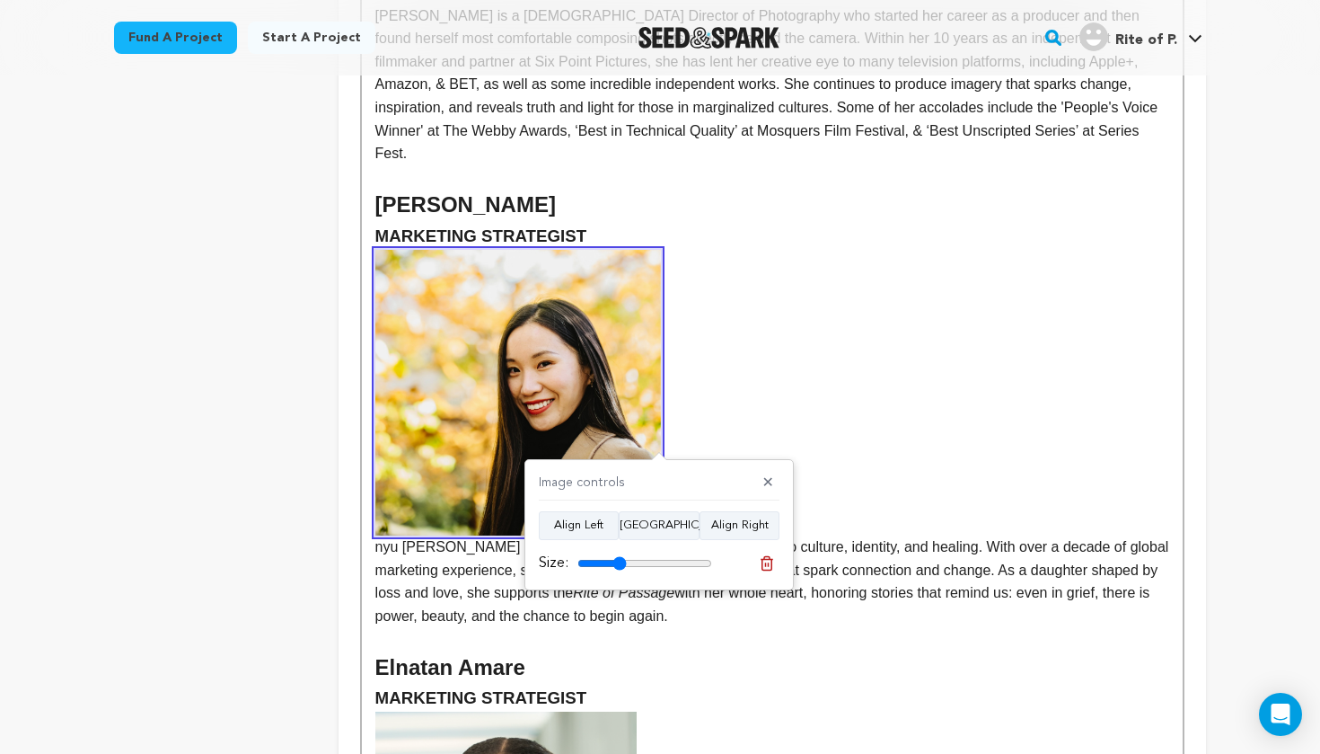
drag, startPoint x: 708, startPoint y: 562, endPoint x: 620, endPoint y: 561, distance: 88.0
type input "36"
click at [620, 561] on input "range" at bounding box center [645, 563] width 135 height 14
click at [407, 533] on span "Wanyu Zhang is a brand expert and storyteller devoted to culture, identity, and…" at bounding box center [772, 425] width 794 height 351
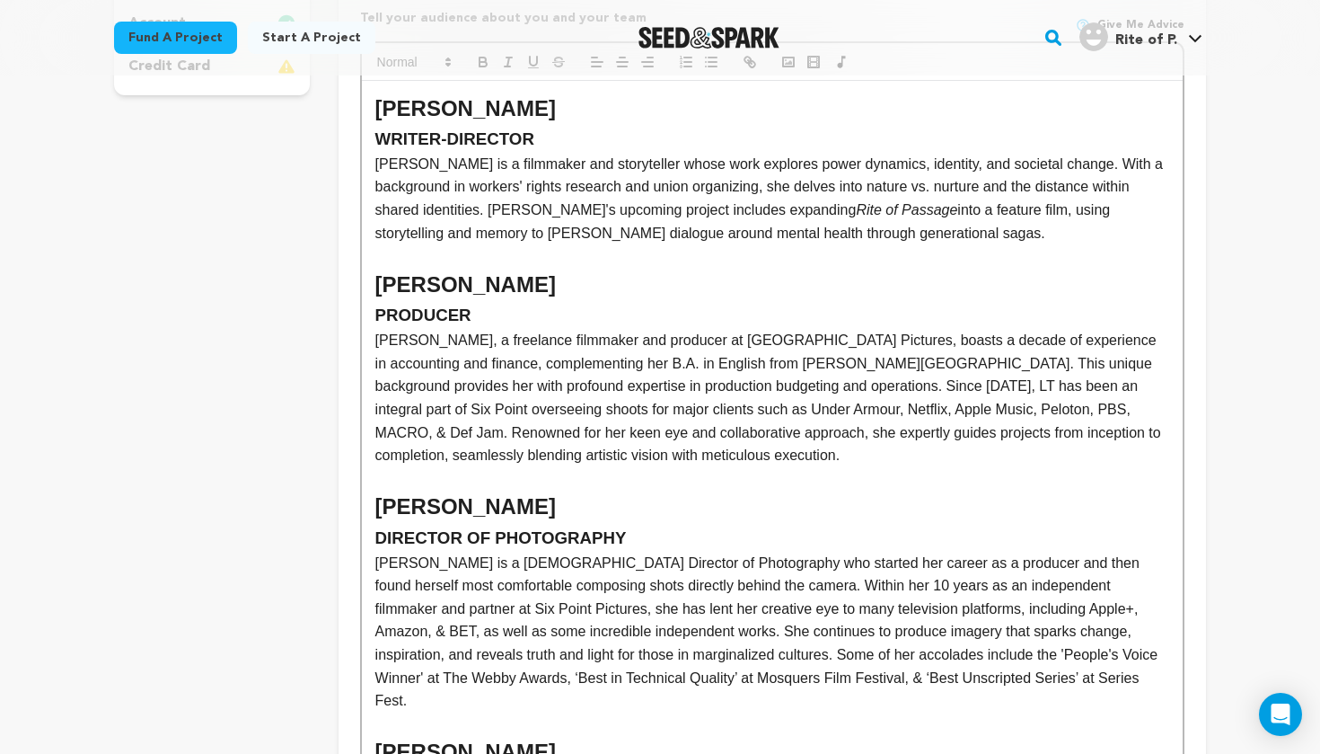
scroll to position [617, 0]
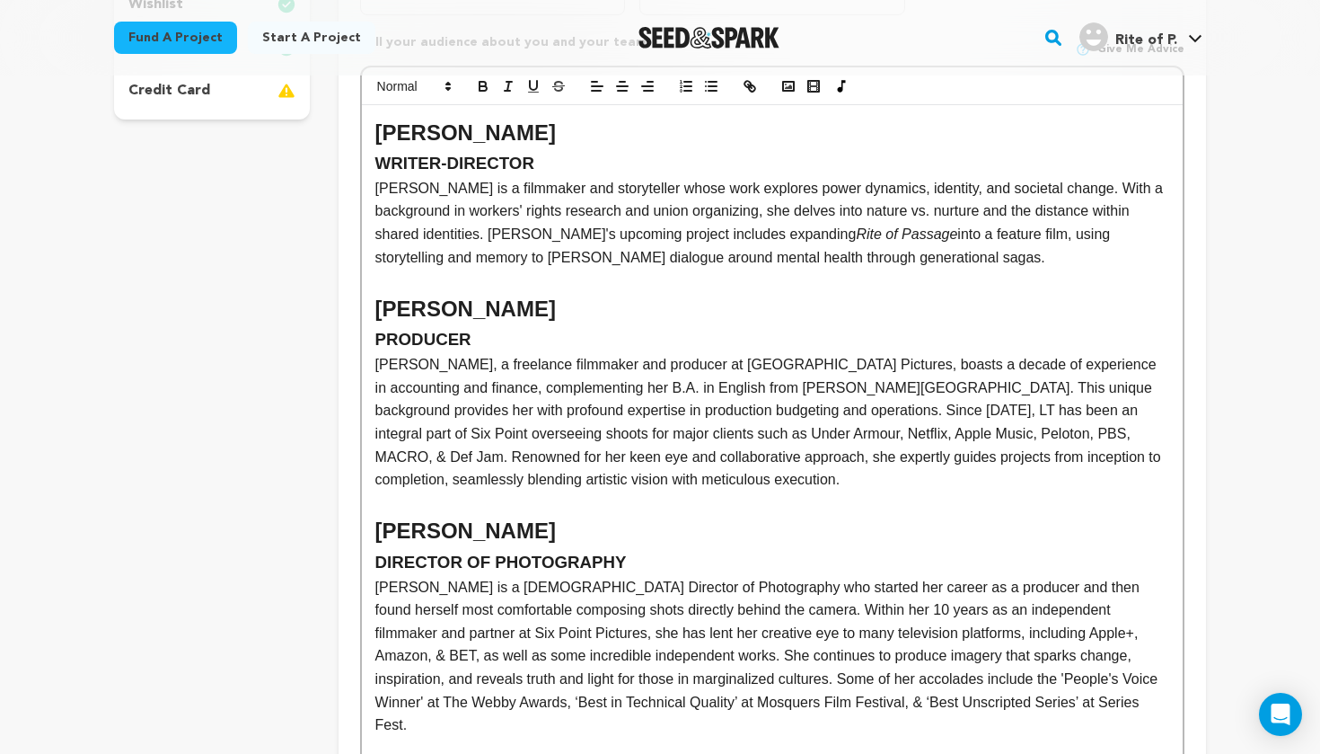
click at [484, 326] on h3 "PRODUCER" at bounding box center [772, 339] width 794 height 27
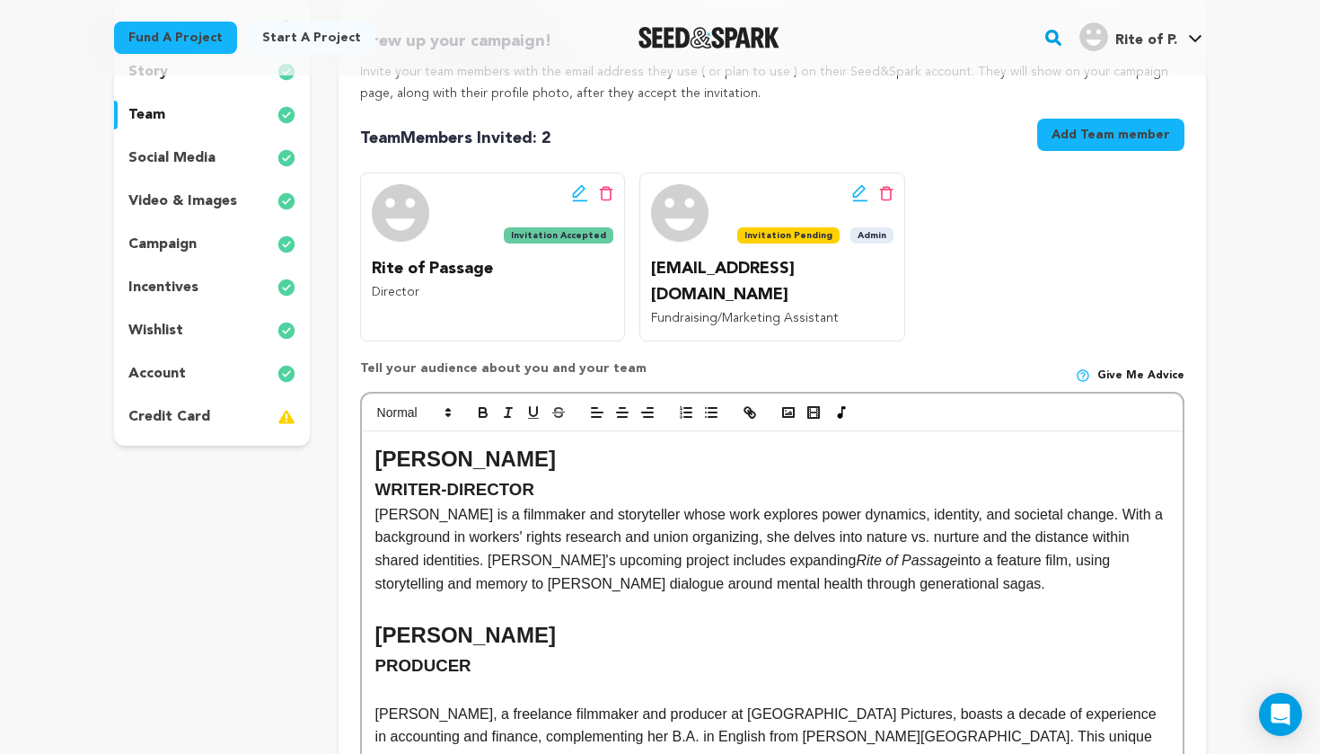
scroll to position [281, 0]
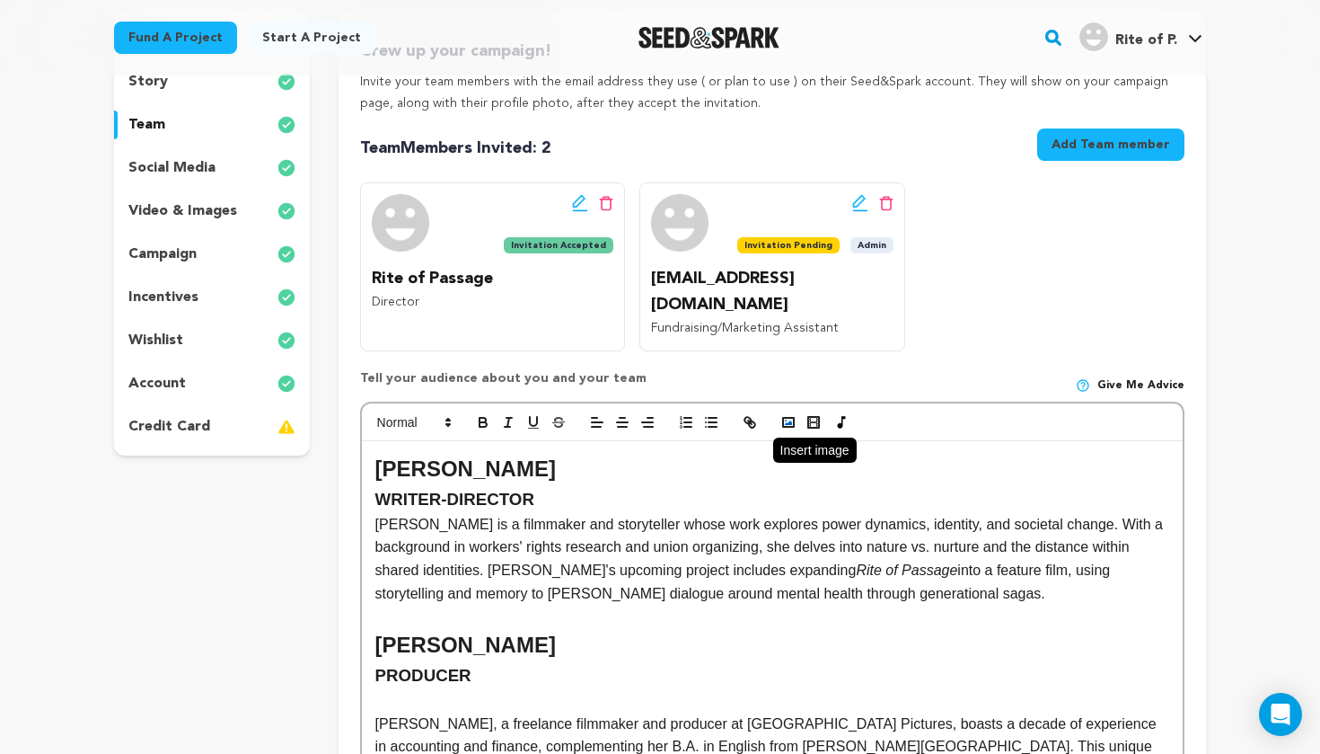
click at [787, 414] on icon "button" at bounding box center [789, 422] width 16 height 16
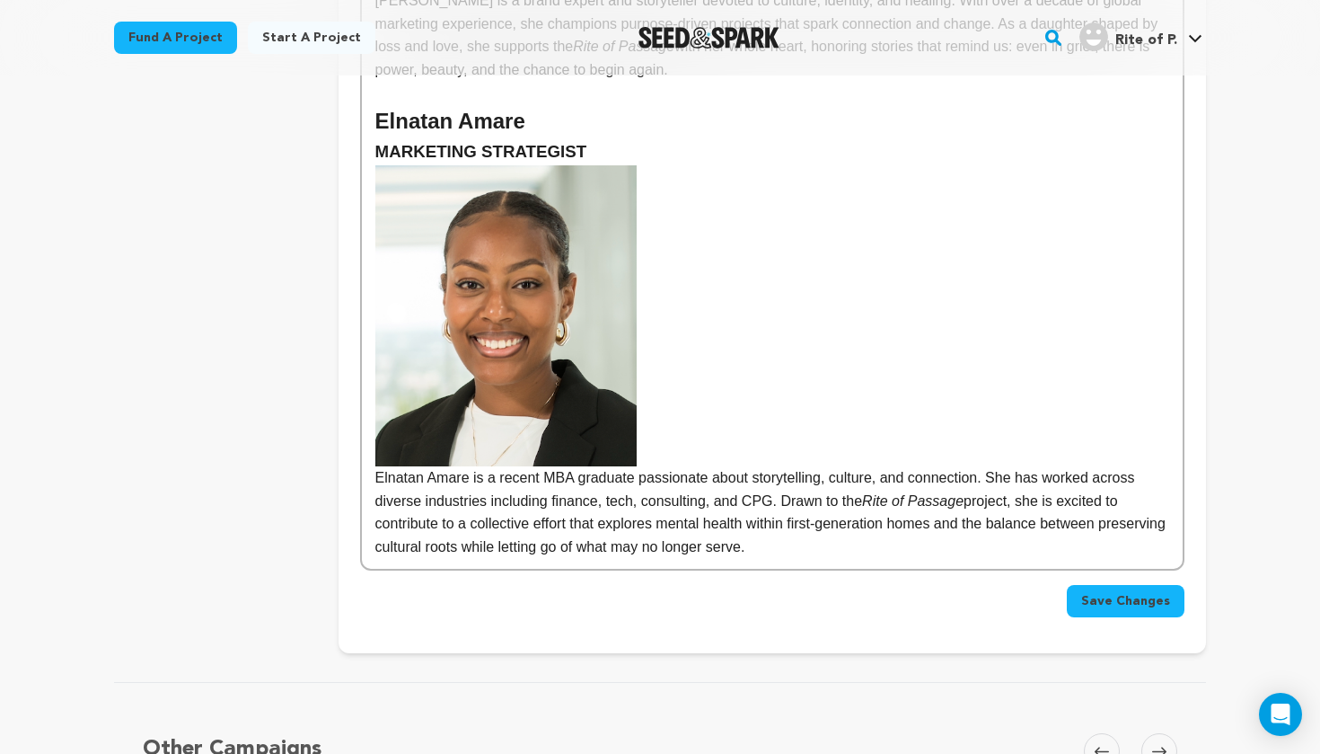
scroll to position [1762, 0]
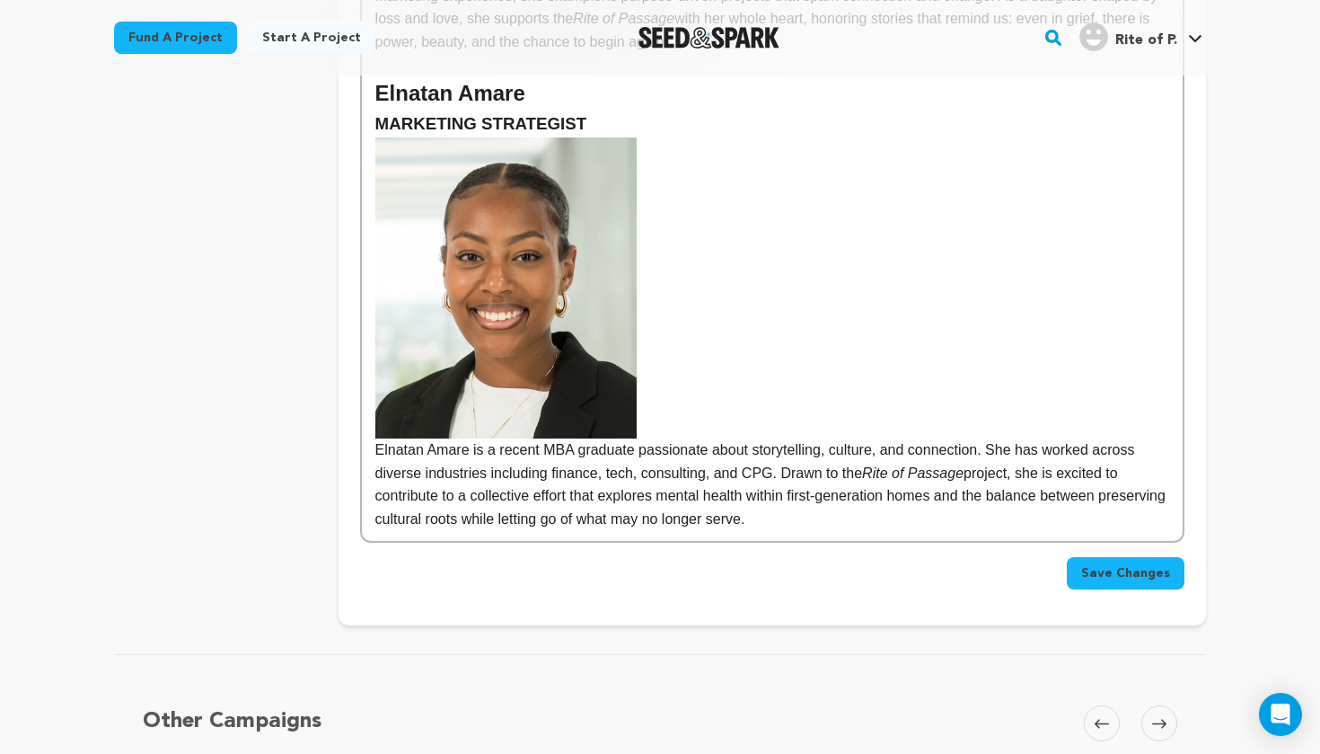
click at [1098, 564] on span "Save Changes" at bounding box center [1125, 573] width 89 height 18
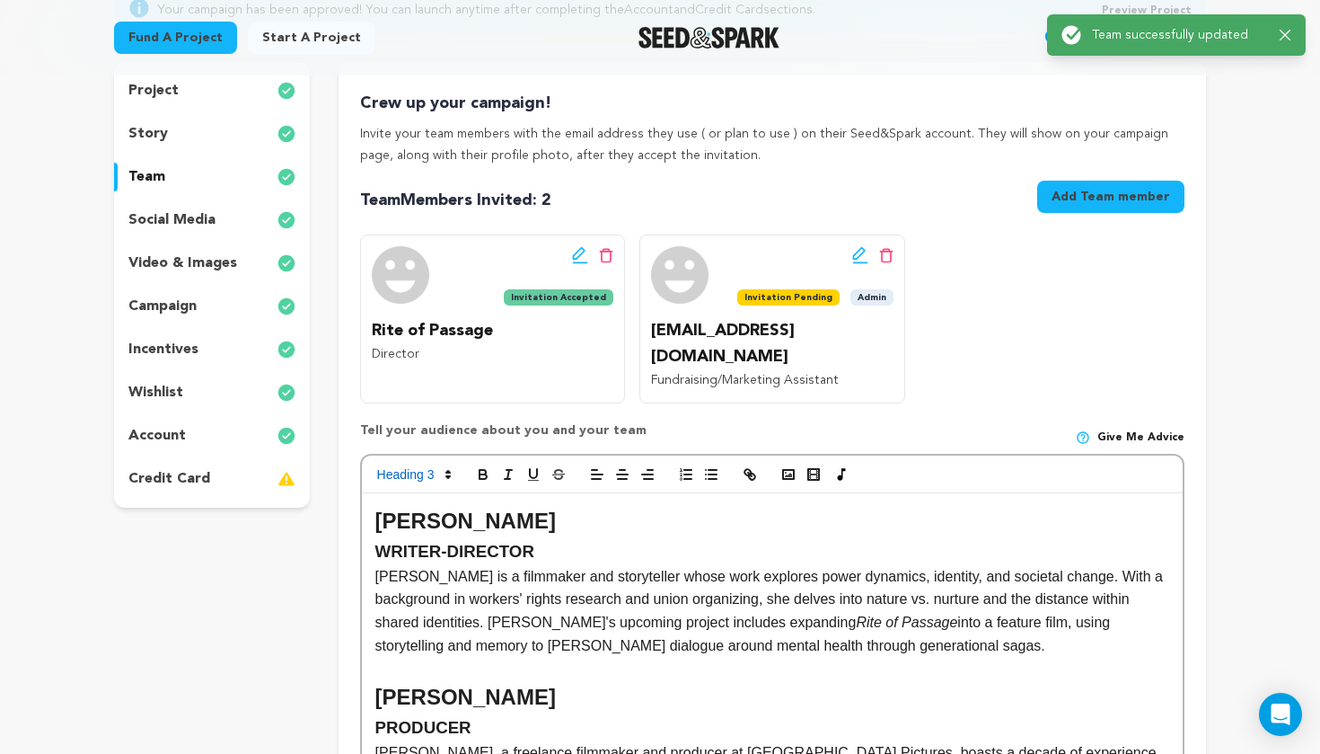
scroll to position [0, 0]
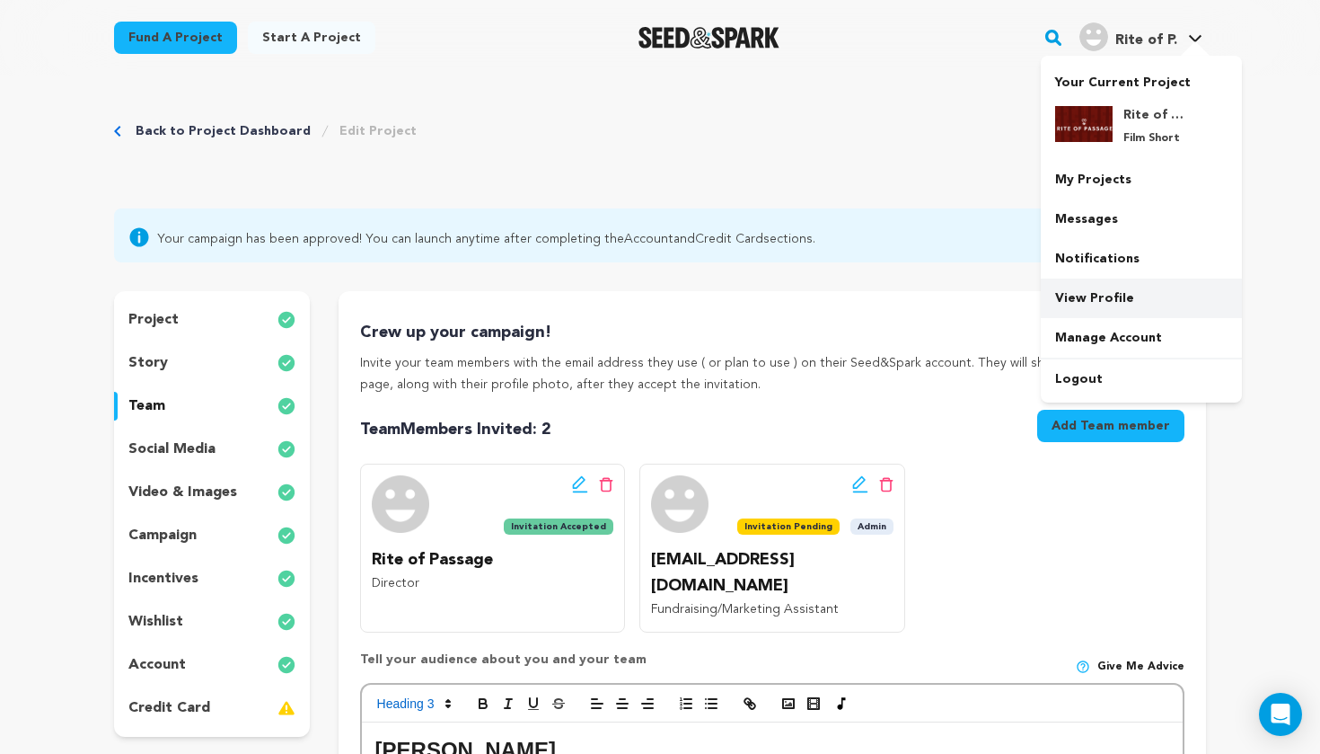
click at [1107, 287] on link "View Profile" at bounding box center [1141, 298] width 201 height 40
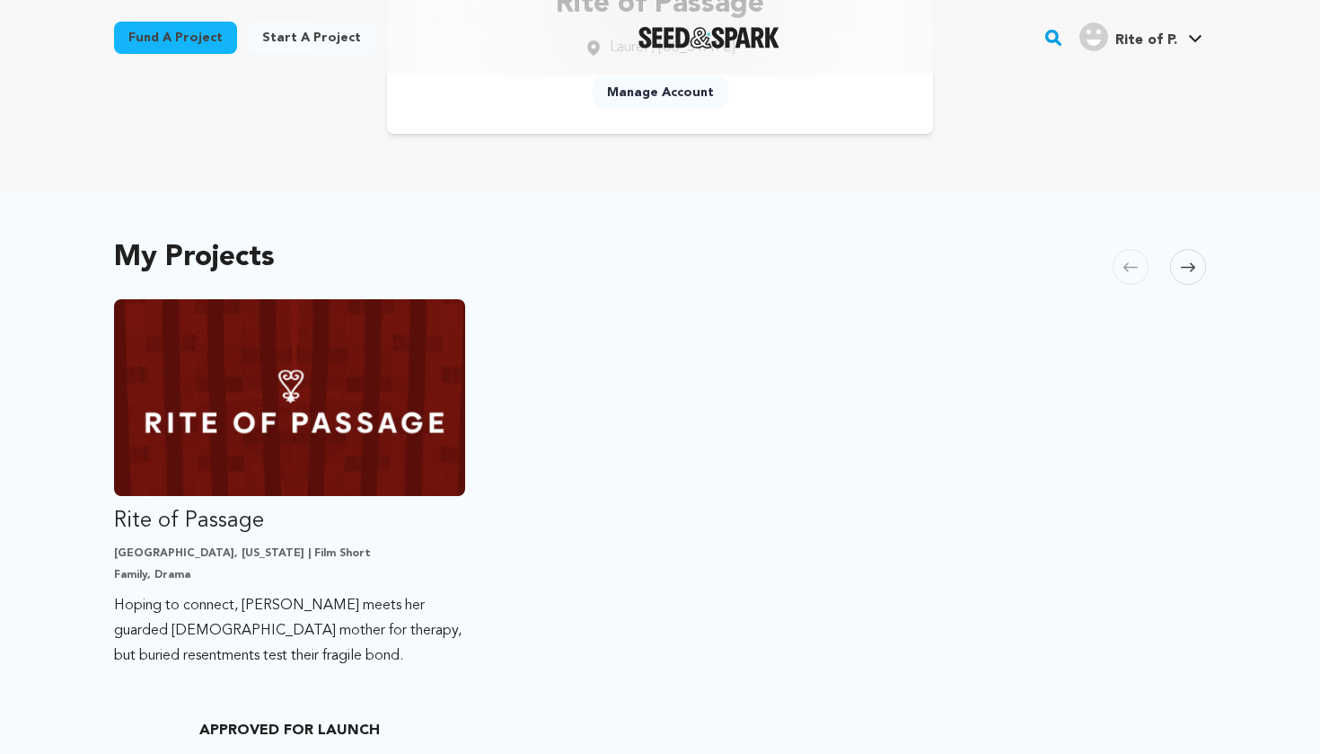
scroll to position [298, 0]
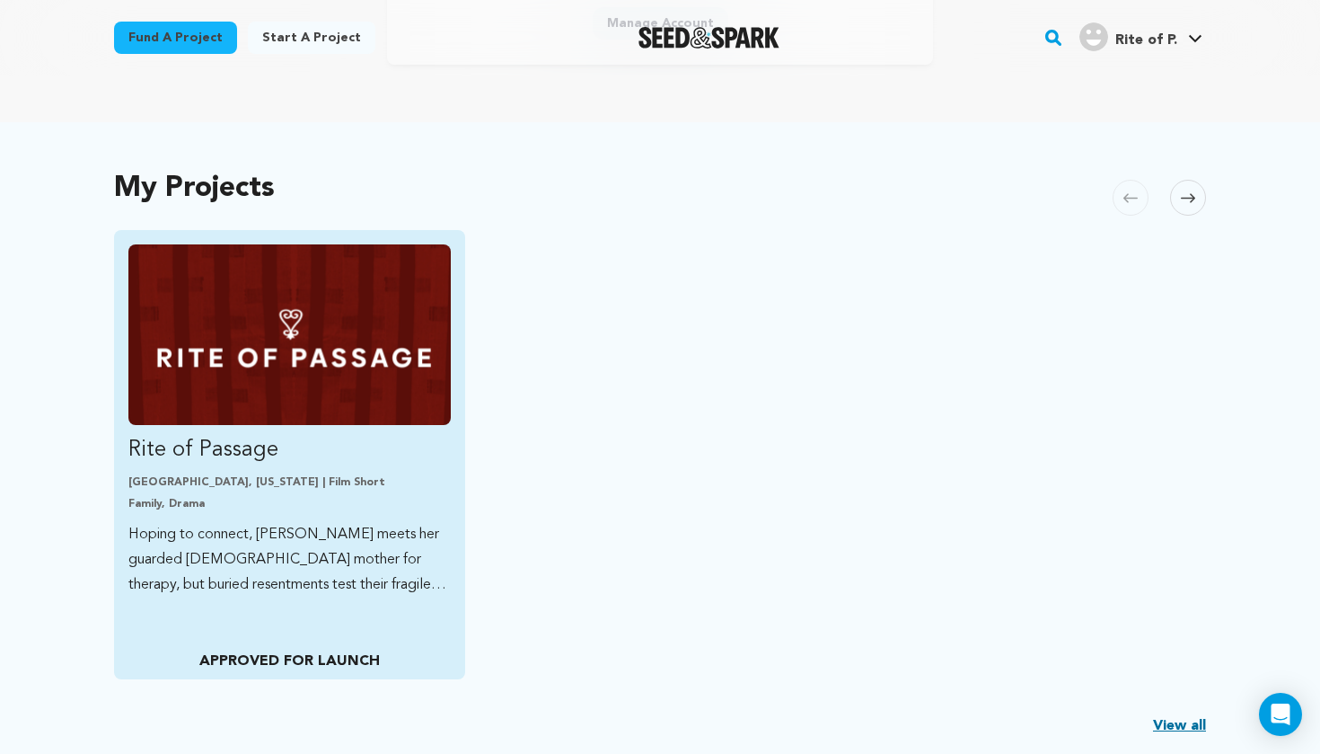
click at [312, 472] on link "Rite of Passage [GEOGRAPHIC_DATA], [US_STATE] | Film Short Family, Drama Hoping…" at bounding box center [289, 420] width 322 height 353
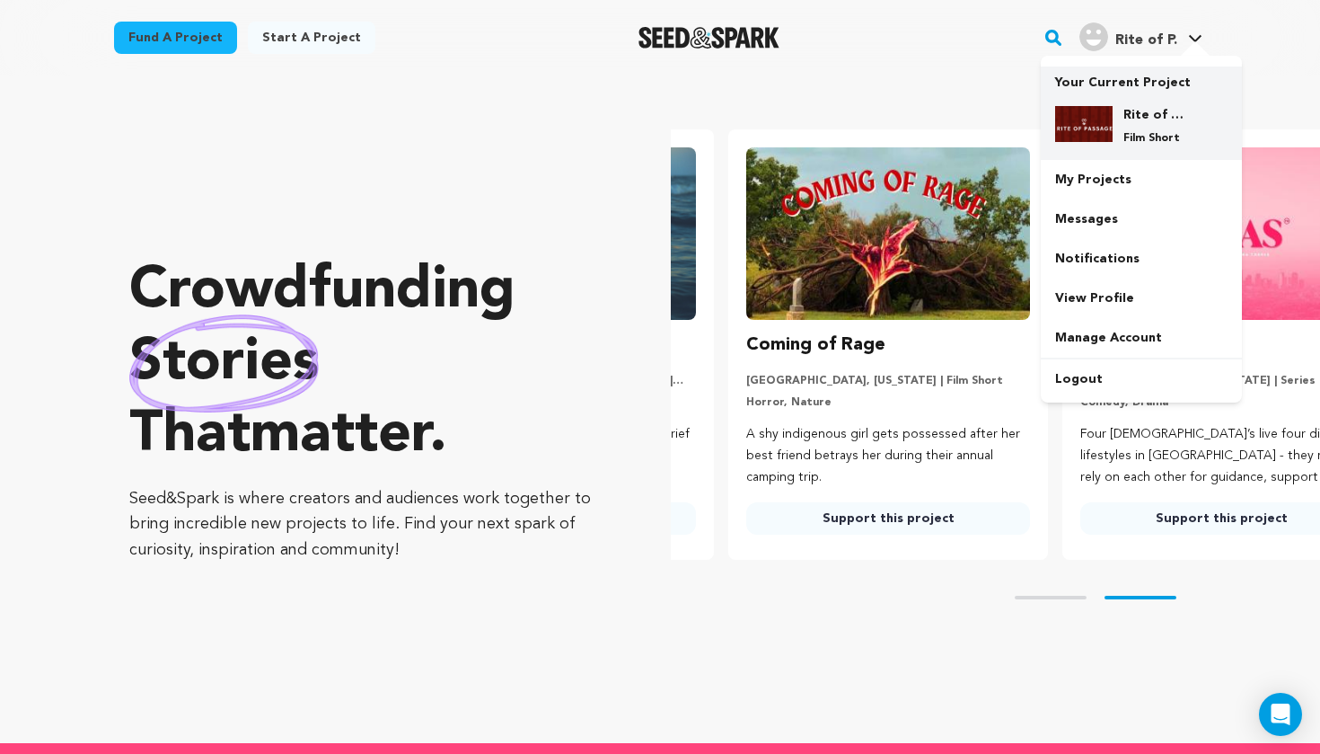
scroll to position [0, 348]
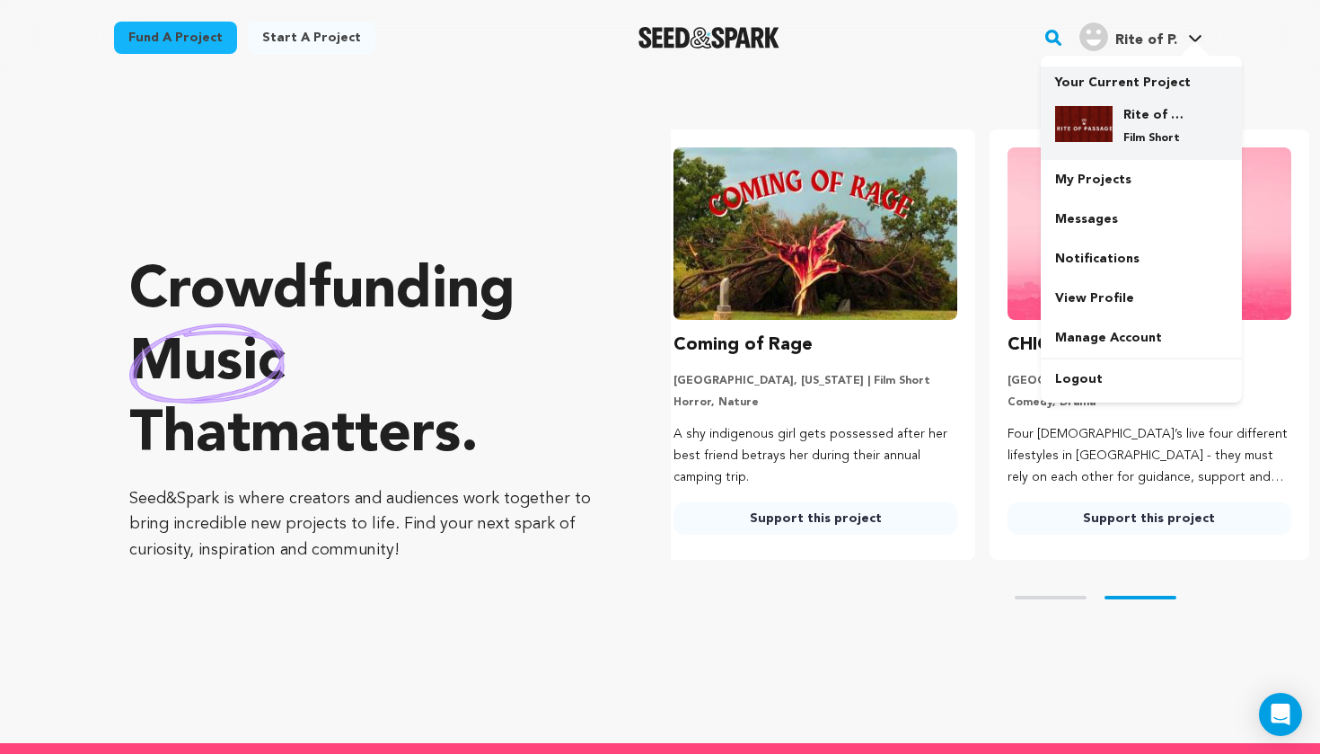
click at [1140, 125] on div "Rite of Passage Film Short" at bounding box center [1156, 126] width 86 height 40
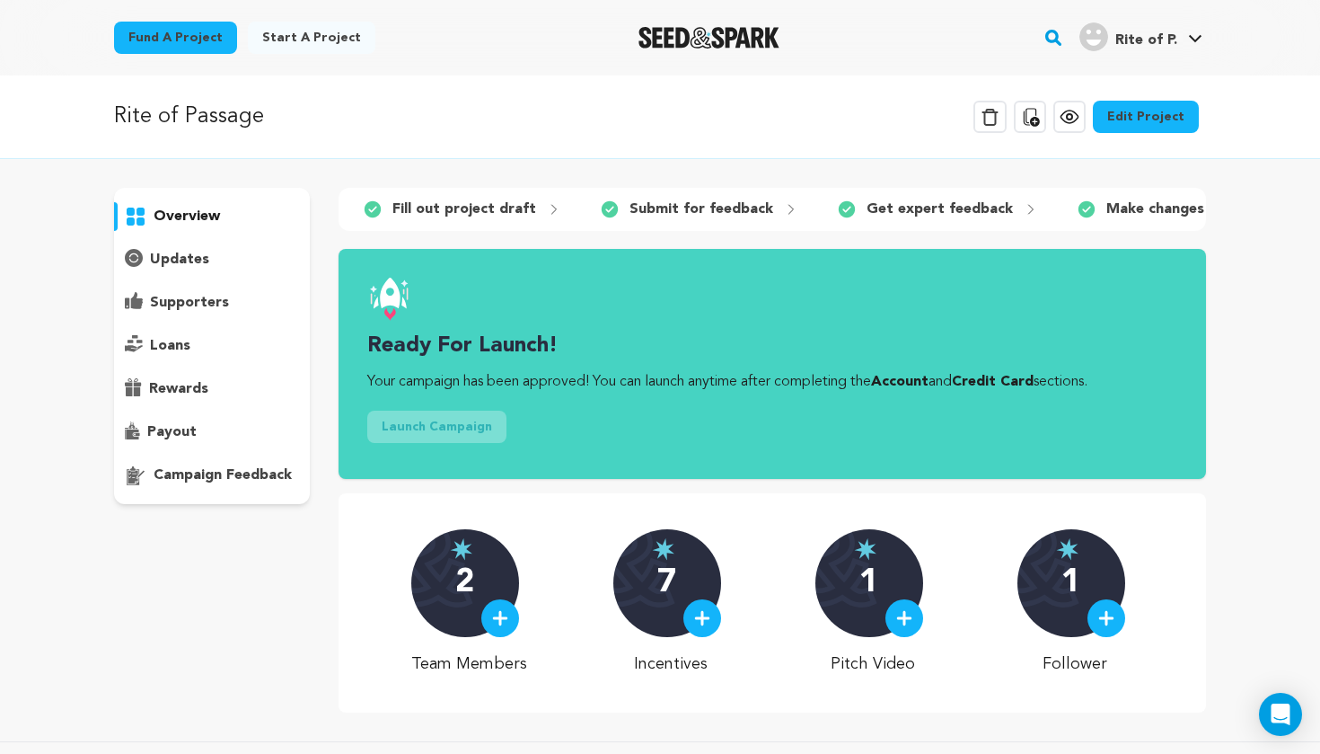
click at [1123, 116] on link "Edit Project" at bounding box center [1146, 117] width 106 height 32
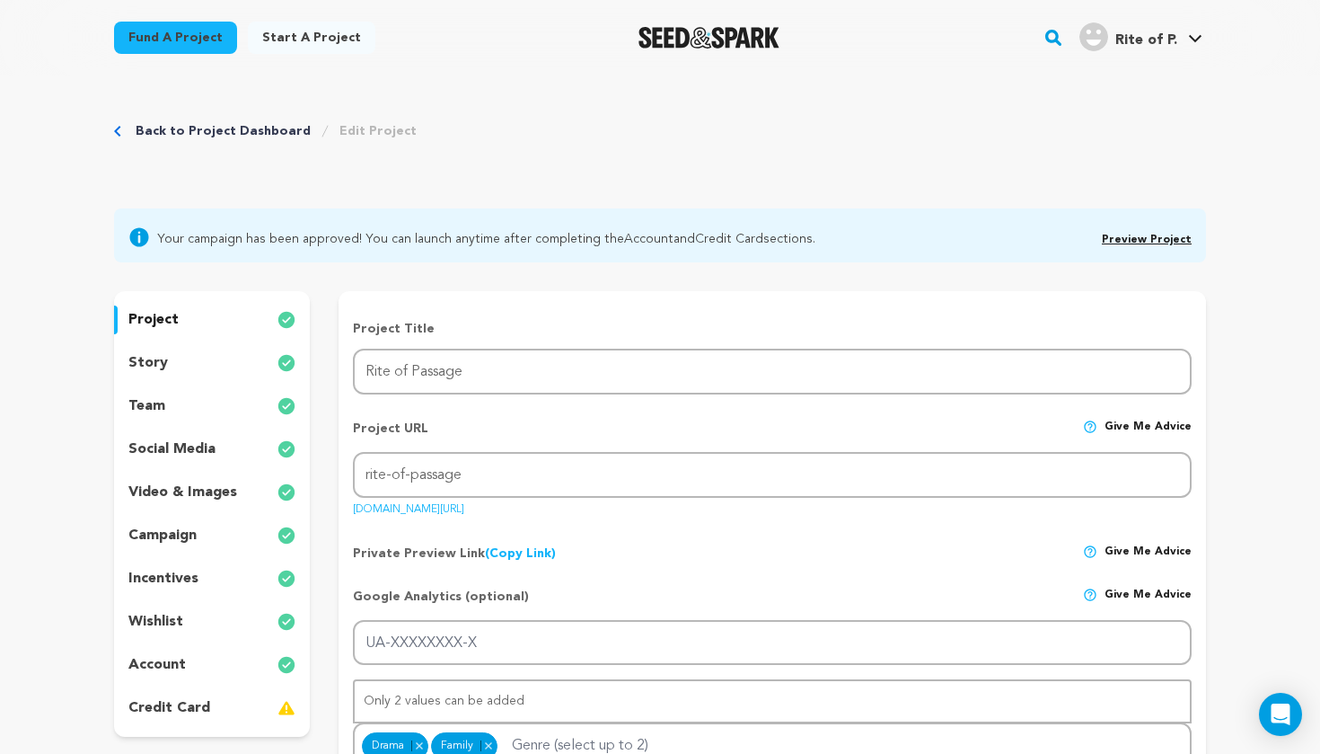
click at [220, 417] on div "team" at bounding box center [212, 406] width 196 height 29
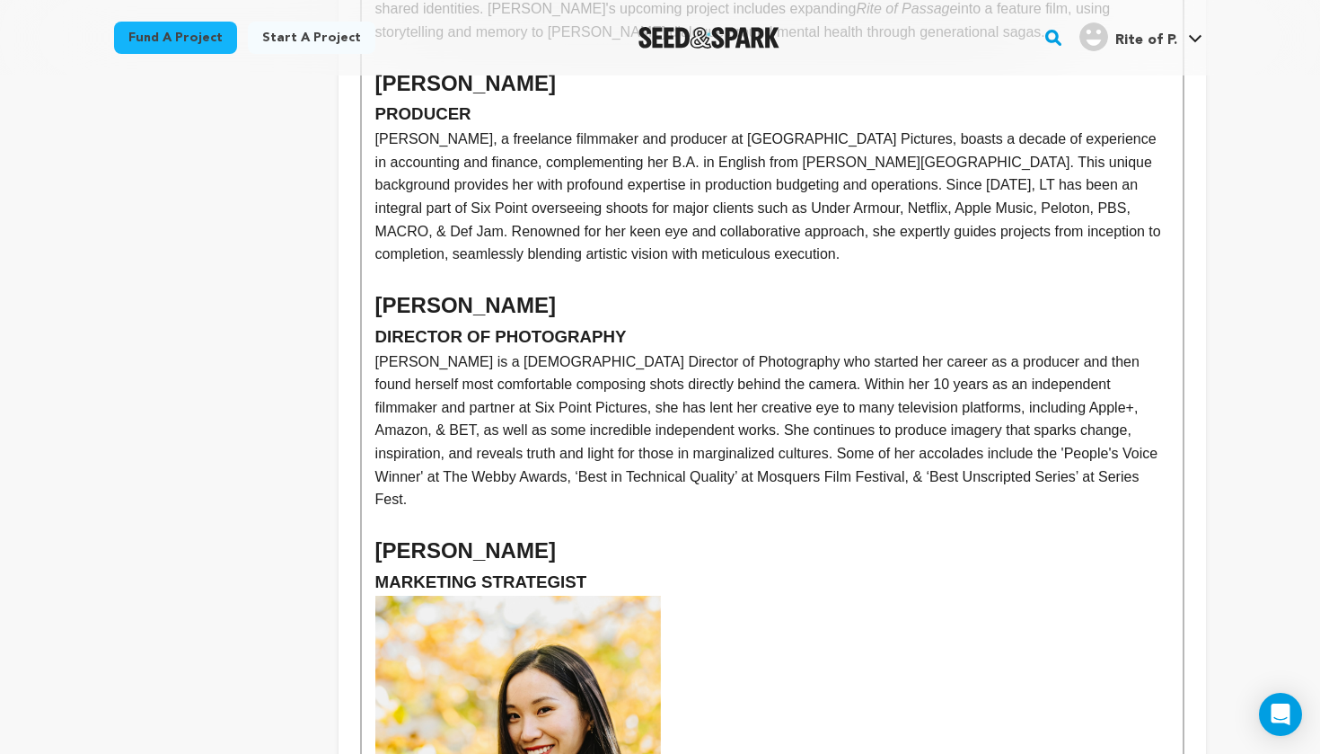
scroll to position [784, 0]
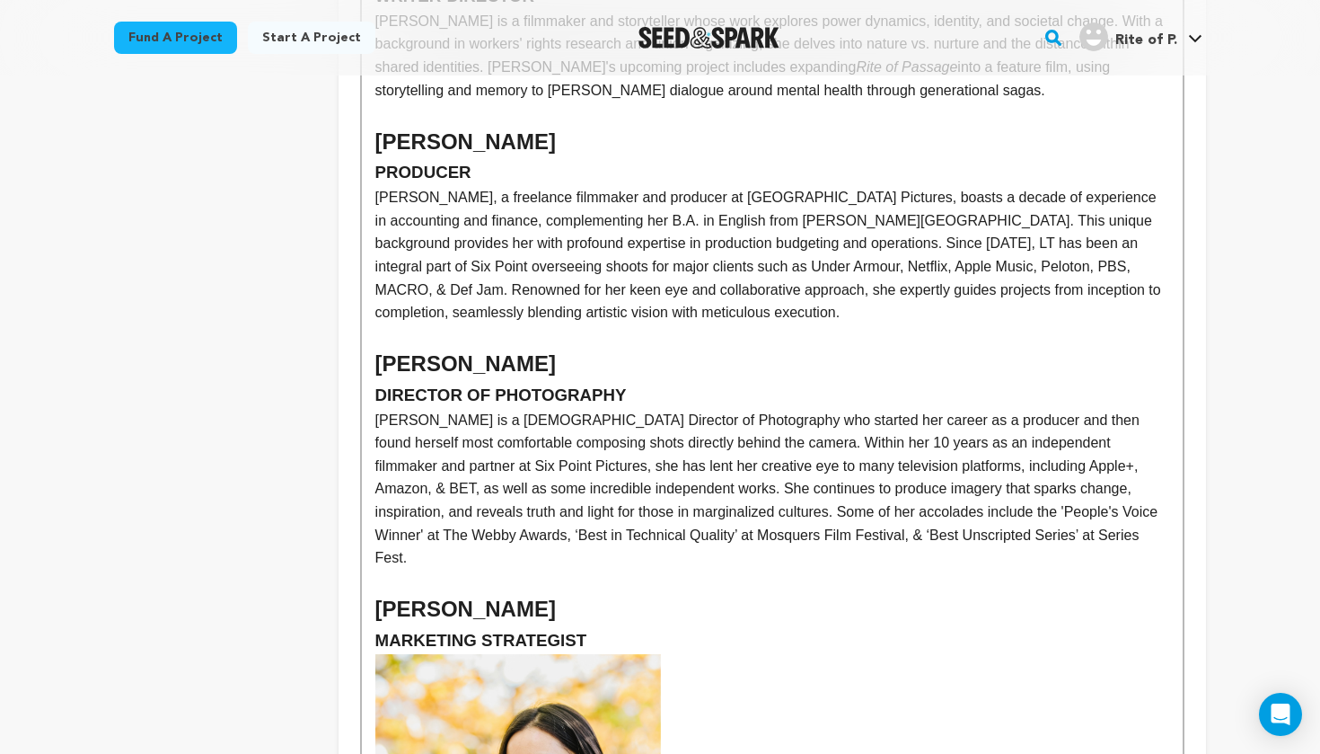
click at [634, 382] on h3 "DIRECTOR OF PHOTOGRAPHY" at bounding box center [772, 395] width 794 height 27
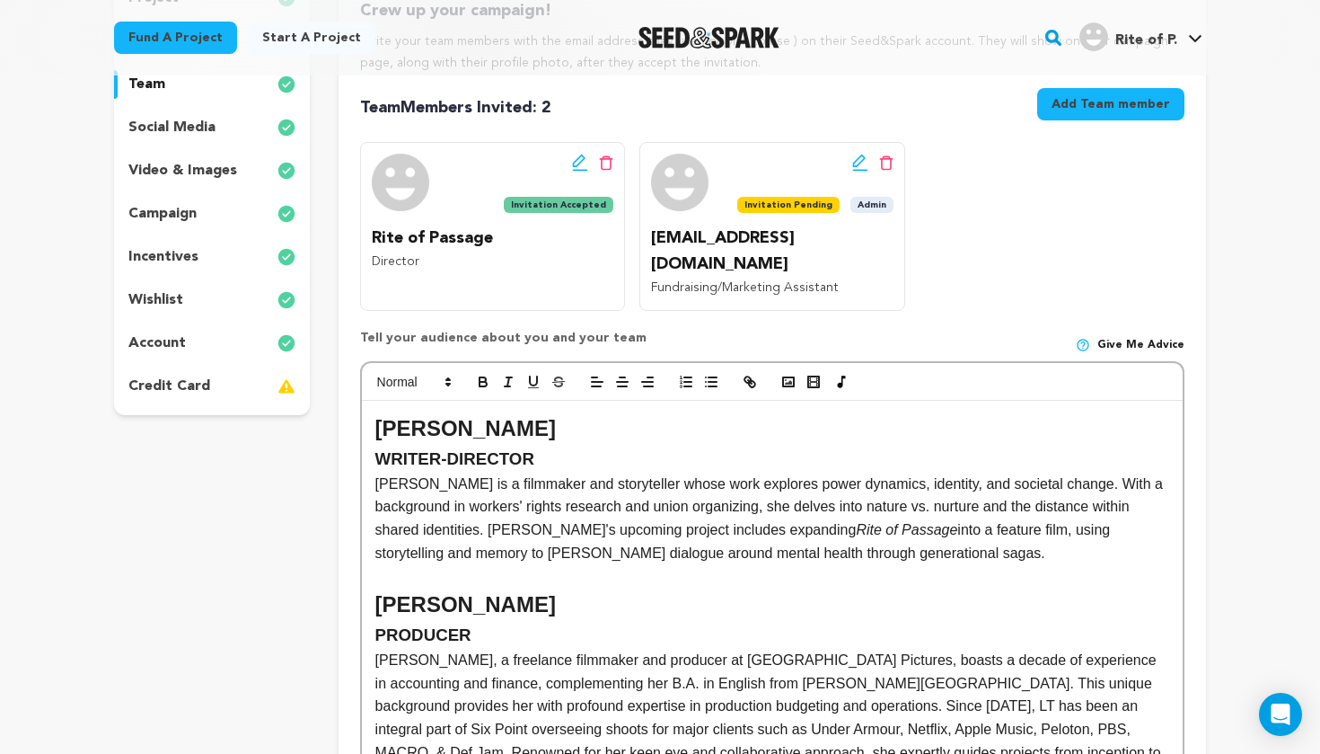
scroll to position [217, 0]
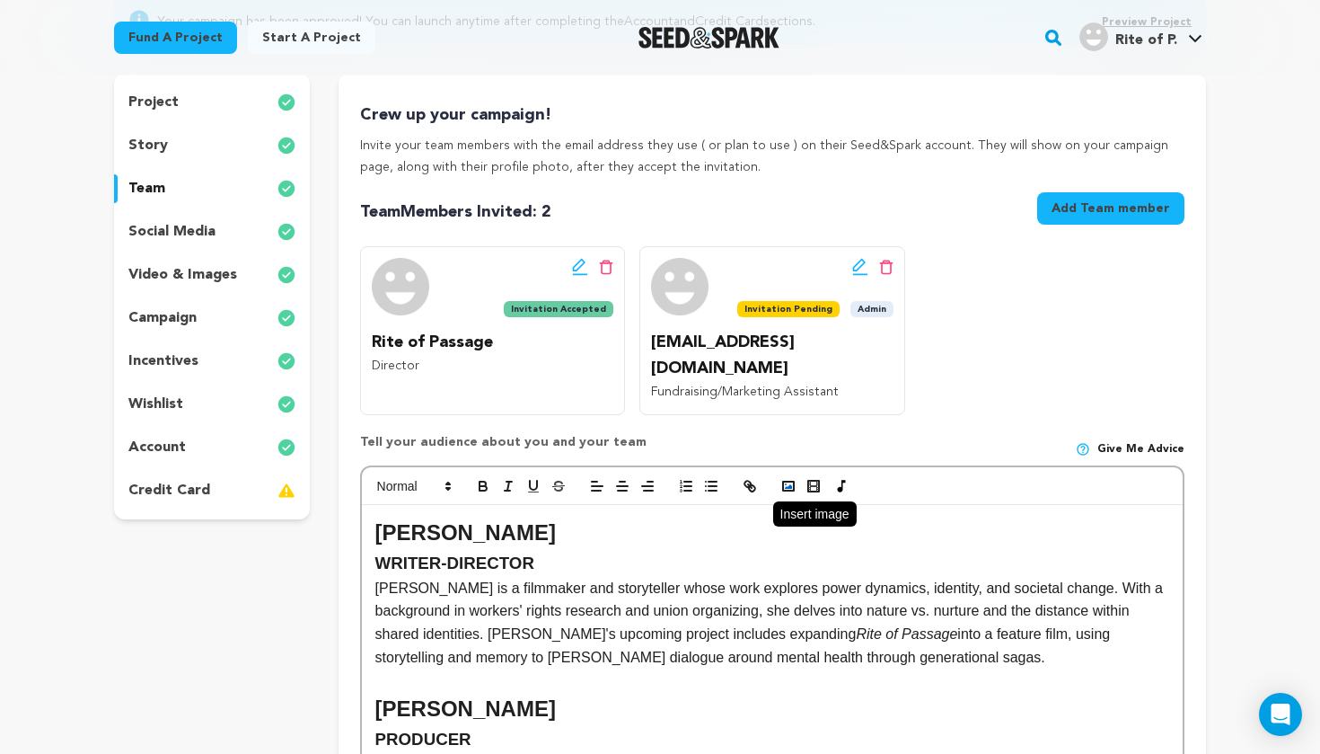
click at [781, 478] on icon "button" at bounding box center [789, 486] width 16 height 16
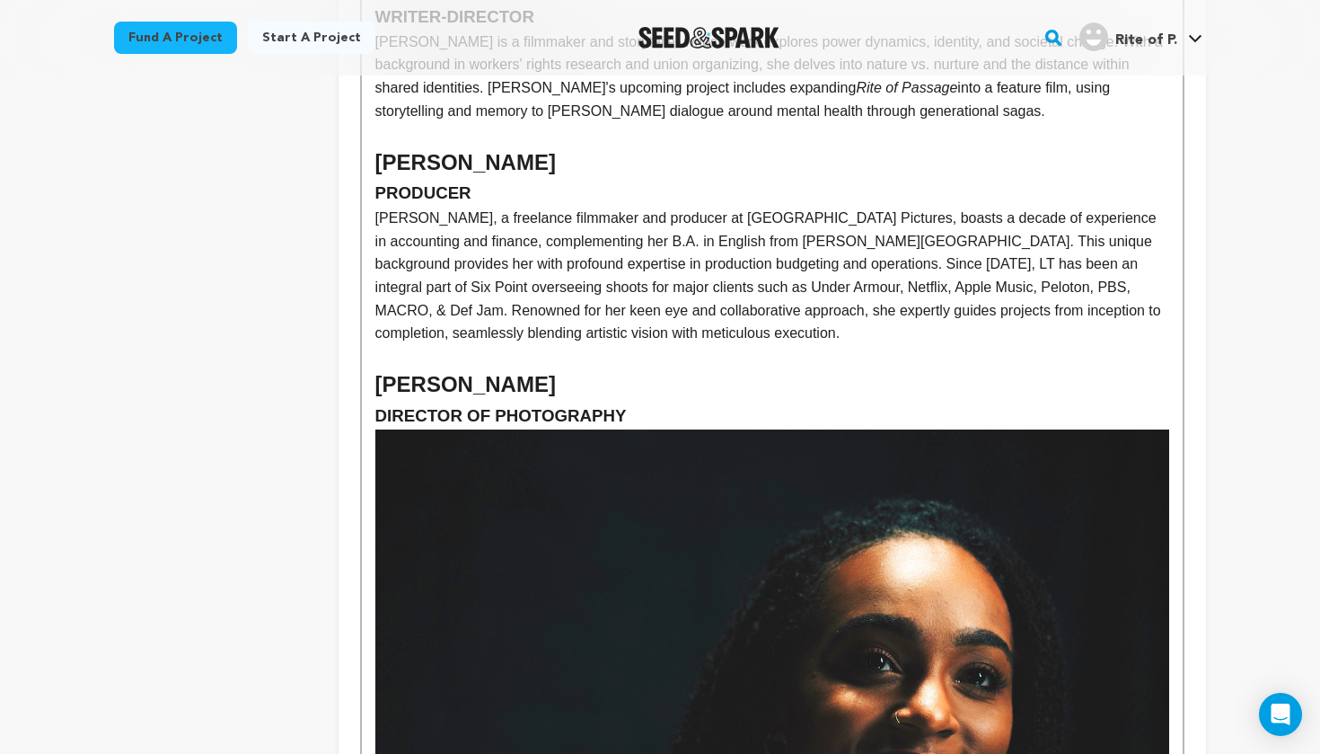
click at [948, 519] on img at bounding box center [772, 694] width 794 height 530
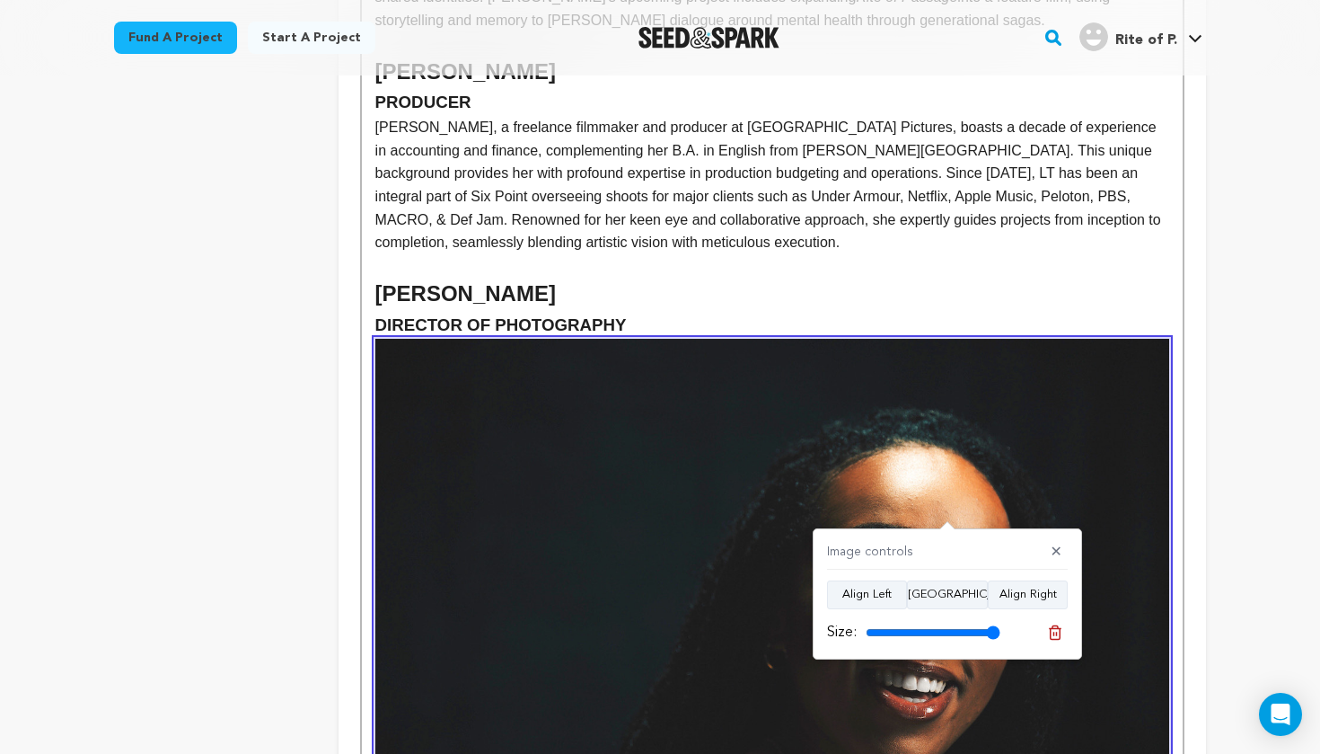
scroll to position [1152, 0]
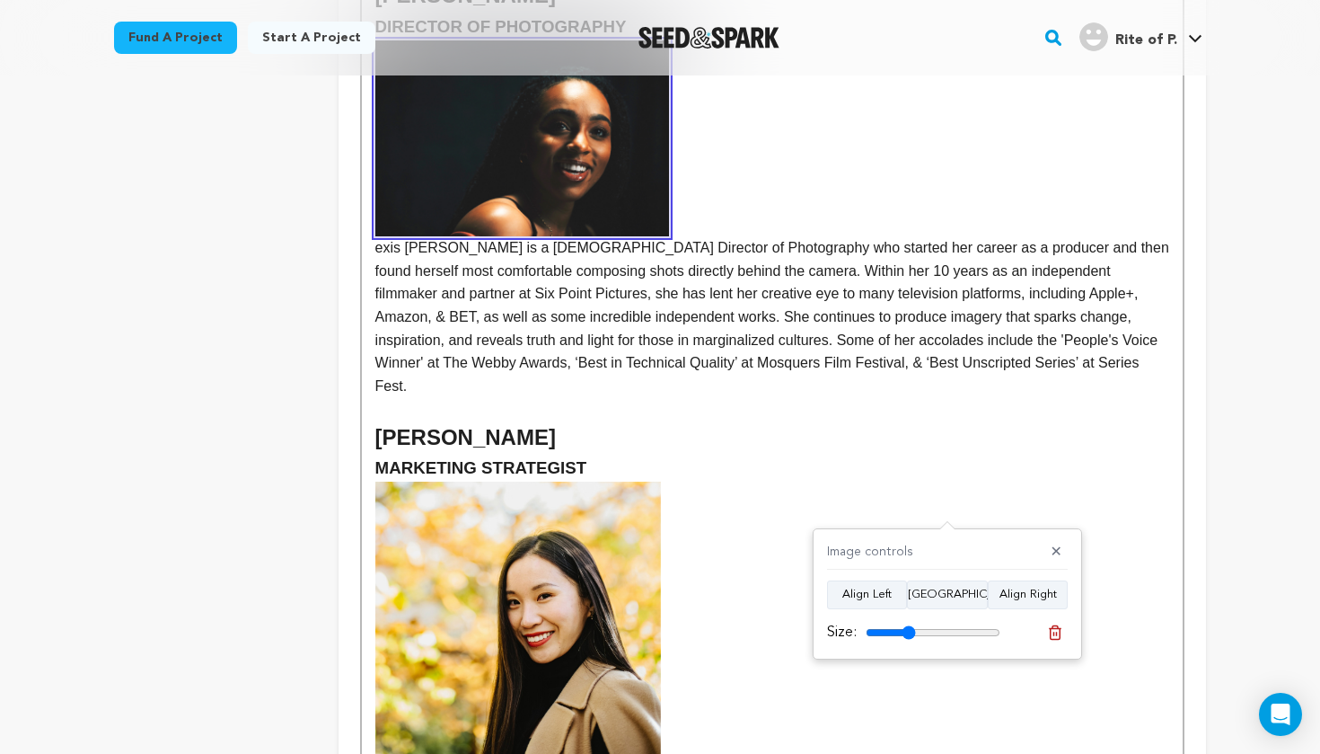
drag, startPoint x: 994, startPoint y: 633, endPoint x: 909, endPoint y: 629, distance: 85.4
type input "37"
click at [909, 629] on input "range" at bounding box center [933, 632] width 135 height 14
click at [915, 481] on span "[PERSON_NAME] is a brand expert and storyteller devoted to culture, identity, a…" at bounding box center [772, 656] width 794 height 351
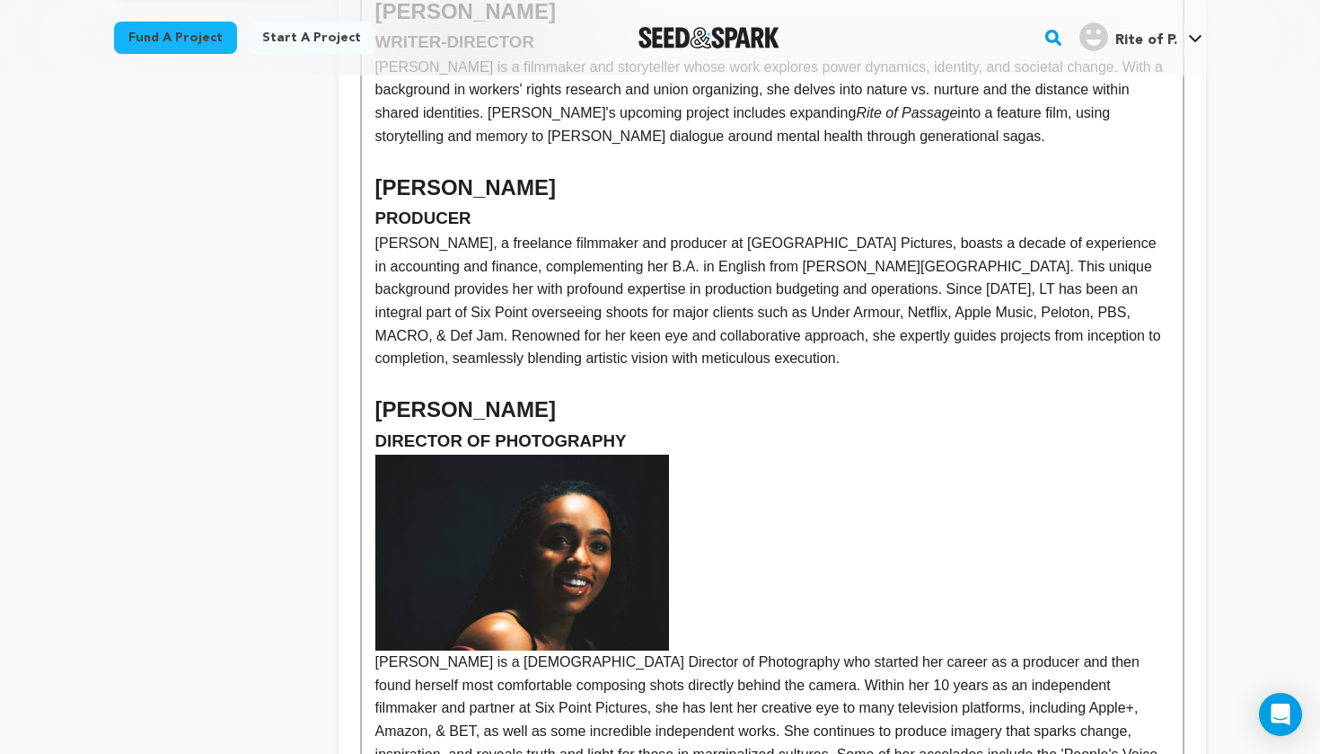
scroll to position [611, 0]
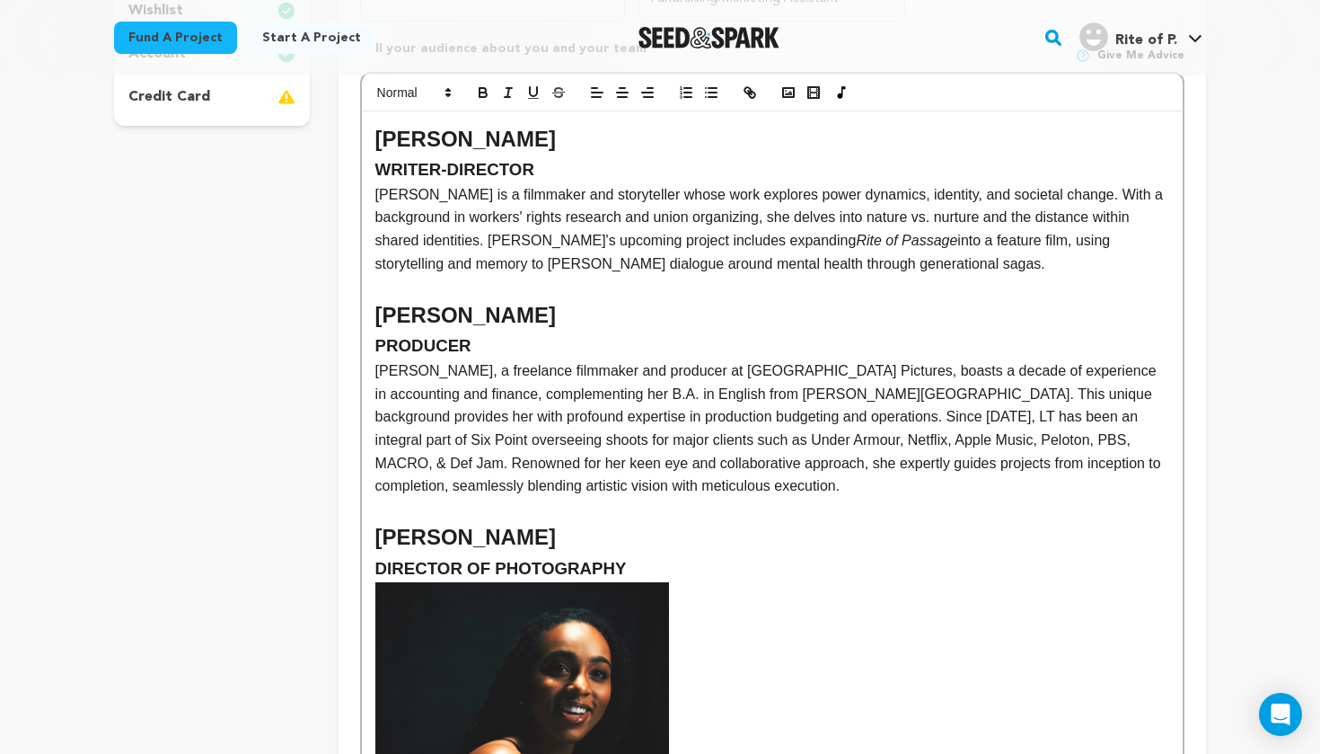
click at [529, 332] on h3 "PRODUCER" at bounding box center [772, 345] width 794 height 27
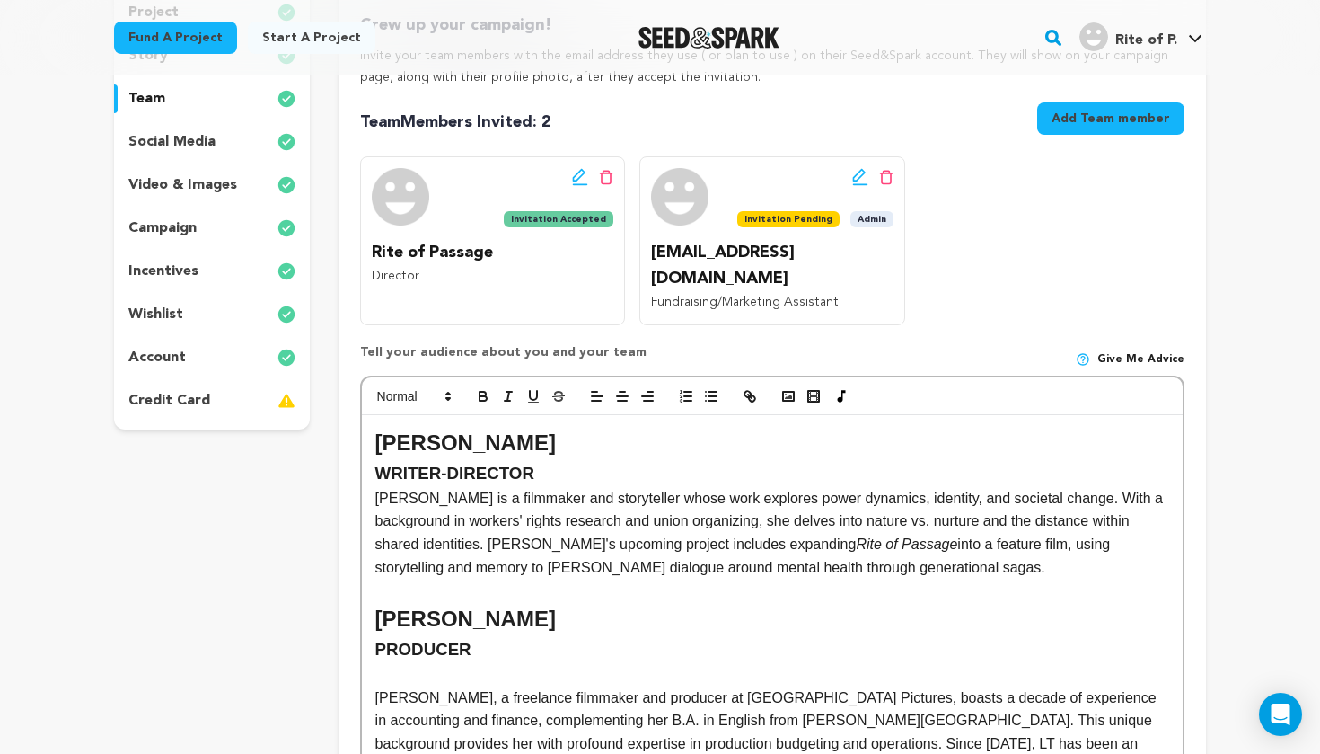
scroll to position [284, 0]
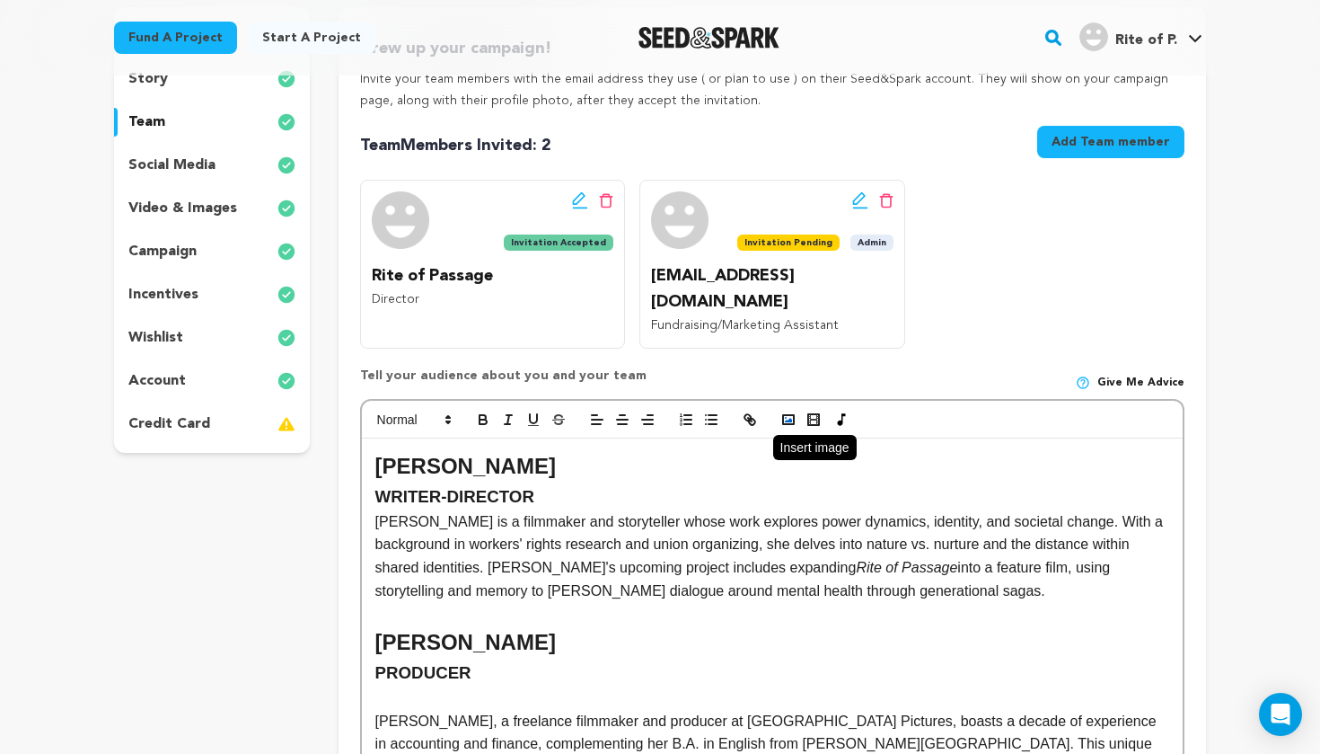
click at [786, 411] on icon "button" at bounding box center [789, 419] width 16 height 16
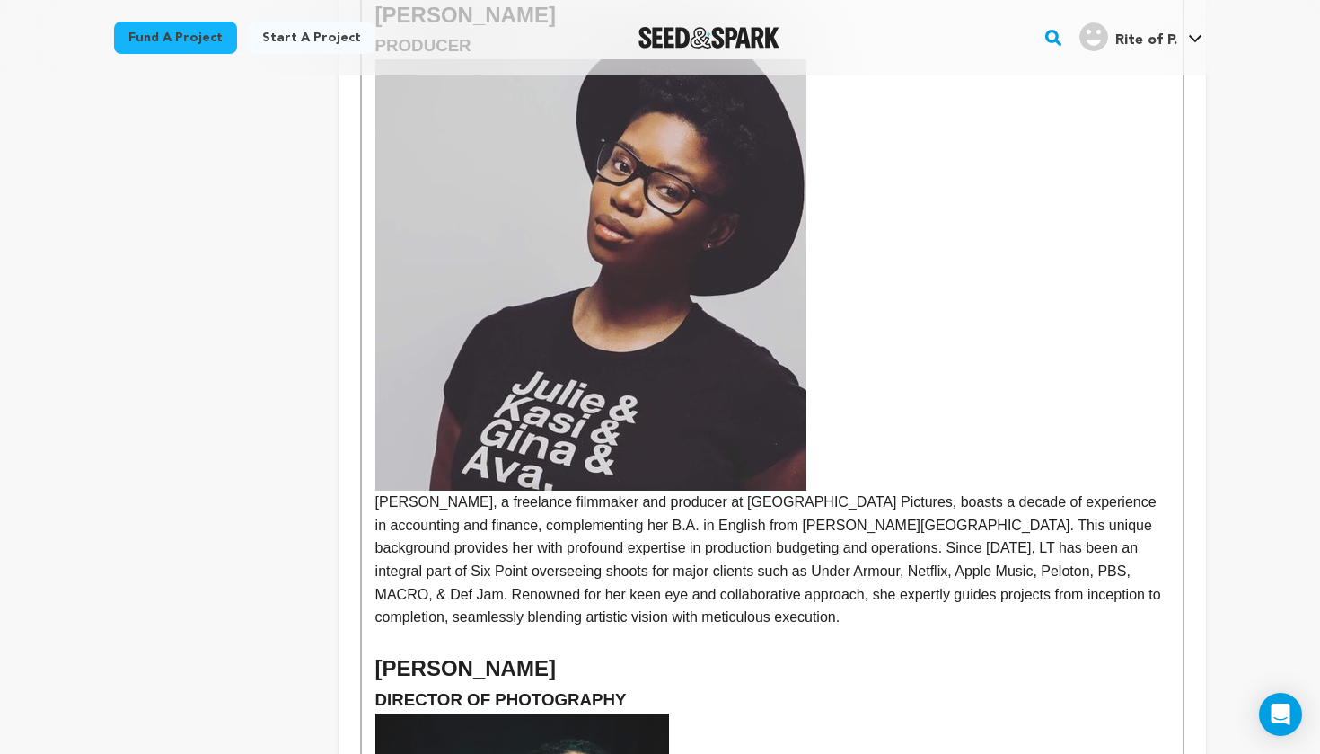
scroll to position [903, 0]
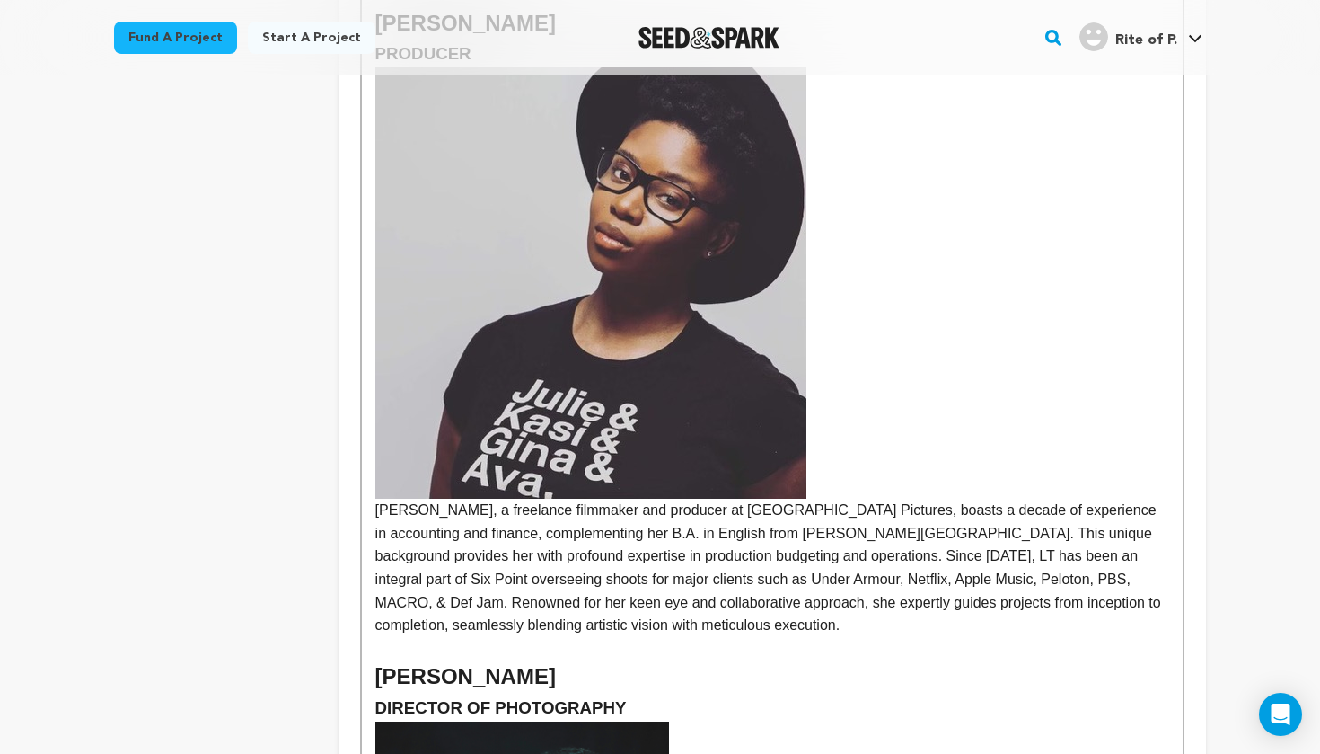
click at [726, 390] on img at bounding box center [590, 282] width 431 height 431
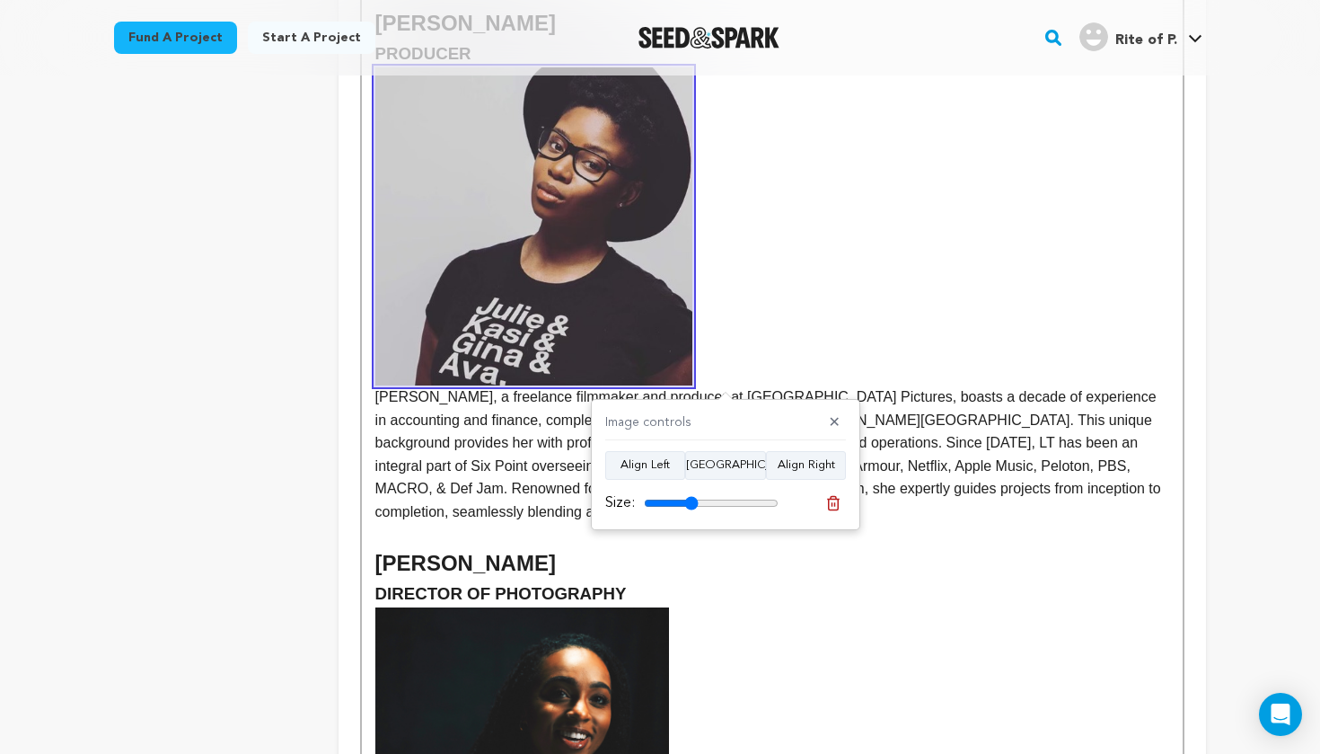
drag, startPoint x: 769, startPoint y: 500, endPoint x: 692, endPoint y: 499, distance: 77.2
type input "40"
click at [692, 499] on input "range" at bounding box center [711, 503] width 135 height 14
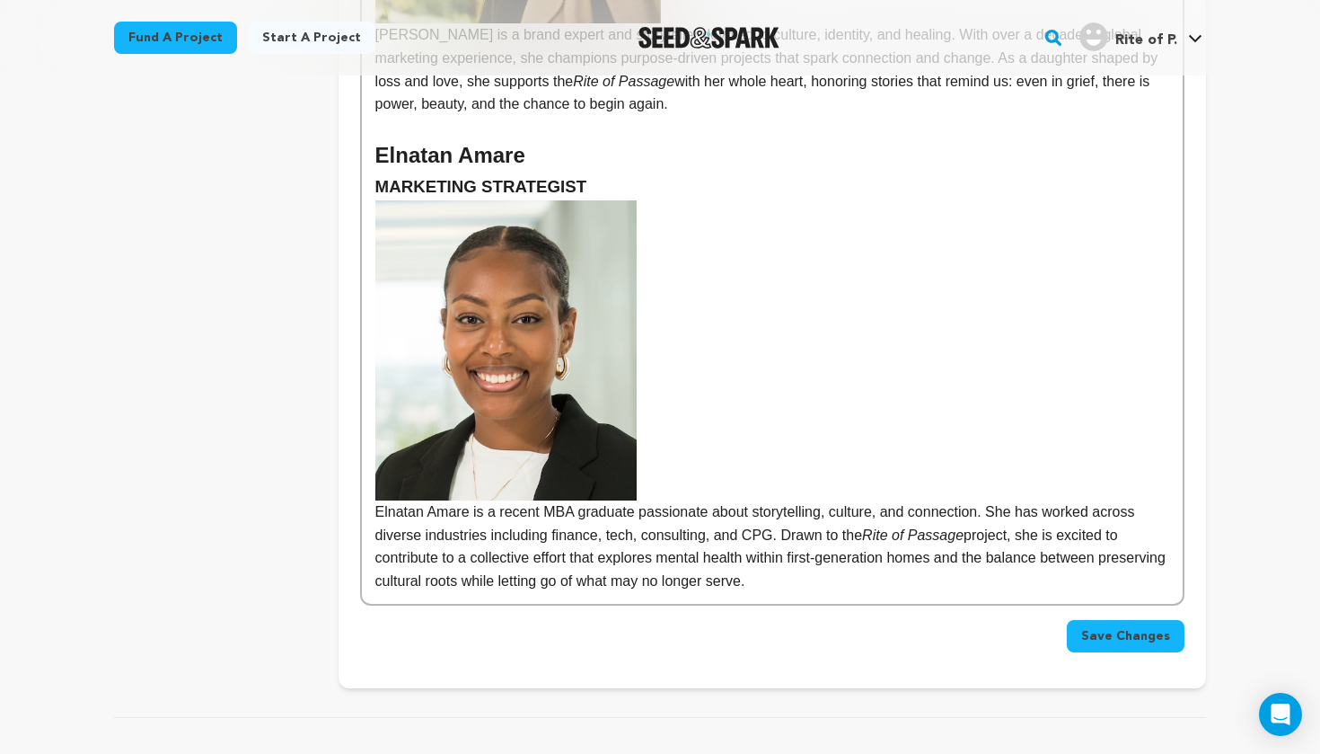
scroll to position [2300, 0]
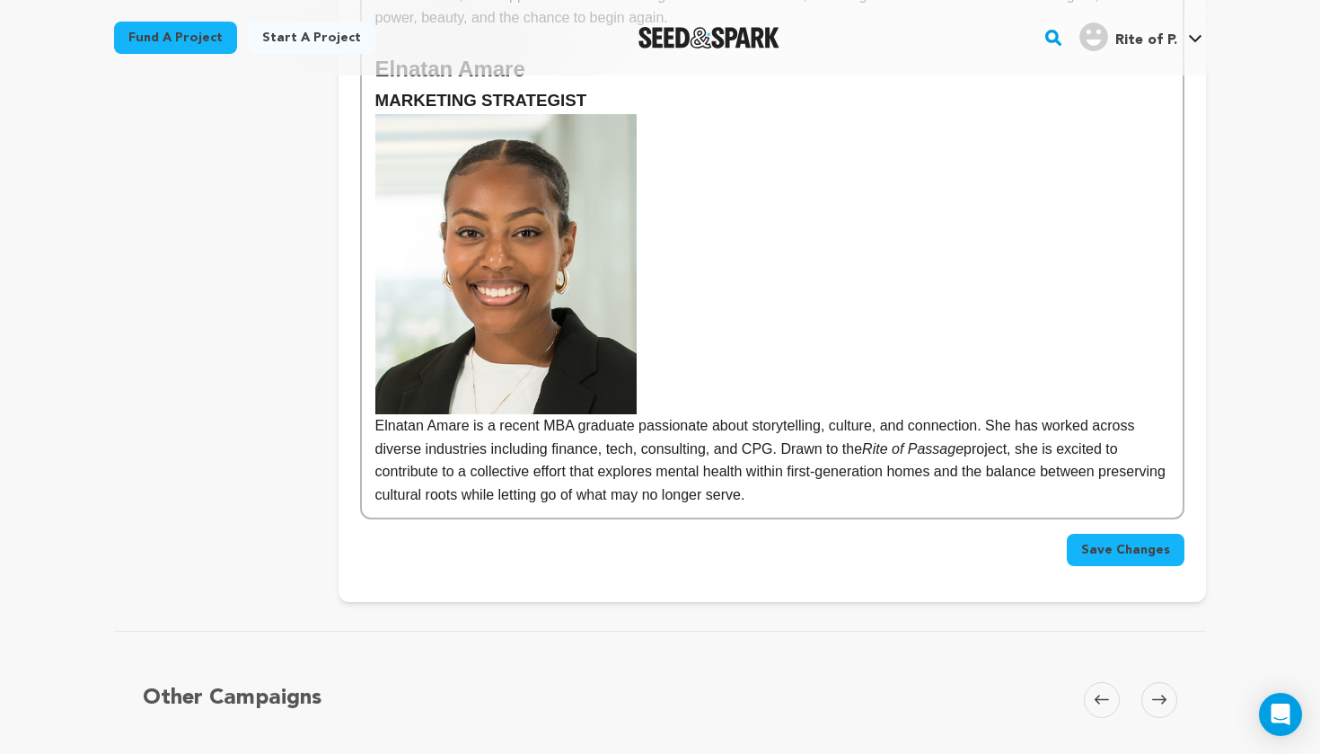
click at [1082, 534] on button "Save Changes" at bounding box center [1126, 550] width 118 height 32
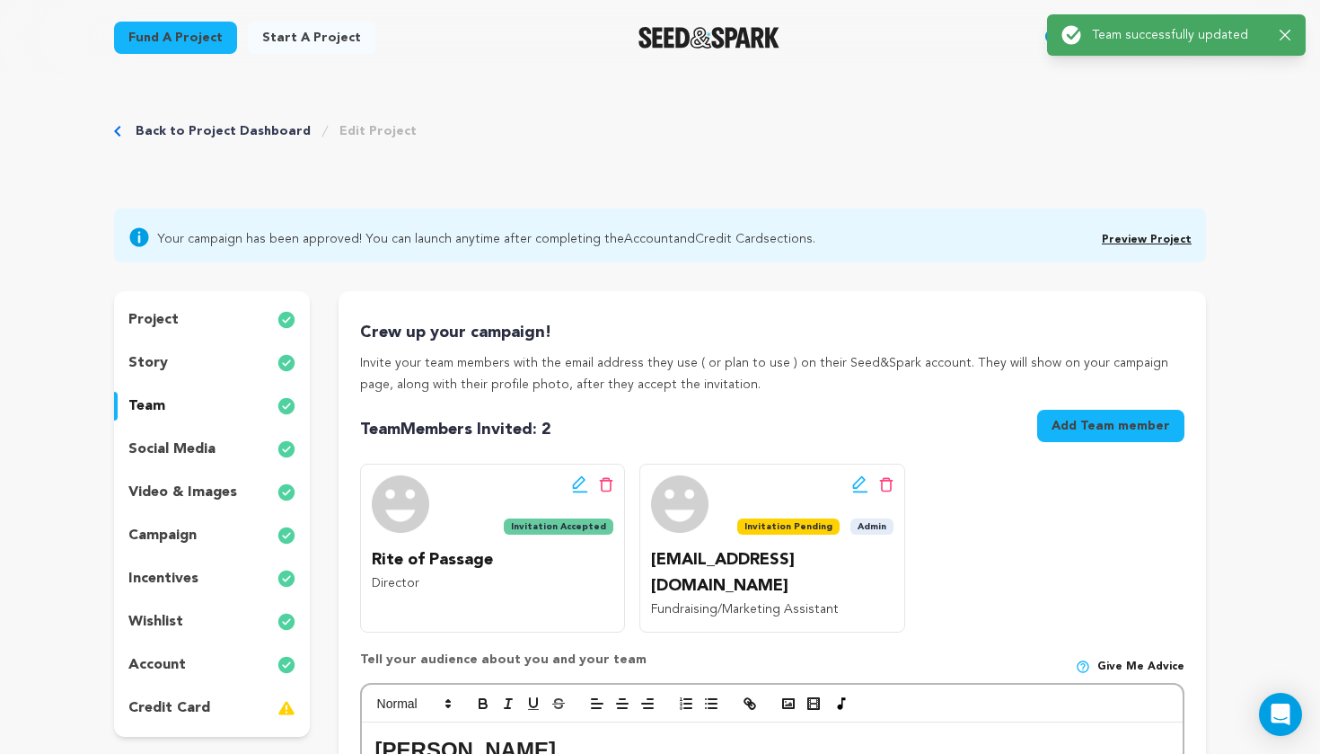
scroll to position [0, 0]
click at [1115, 233] on span "Preview Project" at bounding box center [1147, 237] width 90 height 22
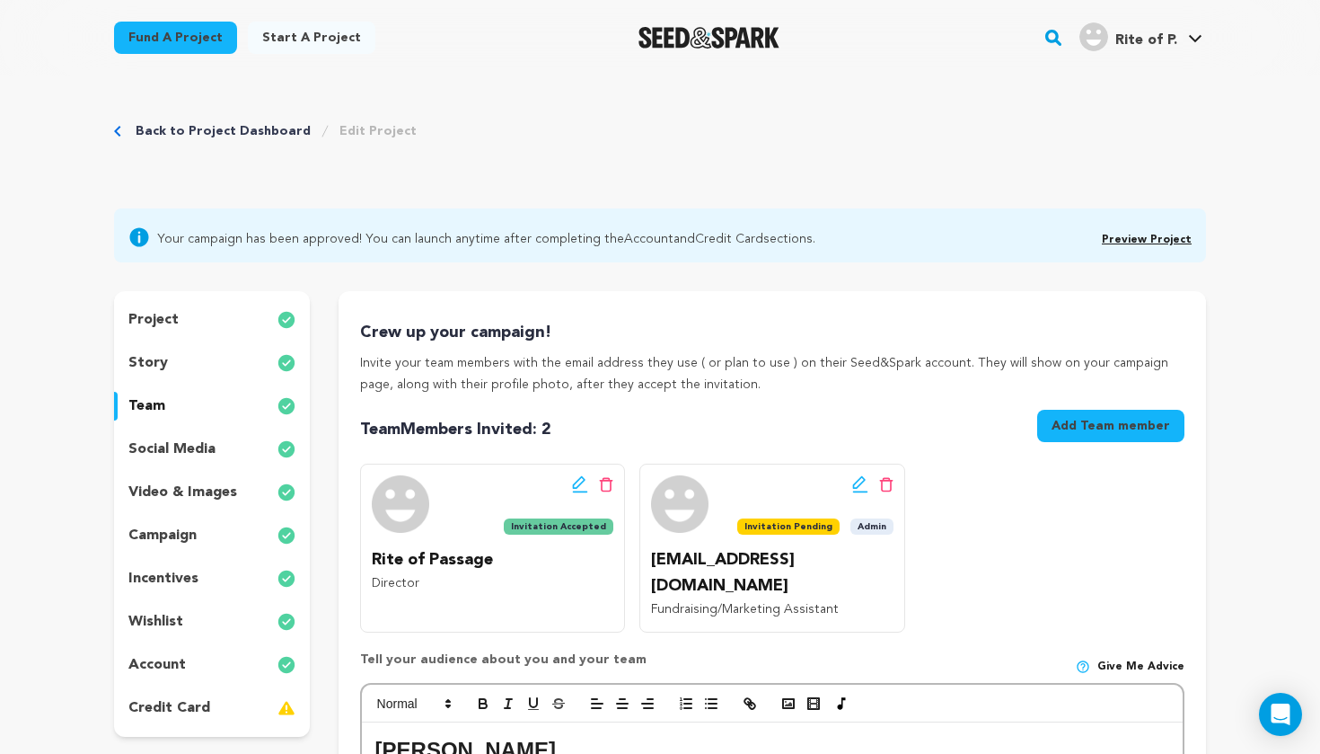
click at [1118, 238] on link "Preview Project" at bounding box center [1147, 239] width 90 height 11
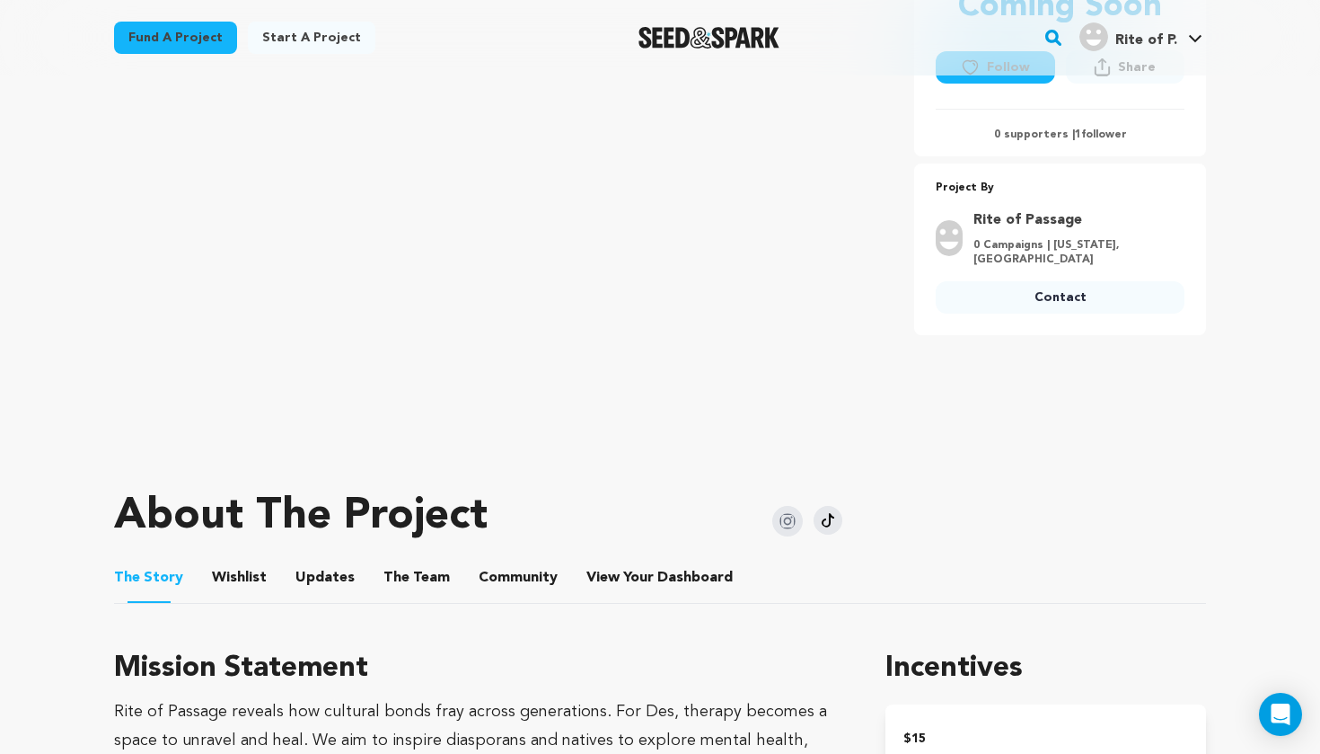
scroll to position [527, 0]
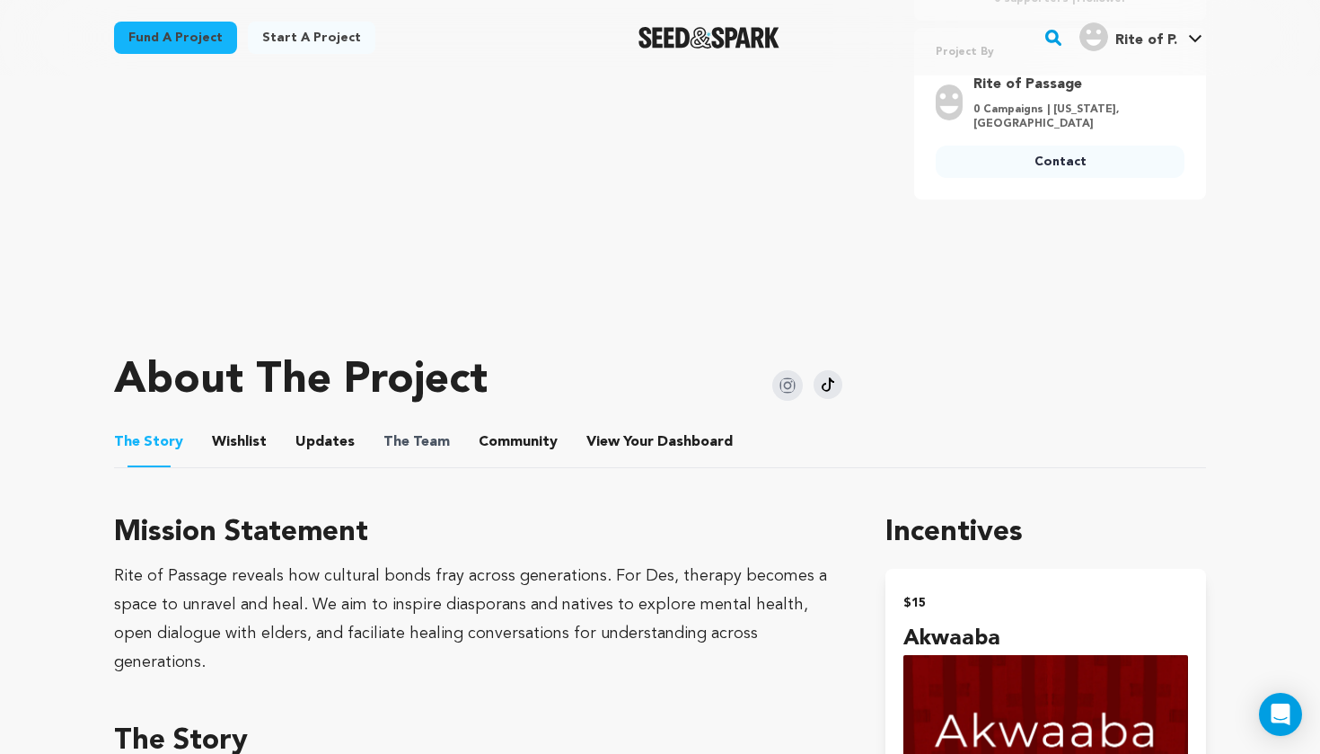
click at [429, 442] on span "The Team" at bounding box center [417, 442] width 66 height 22
click at [412, 435] on button "The Team" at bounding box center [416, 445] width 43 height 43
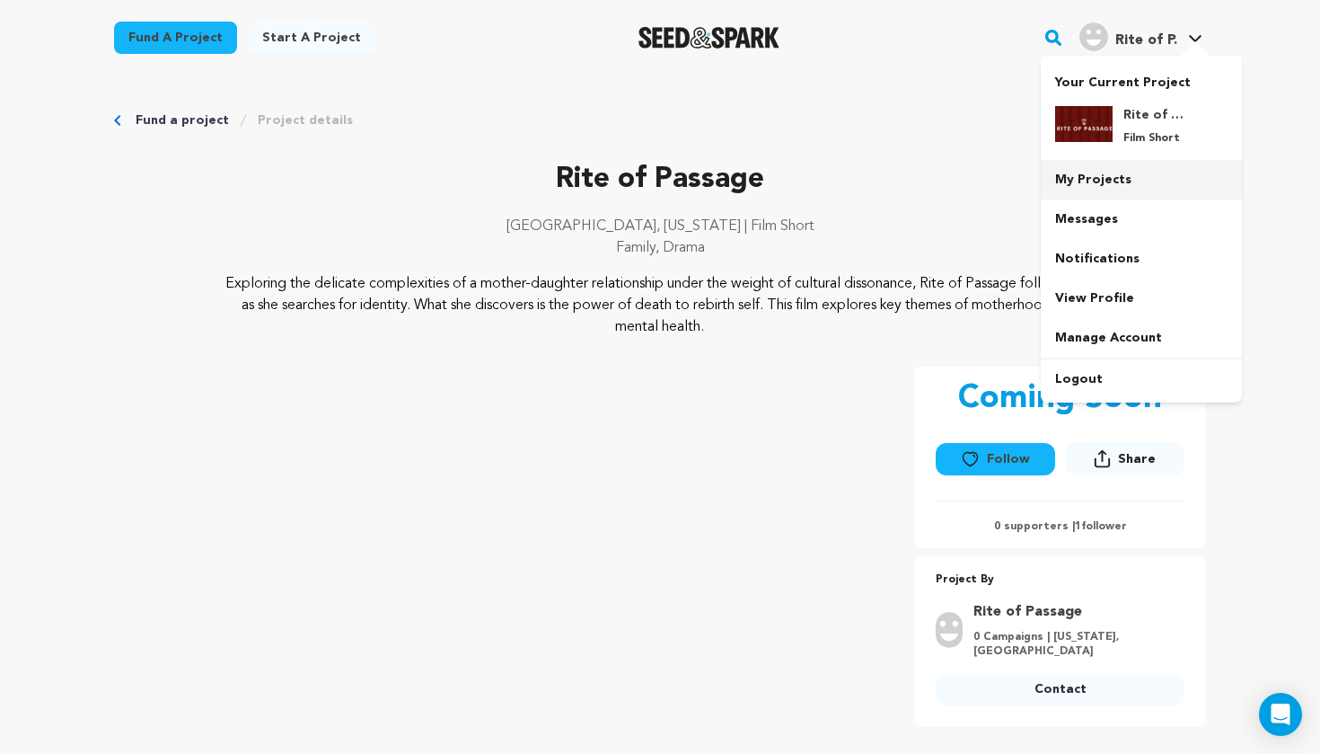
click at [1114, 168] on link "My Projects" at bounding box center [1141, 180] width 201 height 40
